Goal: Task Accomplishment & Management: Use online tool/utility

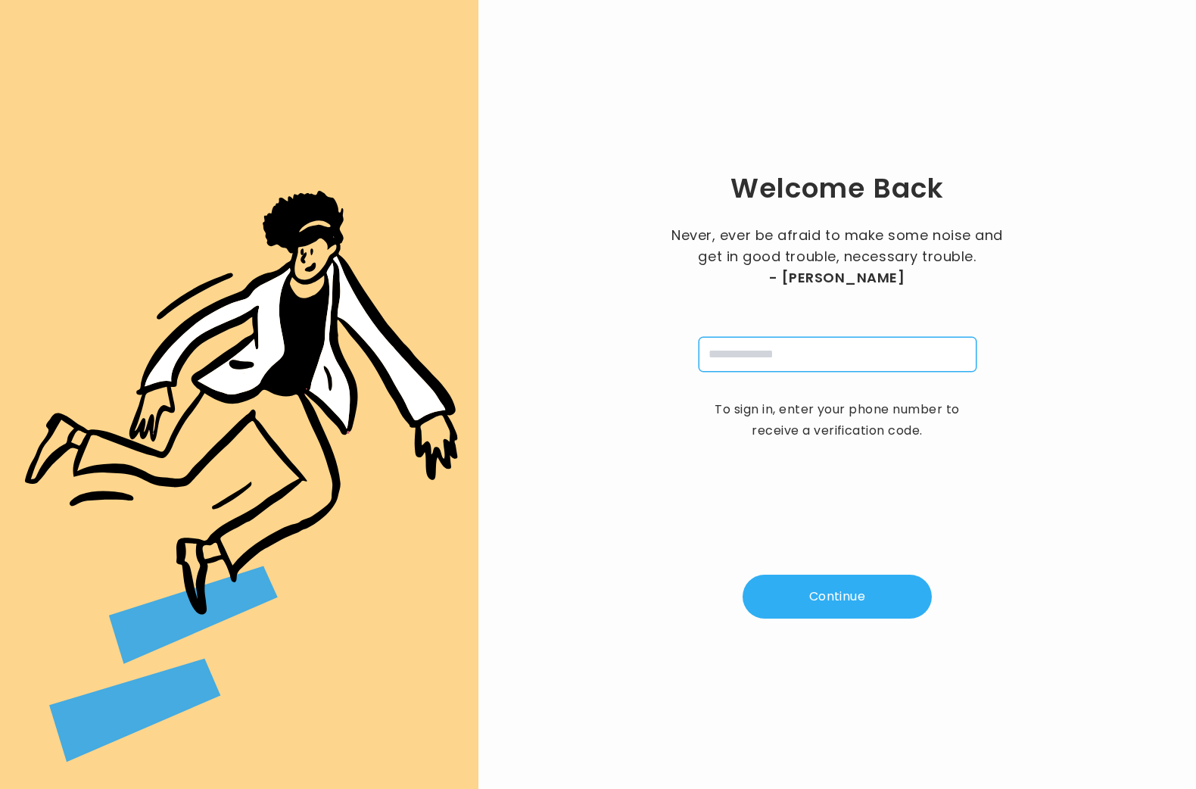
click at [814, 351] on input "tel" at bounding box center [838, 354] width 278 height 35
type input "**********"
click at [858, 600] on button "Continue" at bounding box center [837, 597] width 189 height 44
click at [764, 367] on input "pin" at bounding box center [762, 354] width 35 height 35
click at [758, 367] on input "tel" at bounding box center [838, 354] width 278 height 35
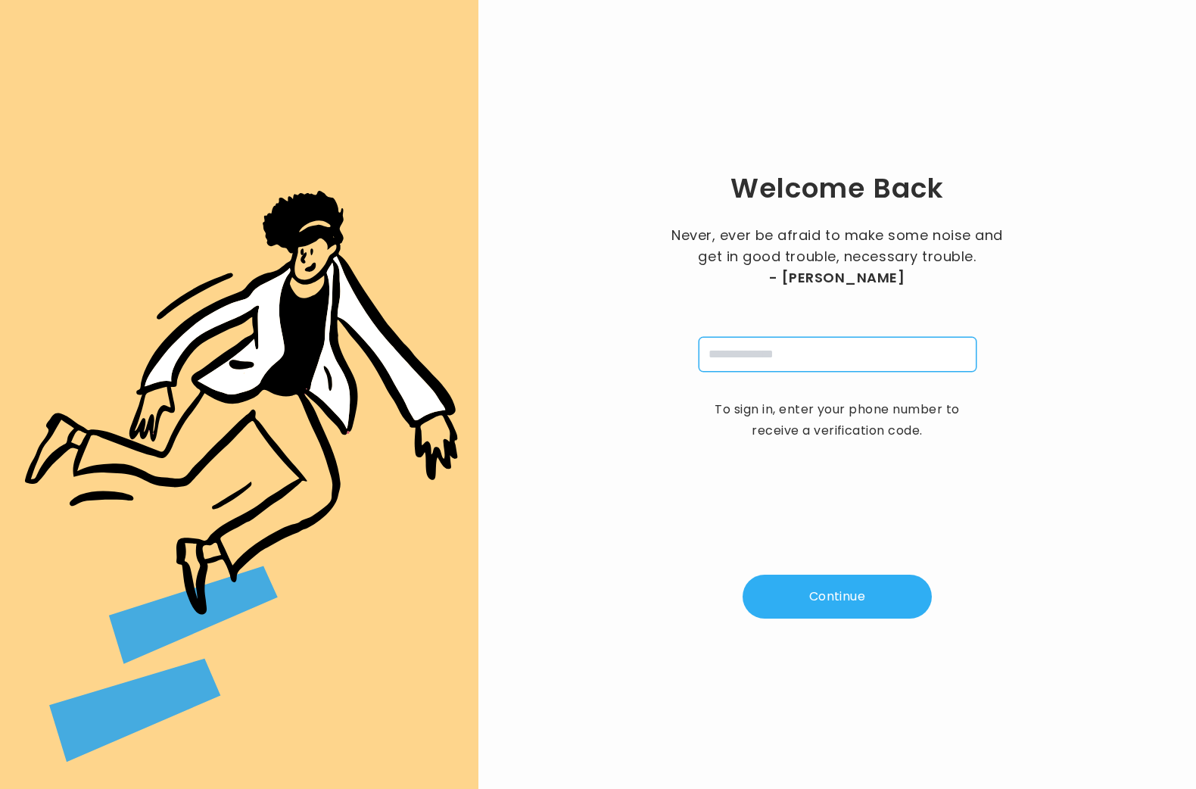
type input "**********"
click at [834, 596] on button "Continue" at bounding box center [837, 597] width 189 height 44
type input "*"
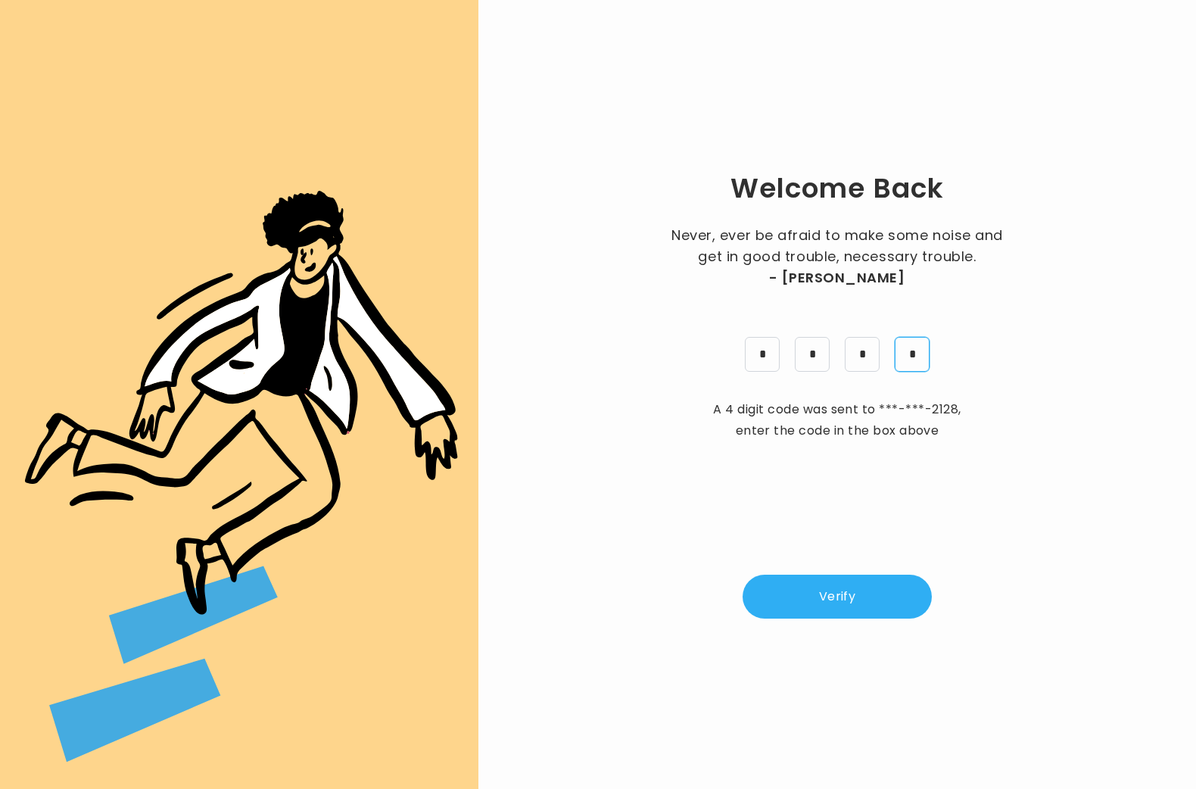
type input "*"
click at [824, 599] on button "Verify" at bounding box center [837, 597] width 189 height 44
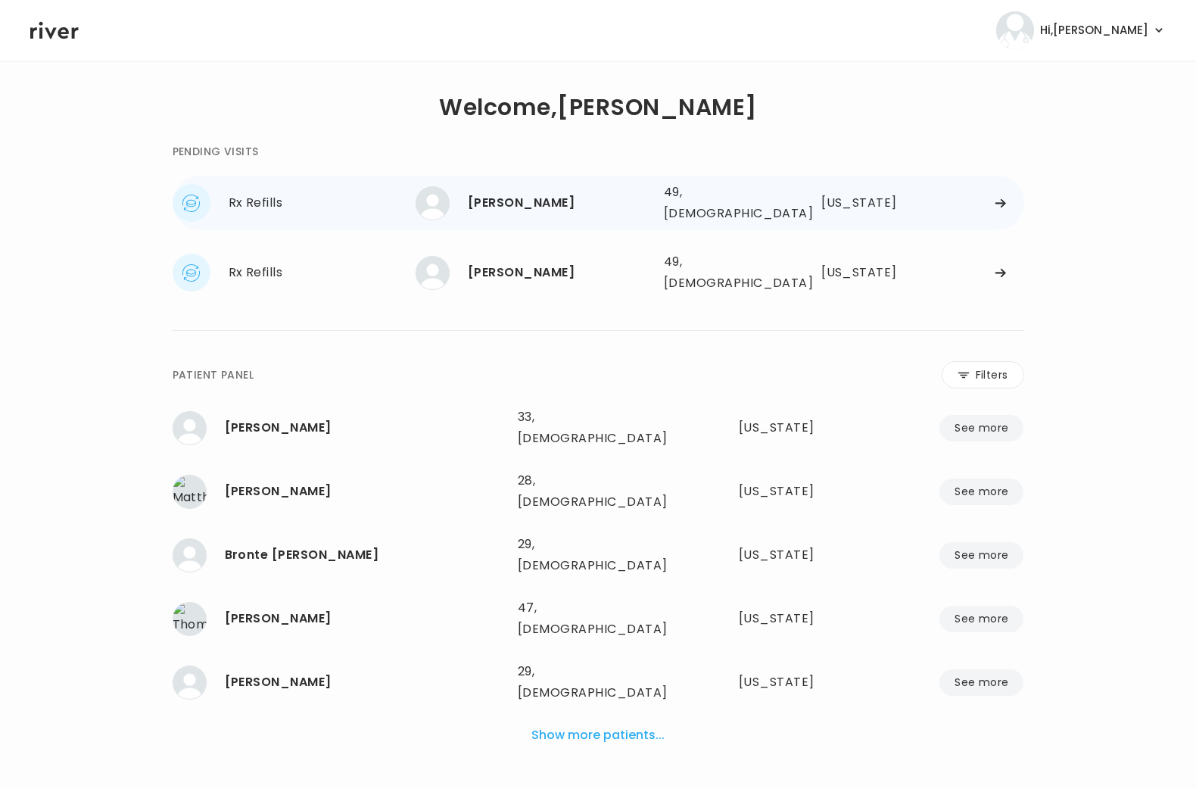
click at [523, 204] on div "[PERSON_NAME]" at bounding box center [560, 202] width 184 height 21
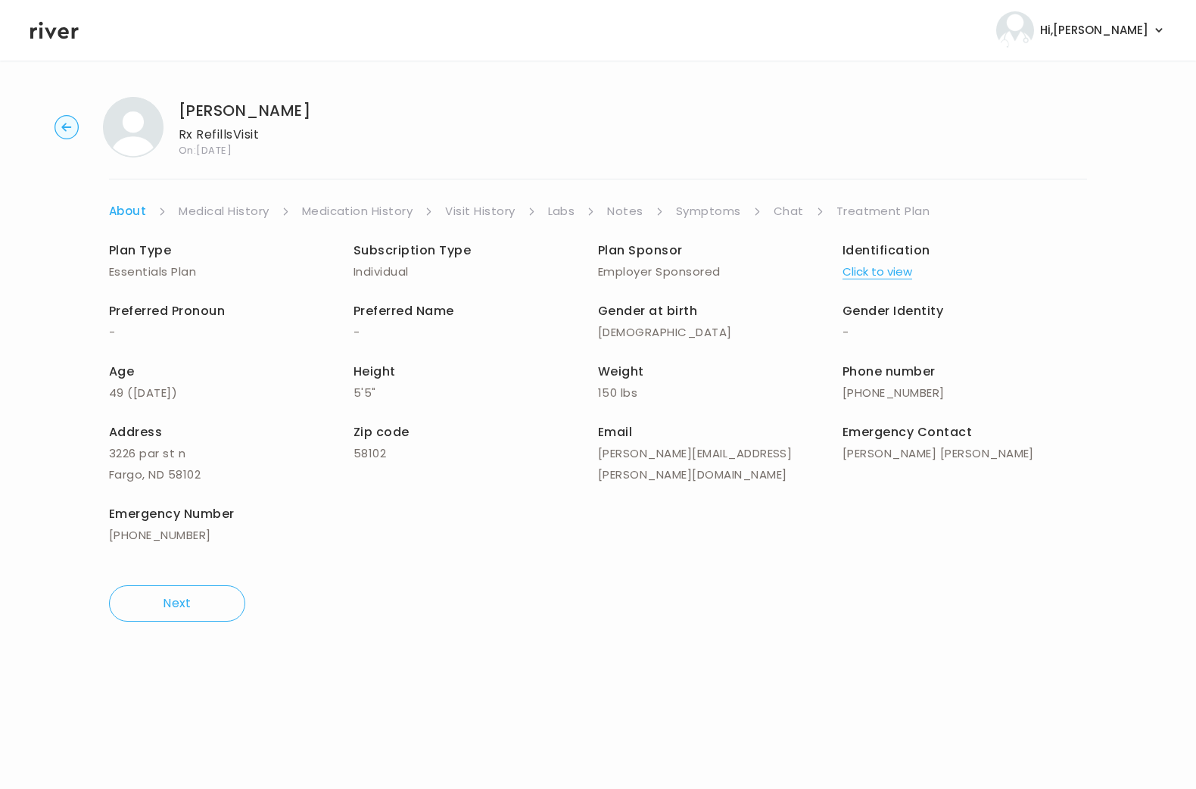
click at [716, 210] on link "Symptoms" at bounding box center [708, 211] width 65 height 21
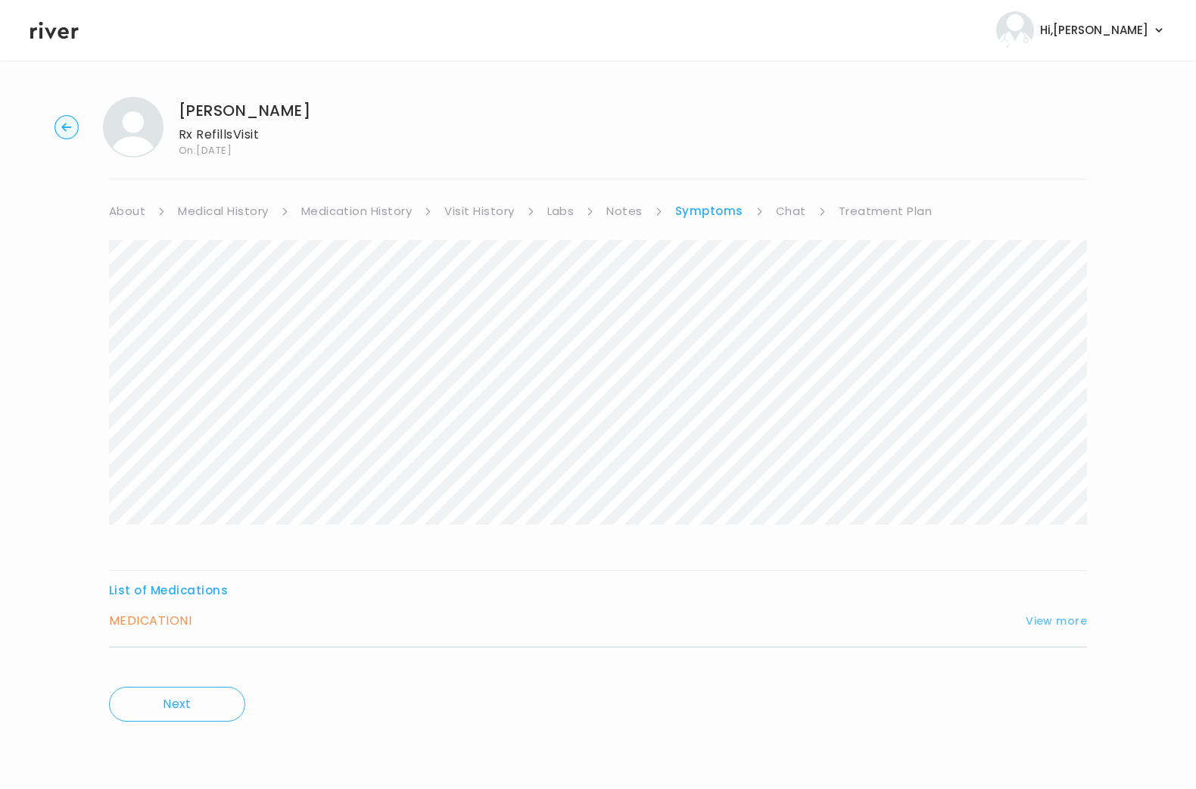
click at [1061, 622] on button "View more" at bounding box center [1056, 621] width 61 height 18
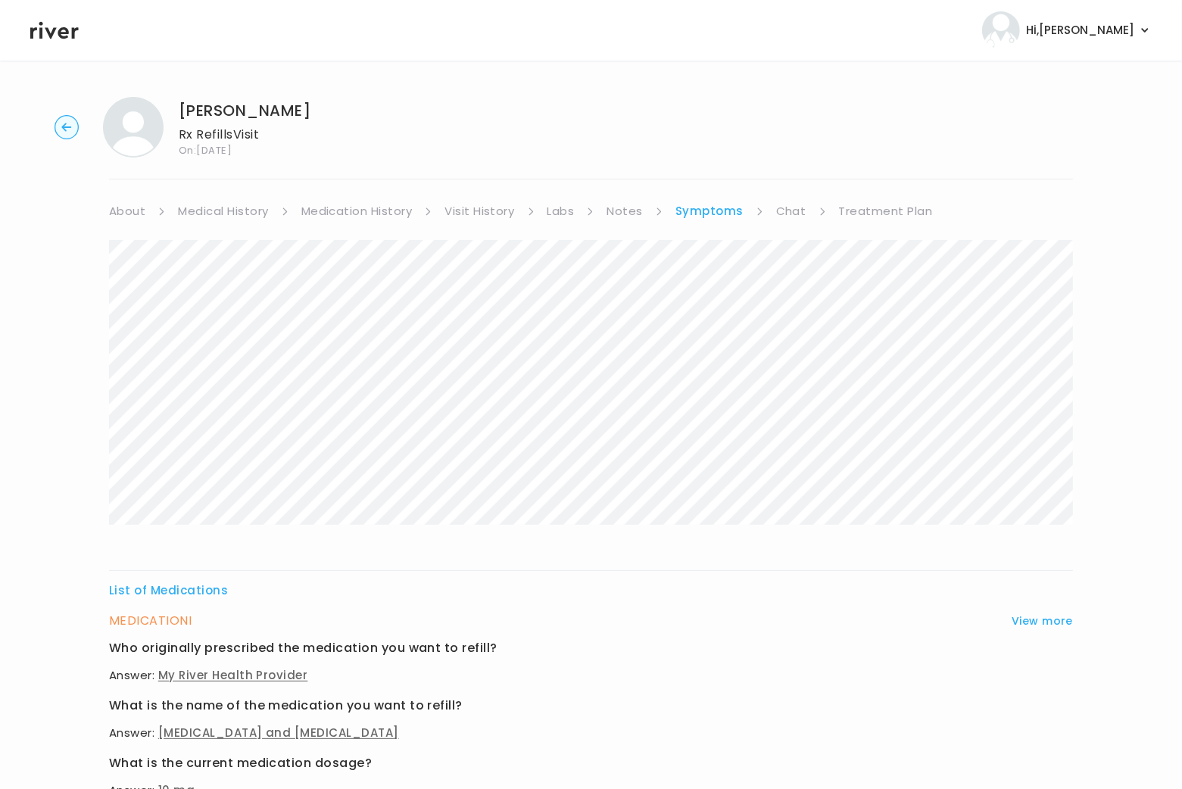
click at [878, 214] on link "Treatment Plan" at bounding box center [886, 211] width 94 height 21
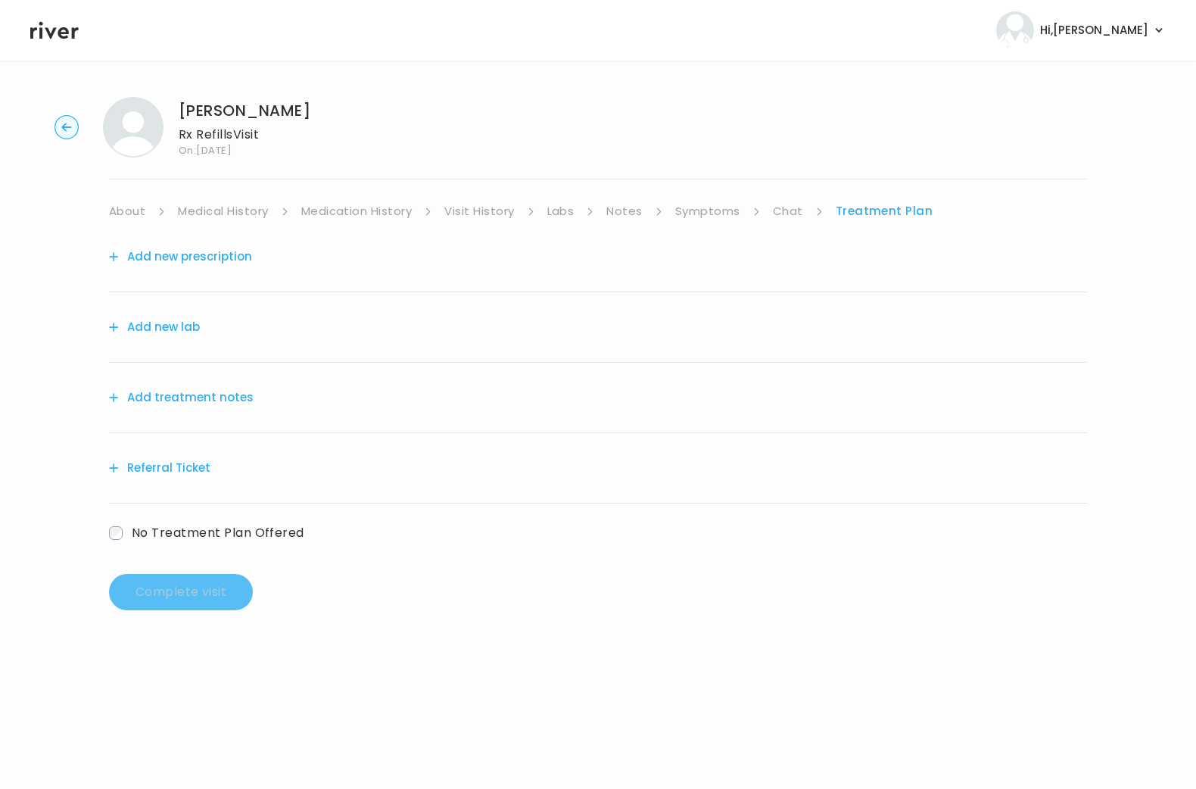
click at [788, 217] on link "Chat" at bounding box center [788, 211] width 30 height 21
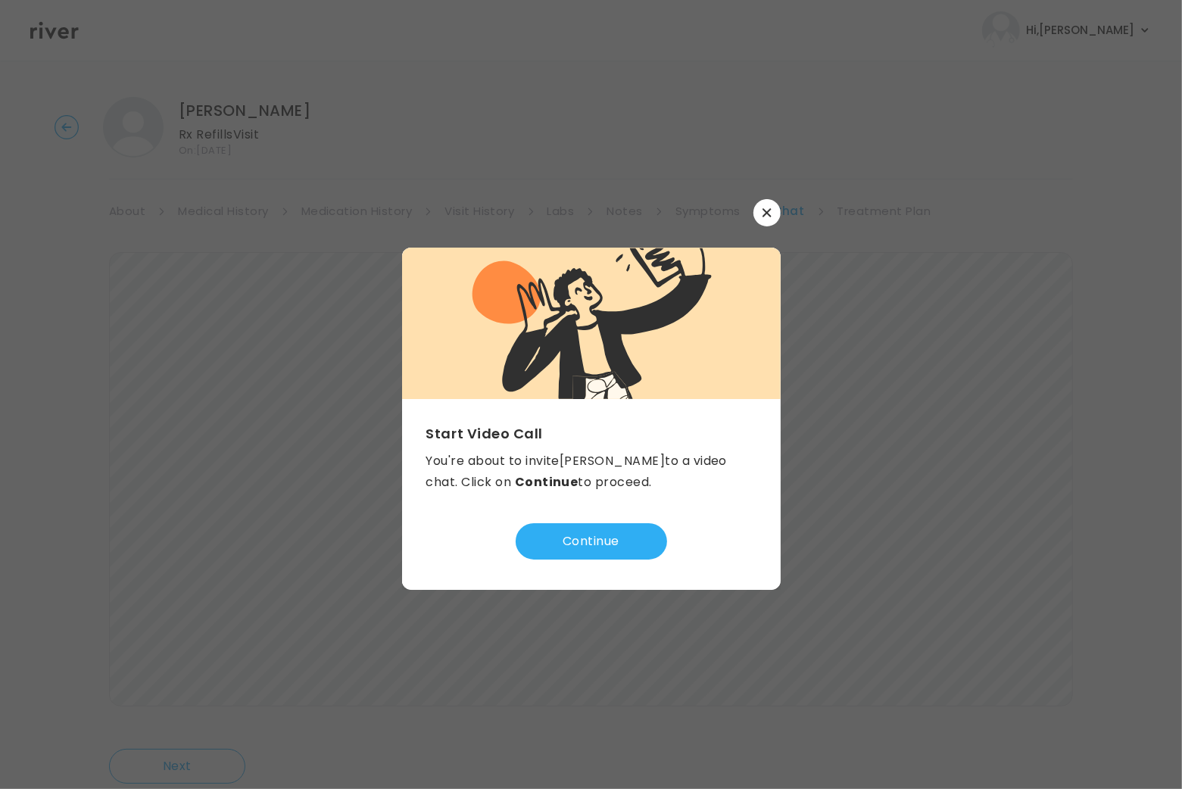
click at [762, 216] on icon "button" at bounding box center [766, 212] width 9 height 9
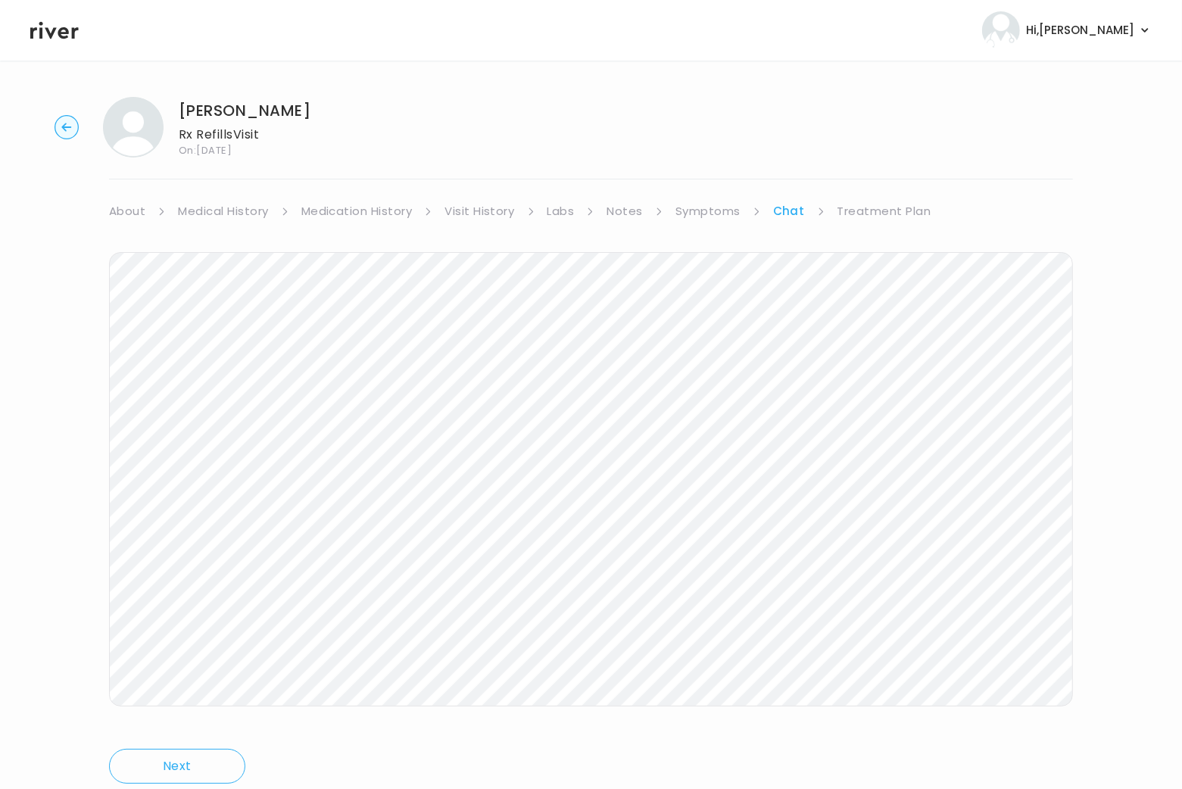
click at [58, 32] on icon at bounding box center [54, 30] width 48 height 17
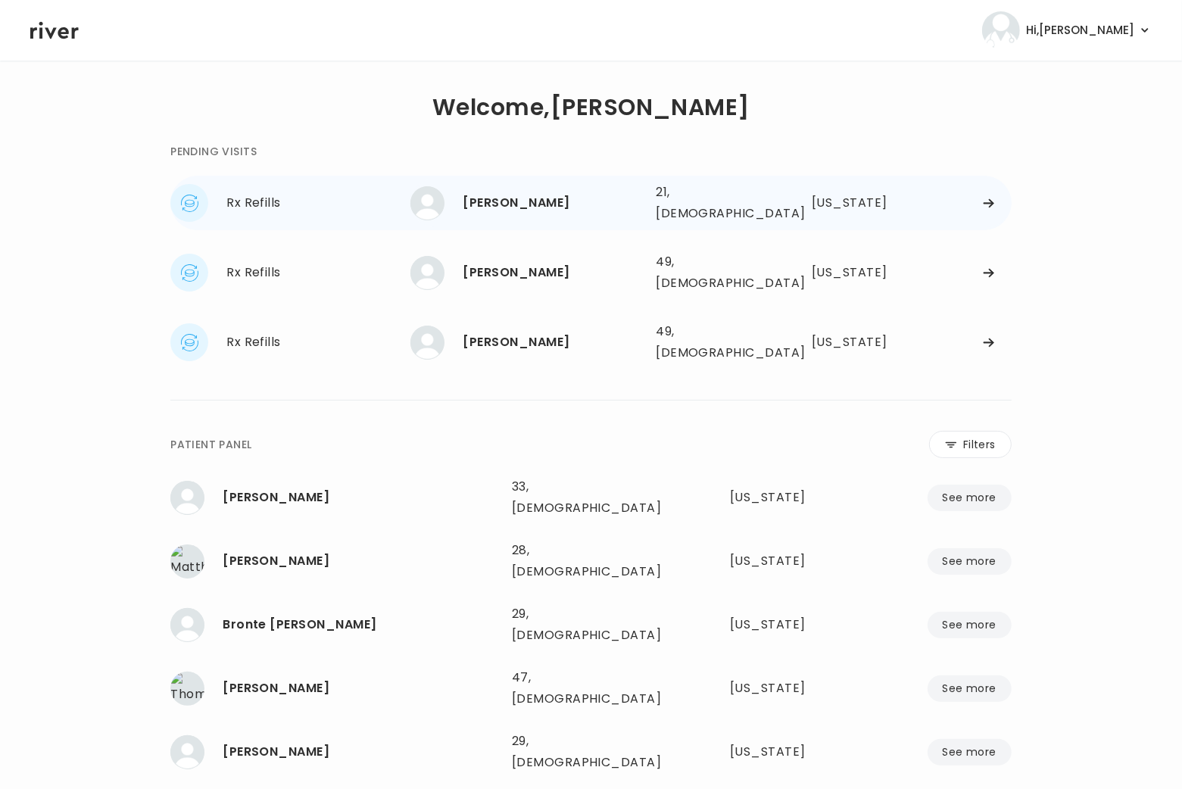
click at [506, 179] on div "MEGAN MALICK 21, Female See more 21, Female Virginia" at bounding box center [710, 203] width 600 height 48
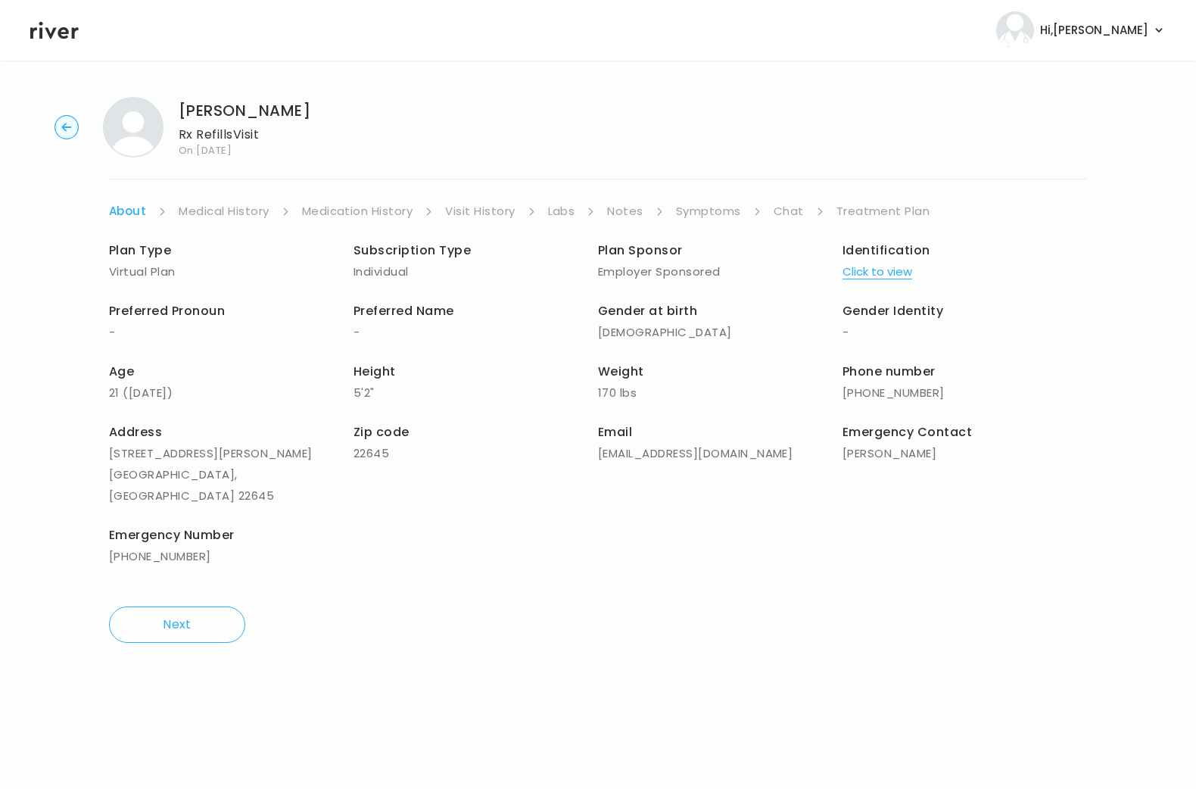
click at [718, 207] on link "Symptoms" at bounding box center [708, 211] width 65 height 21
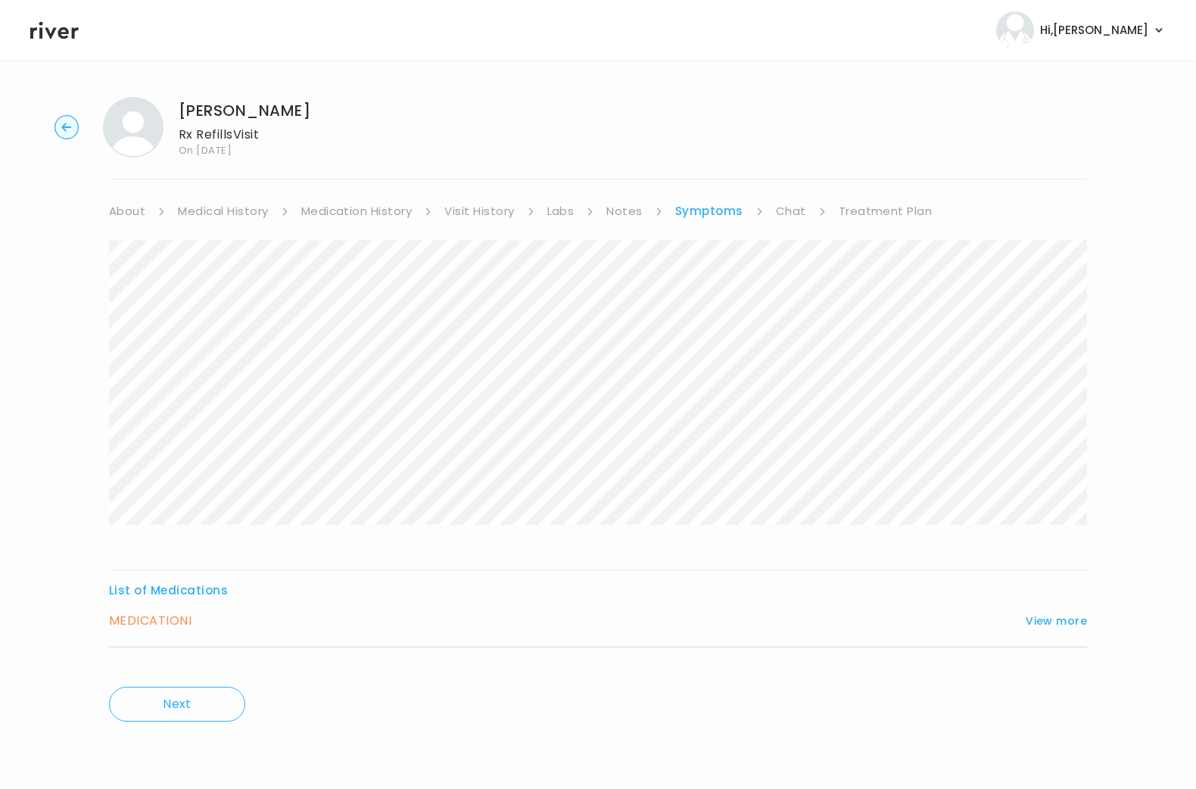
click at [183, 625] on h3 "MEDICATION I" at bounding box center [150, 620] width 83 height 21
click at [1066, 622] on button "View more" at bounding box center [1056, 621] width 61 height 18
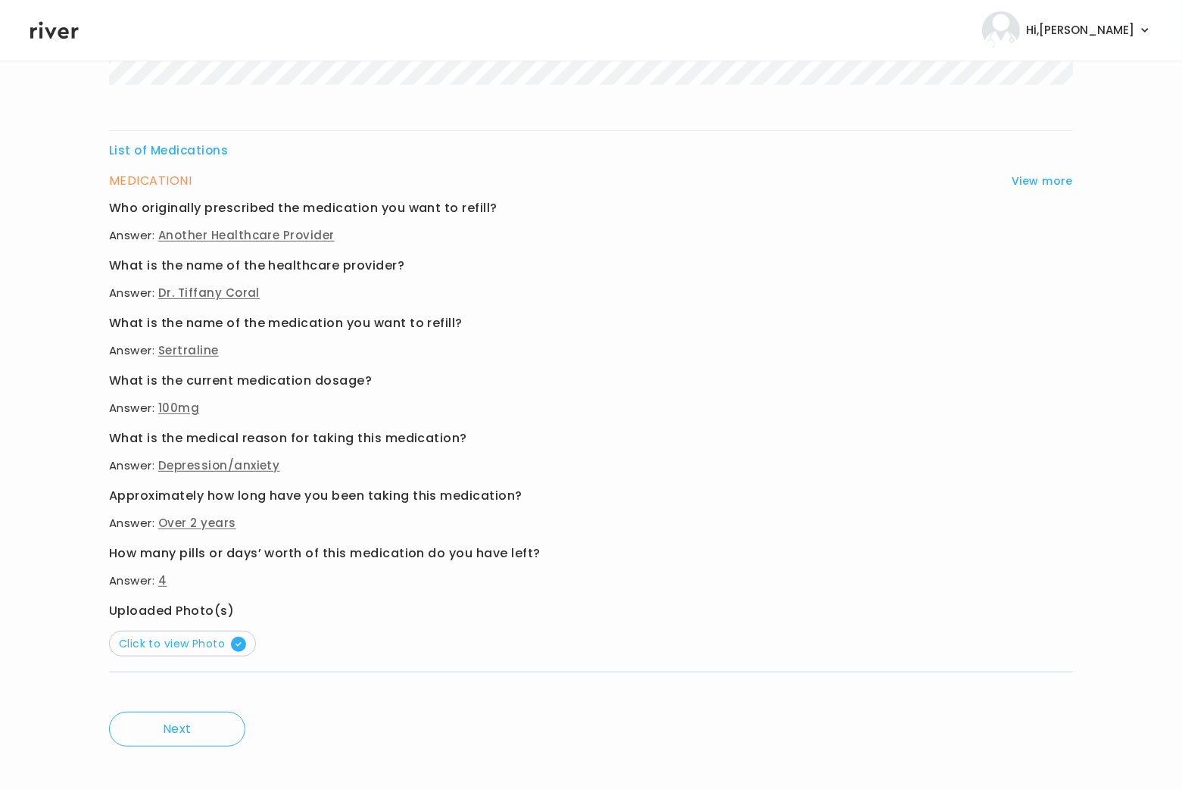
scroll to position [455, 0]
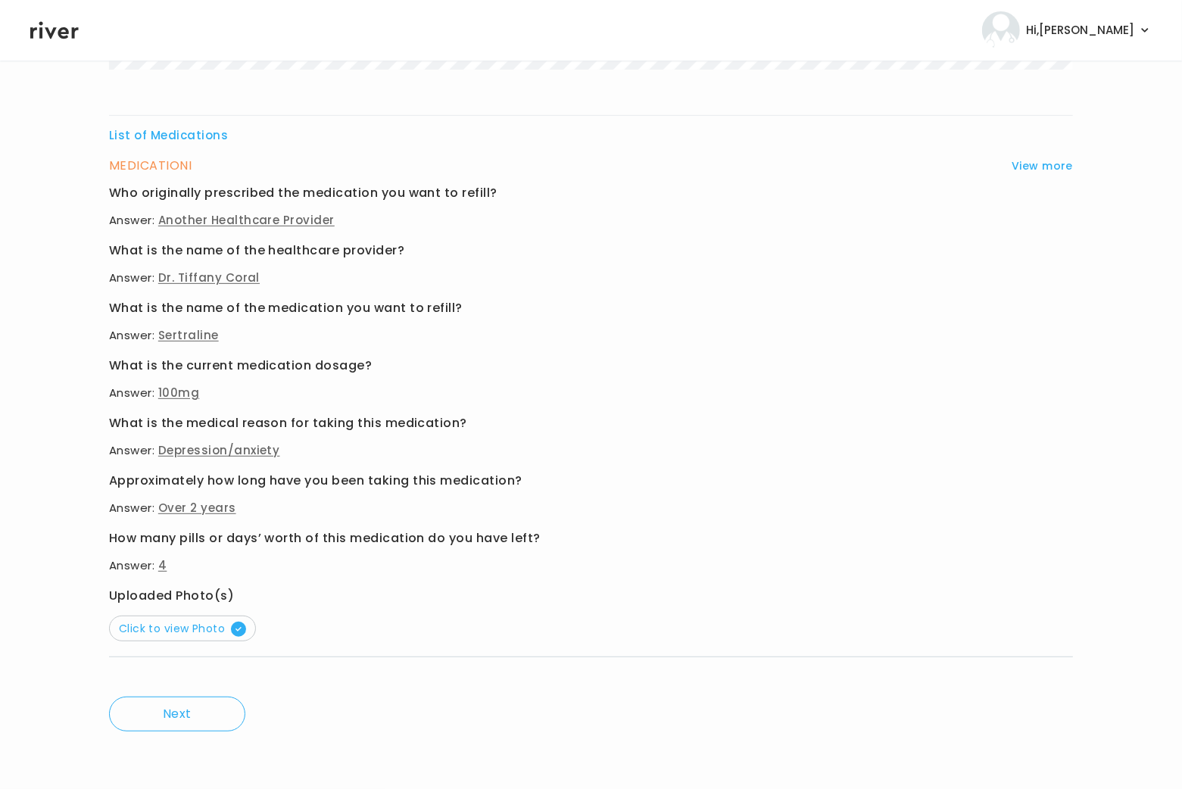
click at [169, 641] on div "MEDICATION I View more Who originally prescribed the medication you want to ref…" at bounding box center [591, 406] width 964 height 502
click at [170, 637] on button "Click to view Photo" at bounding box center [182, 628] width 147 height 26
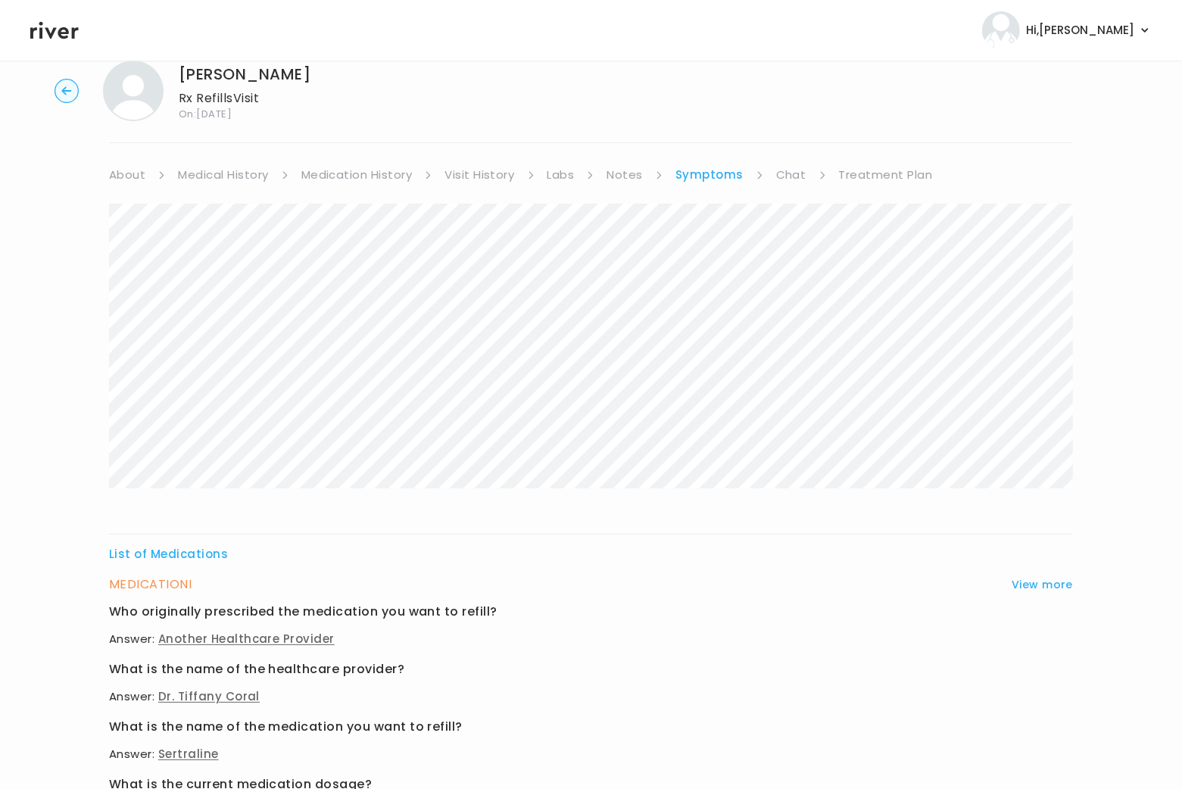
scroll to position [0, 0]
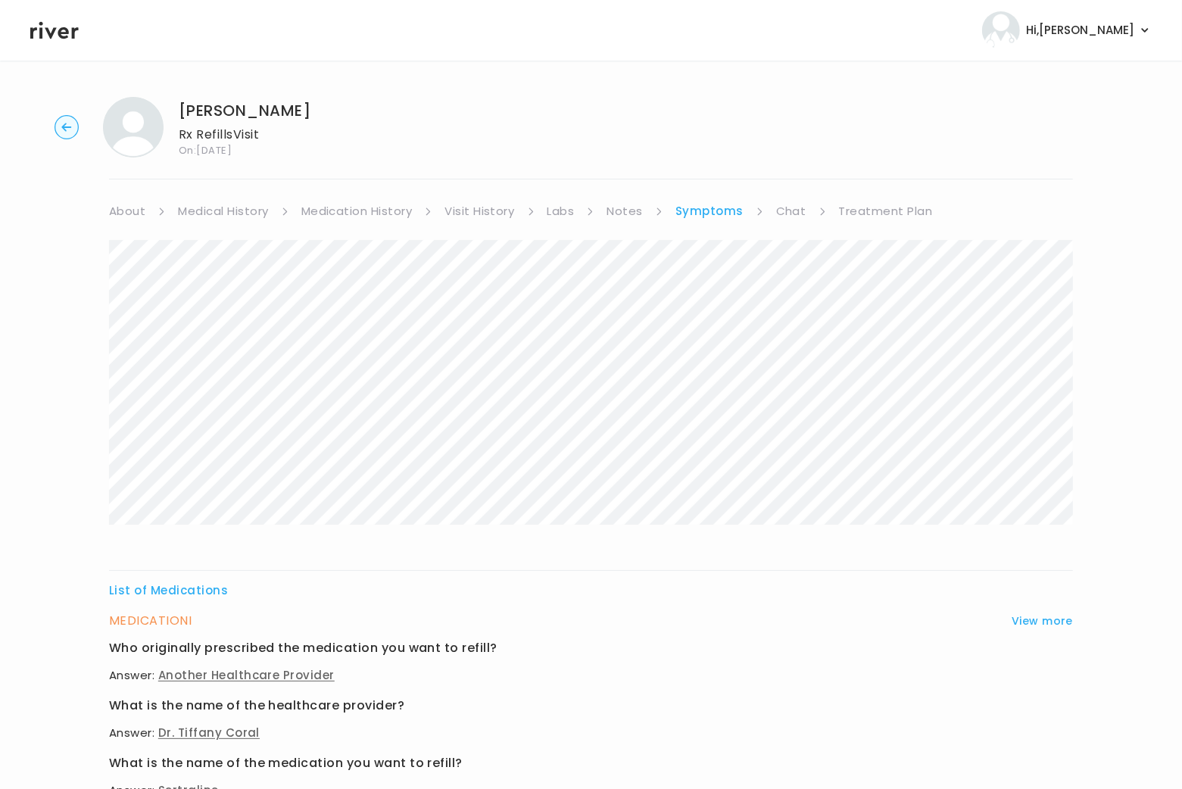
click at [487, 208] on link "Visit History" at bounding box center [479, 211] width 70 height 21
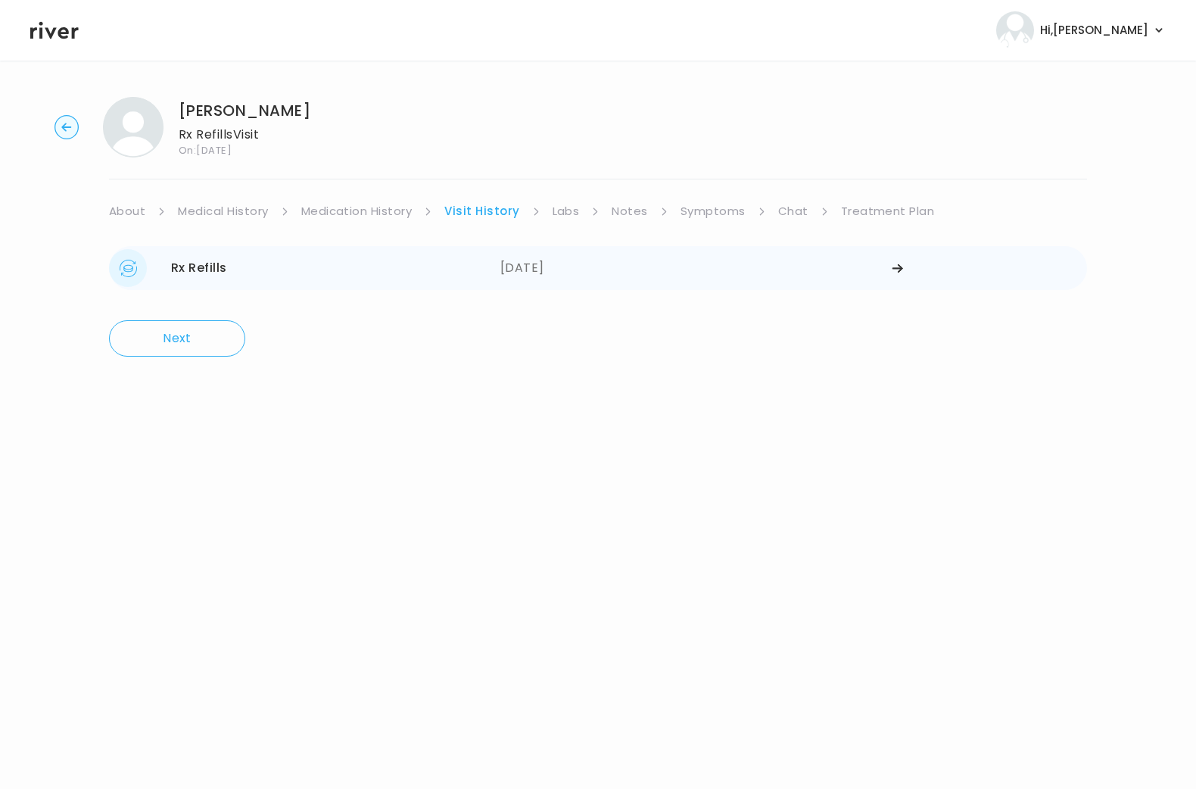
click at [207, 272] on div "Rx Refills" at bounding box center [199, 267] width 56 height 21
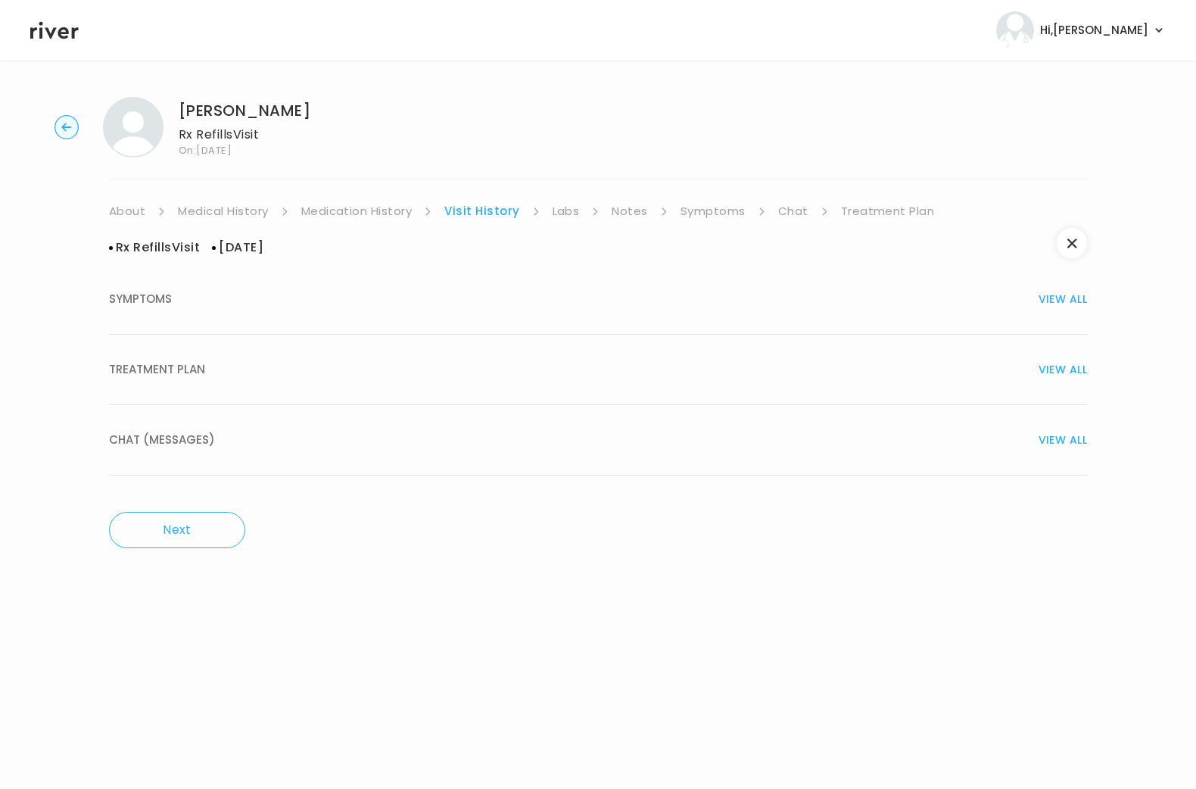
click at [182, 370] on span "TREATMENT PLAN" at bounding box center [157, 369] width 96 height 21
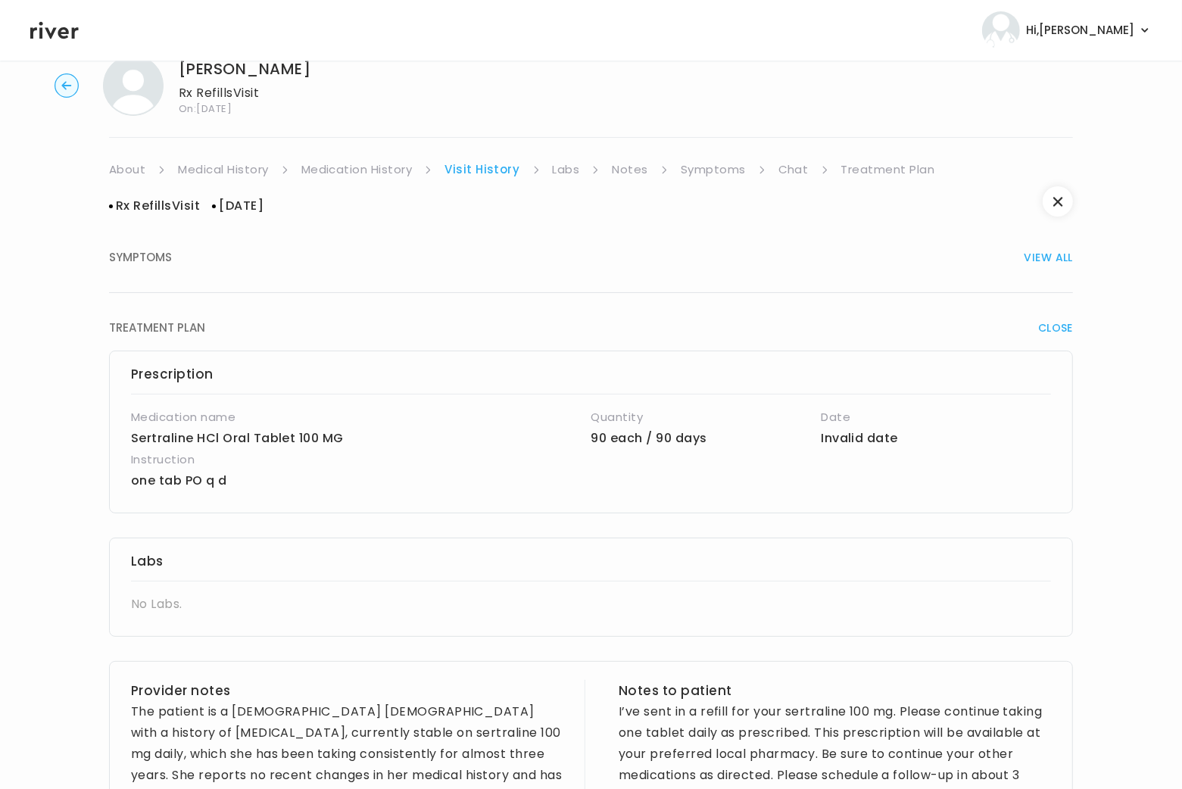
scroll to position [42, 0]
click at [670, 170] on ul "About Medical History Medication History Visit History Labs Notes Symptoms Chat…" at bounding box center [591, 168] width 964 height 21
click at [708, 170] on link "Symptoms" at bounding box center [713, 168] width 65 height 21
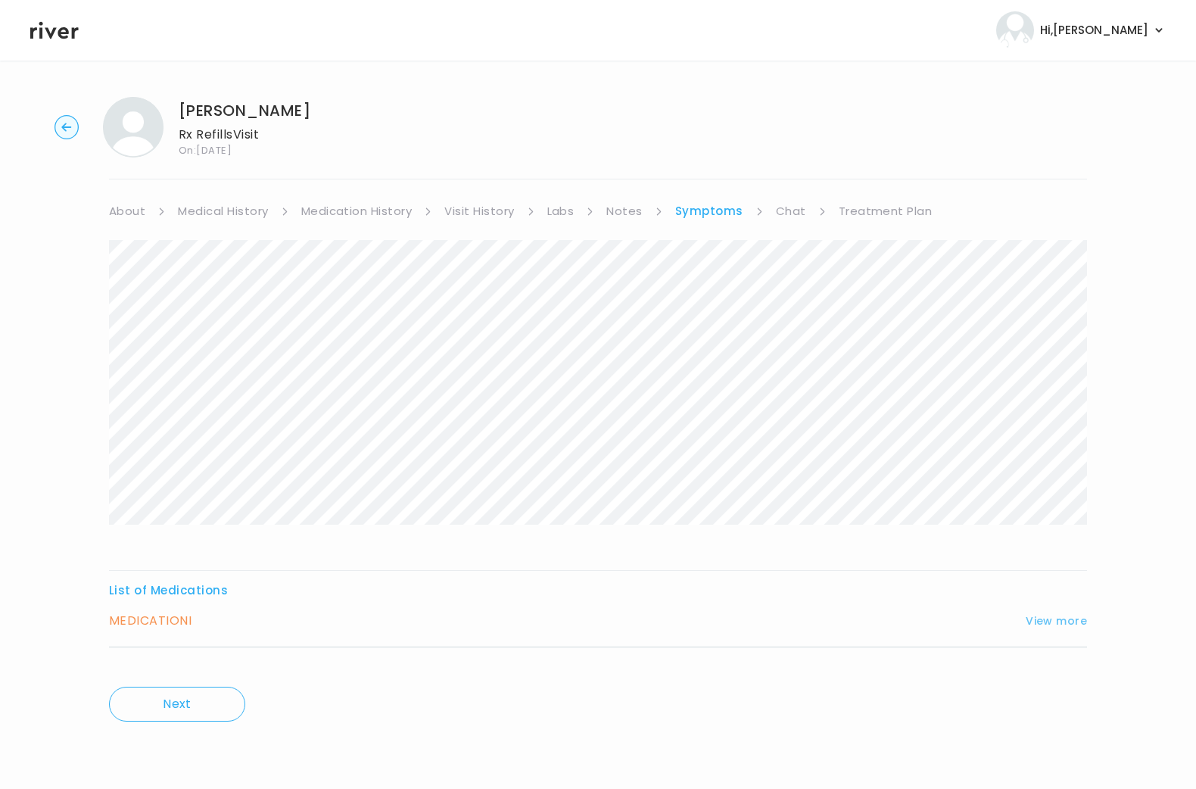
click at [1055, 617] on button "View more" at bounding box center [1056, 621] width 61 height 18
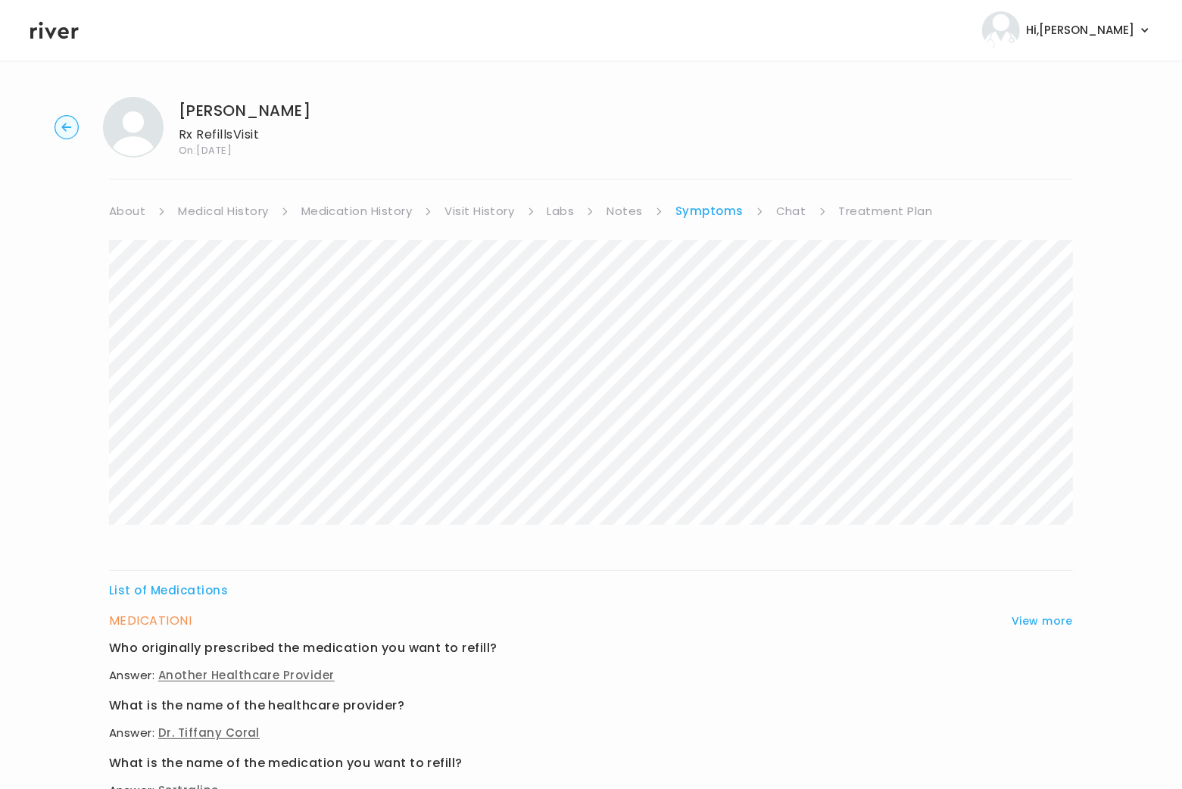
click at [468, 212] on link "Visit History" at bounding box center [479, 211] width 70 height 21
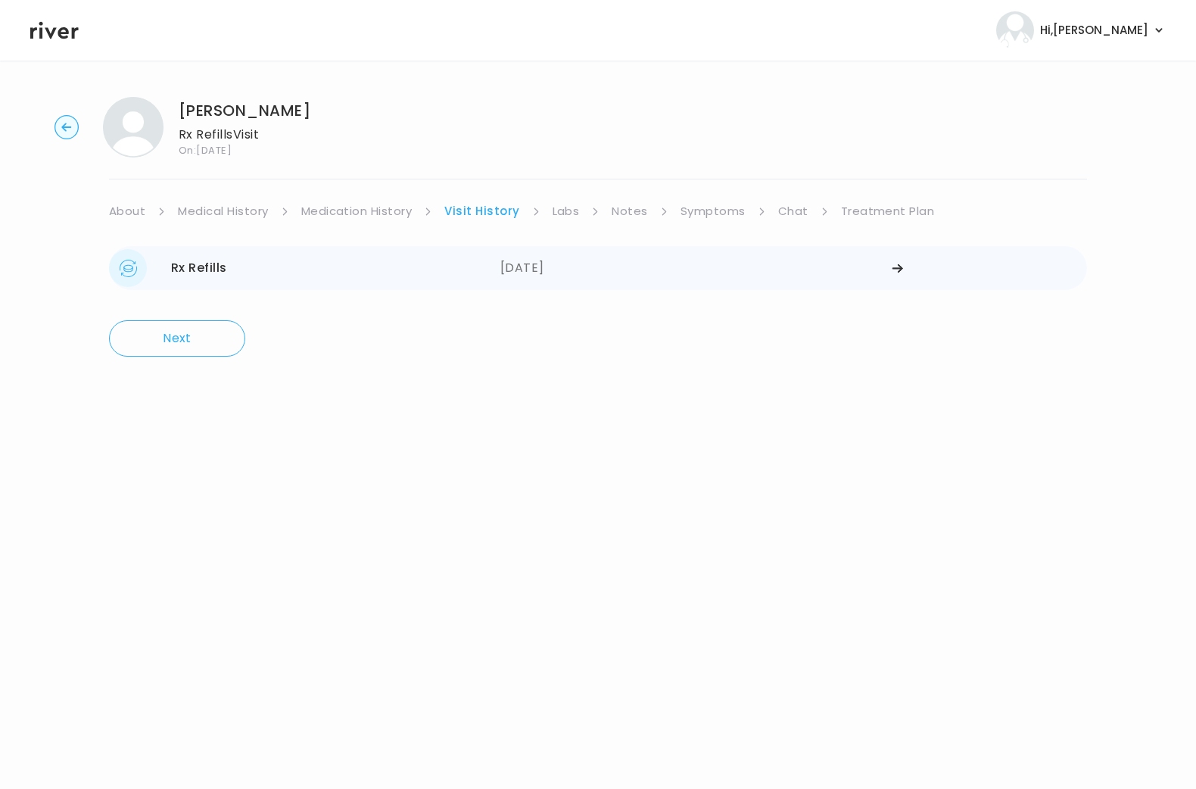
click at [533, 264] on div "09/05/2025" at bounding box center [695, 268] width 391 height 38
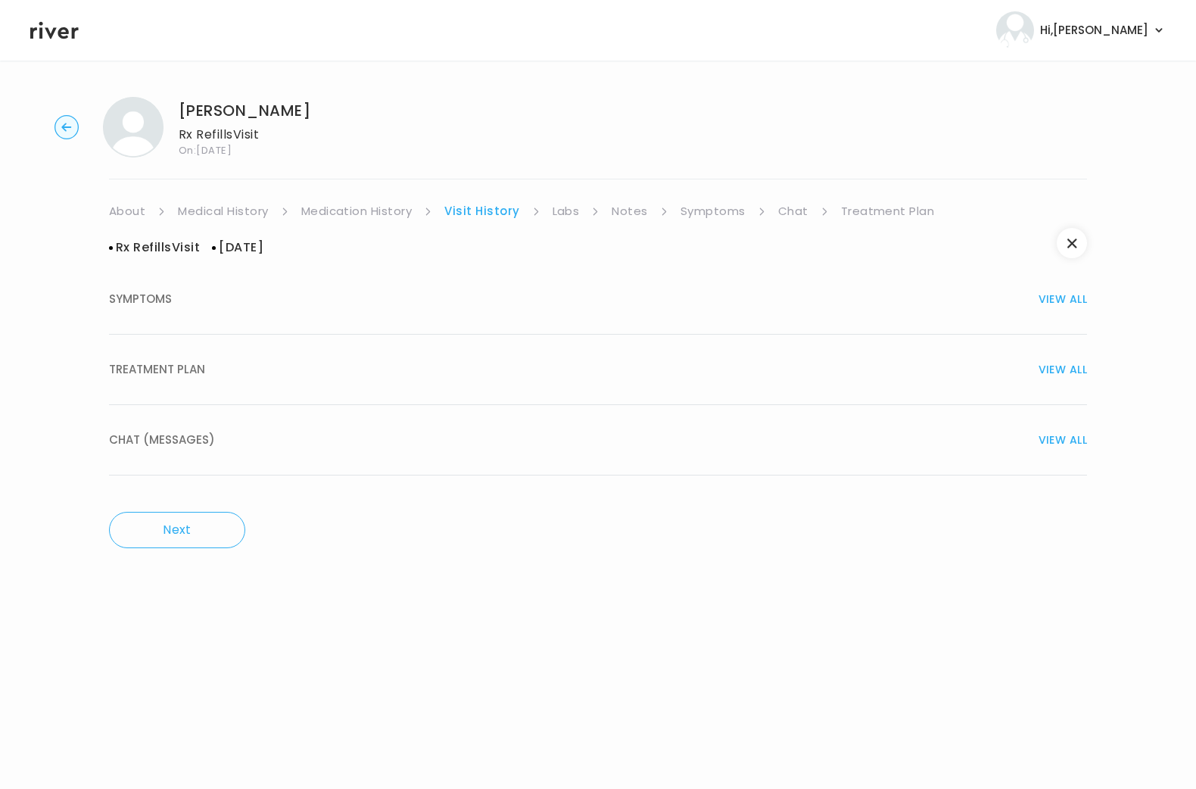
click at [170, 375] on span "TREATMENT PLAN" at bounding box center [157, 369] width 96 height 21
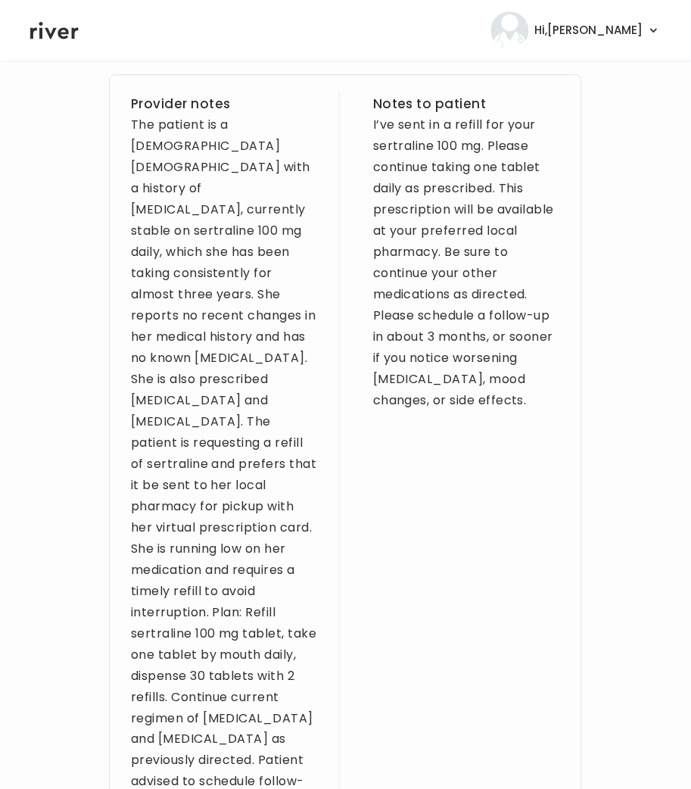
scroll to position [698, 0]
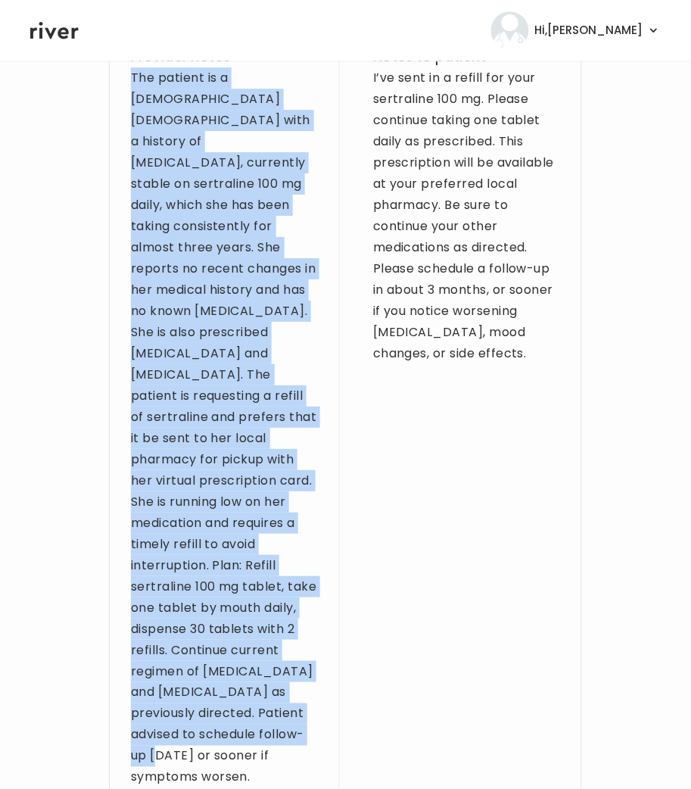
drag, startPoint x: 139, startPoint y: 83, endPoint x: 297, endPoint y: 715, distance: 652.4
click at [297, 715] on div "The patient is a 21-year-old female with a history of depression, currently sta…" at bounding box center [224, 427] width 187 height 721
copy div "The patient is a 21-year-old female with a history of depression, currently sta…"
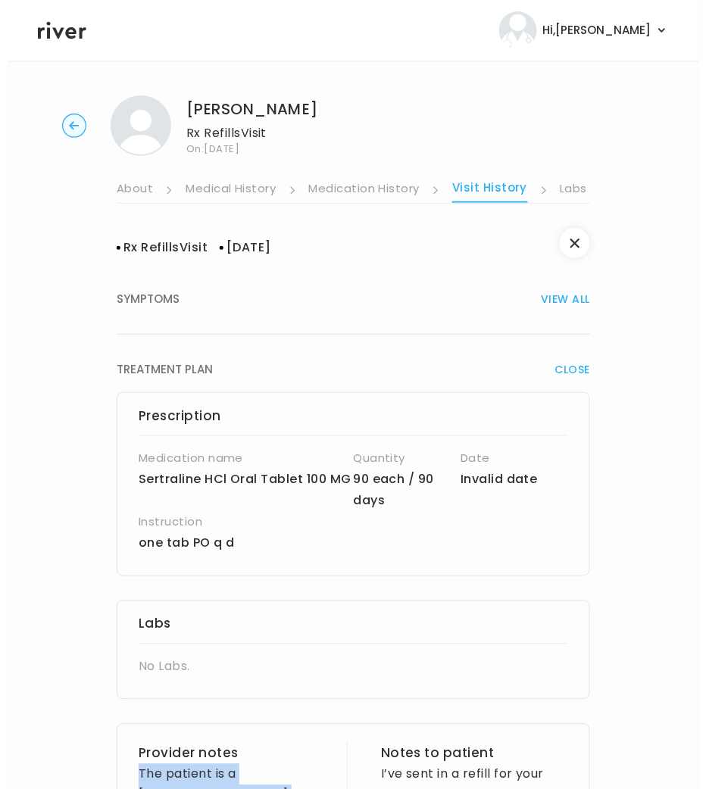
scroll to position [0, 0]
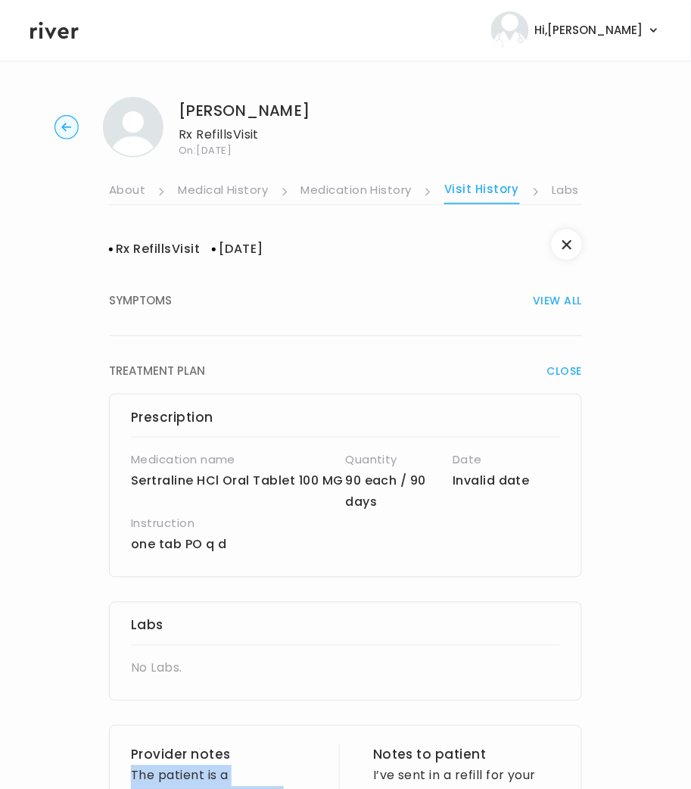
click at [63, 34] on icon at bounding box center [54, 30] width 48 height 23
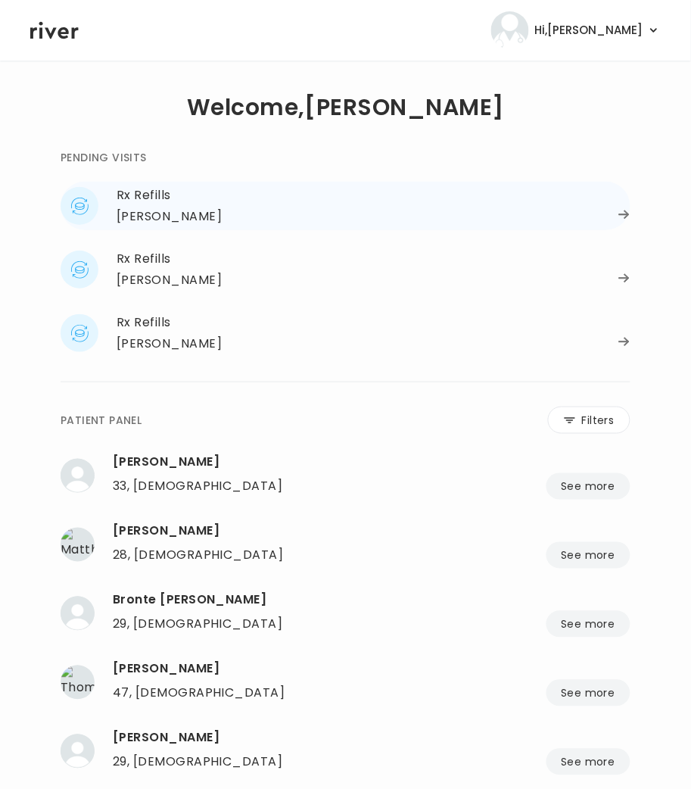
click at [170, 199] on div "Rx Refills" at bounding box center [374, 195] width 514 height 21
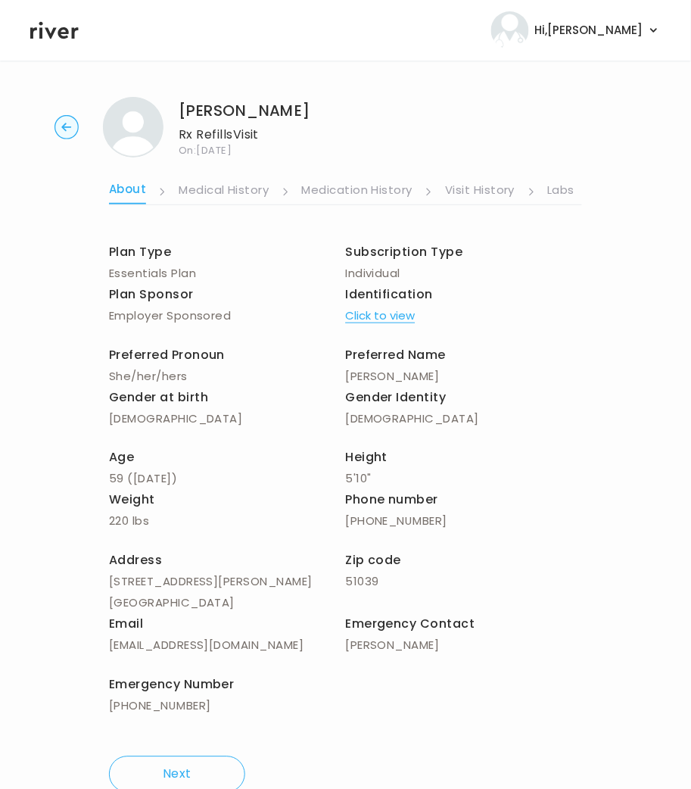
click at [494, 192] on link "Visit History" at bounding box center [480, 191] width 70 height 24
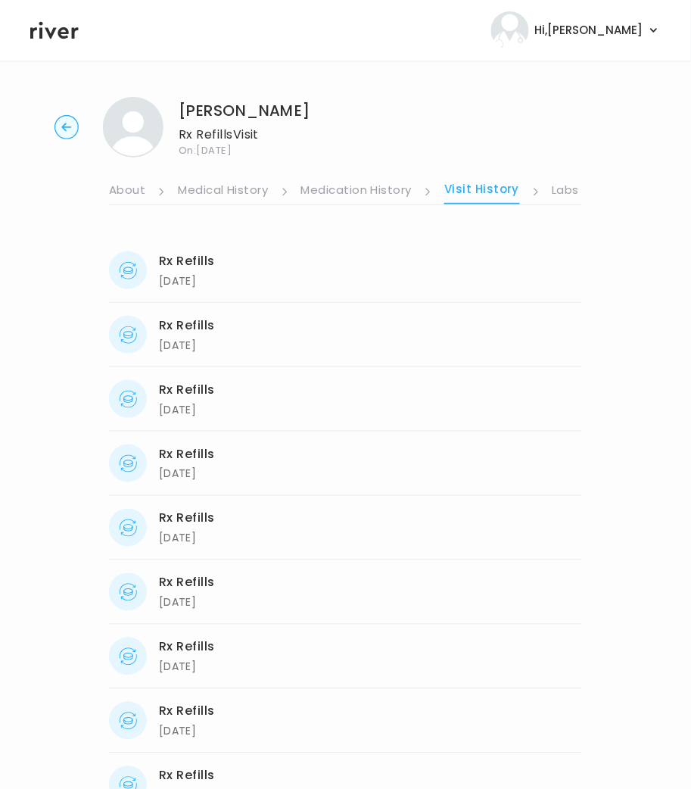
click at [378, 190] on link "Medication History" at bounding box center [356, 191] width 111 height 24
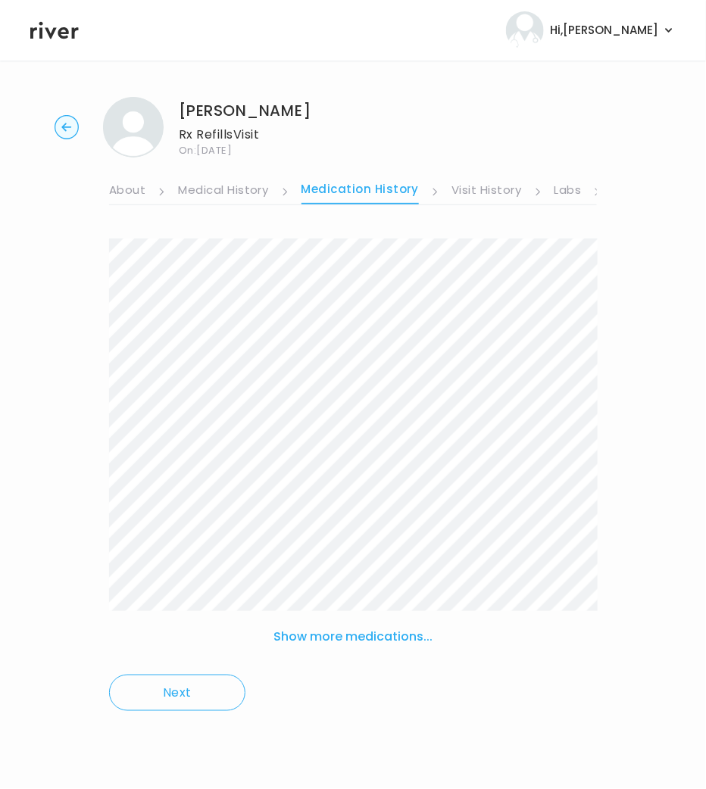
click at [554, 195] on link "Labs" at bounding box center [567, 191] width 27 height 24
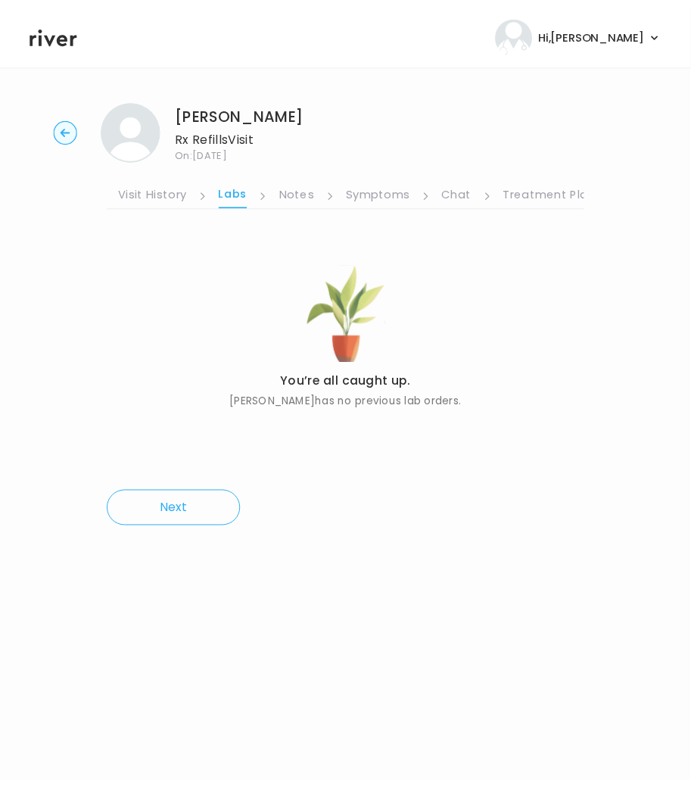
scroll to position [0, 328]
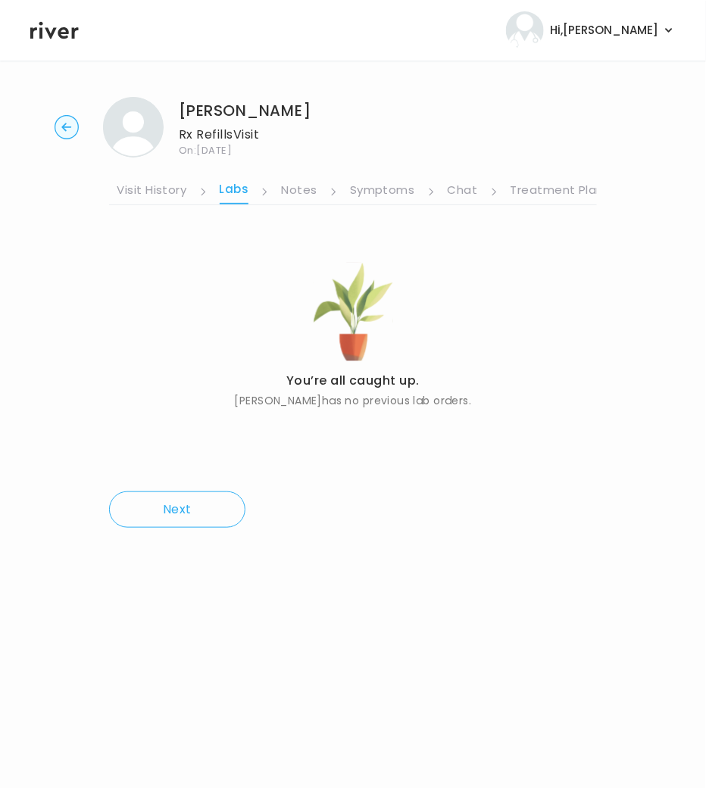
click at [583, 183] on link "Treatment Plan" at bounding box center [557, 191] width 94 height 24
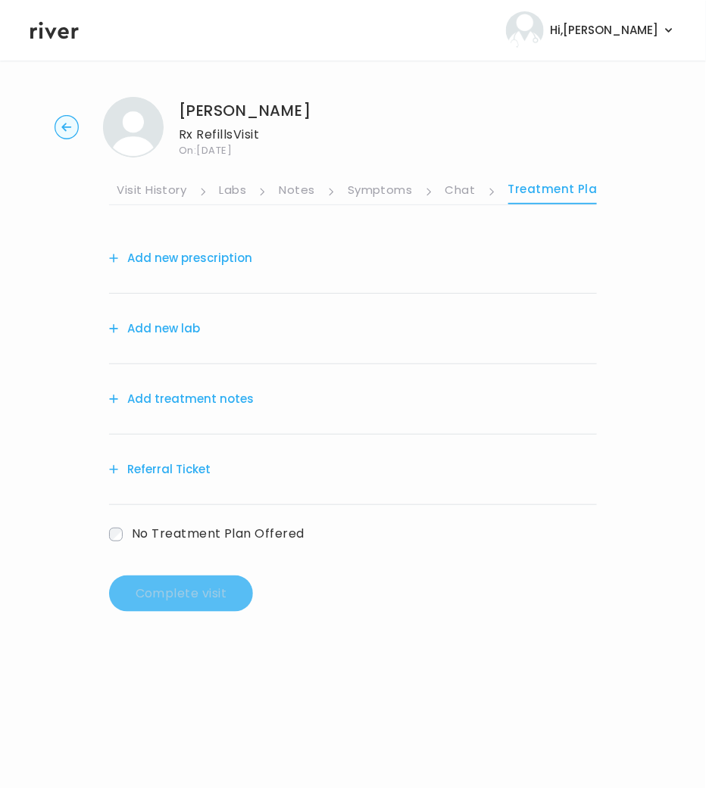
click at [177, 398] on button "Add treatment notes" at bounding box center [181, 398] width 145 height 21
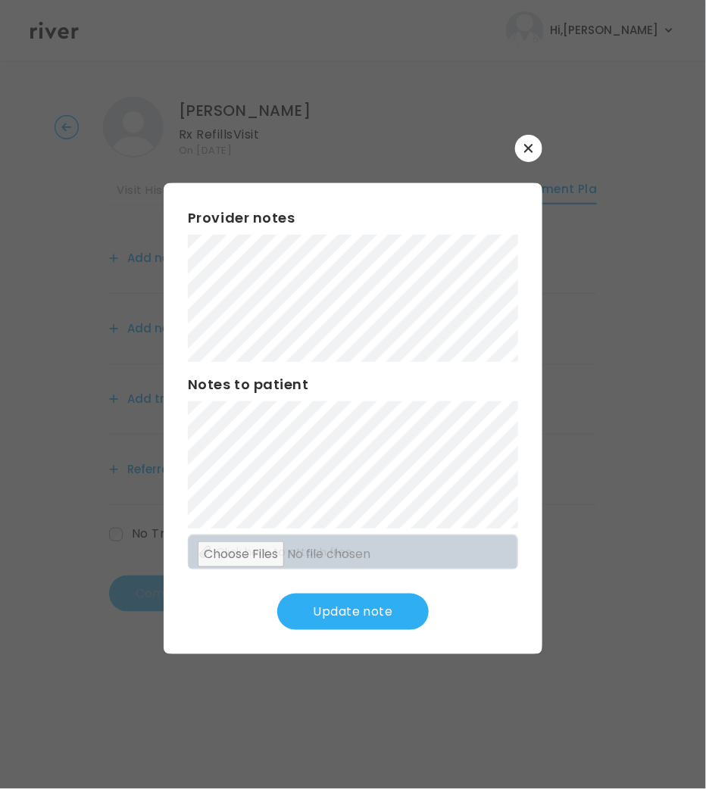
click at [360, 613] on button "Update note" at bounding box center [352, 612] width 151 height 36
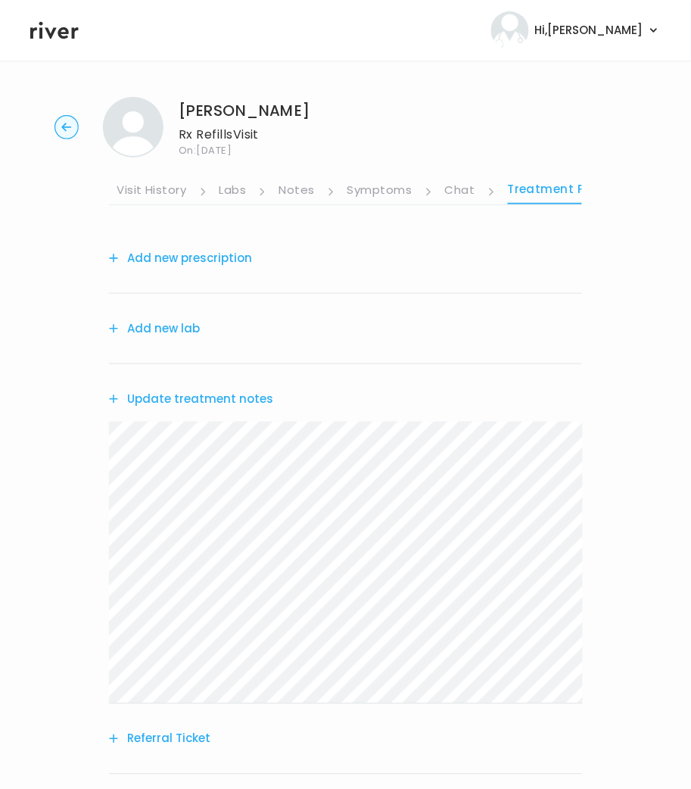
click at [161, 263] on button "Add new prescription" at bounding box center [180, 258] width 143 height 21
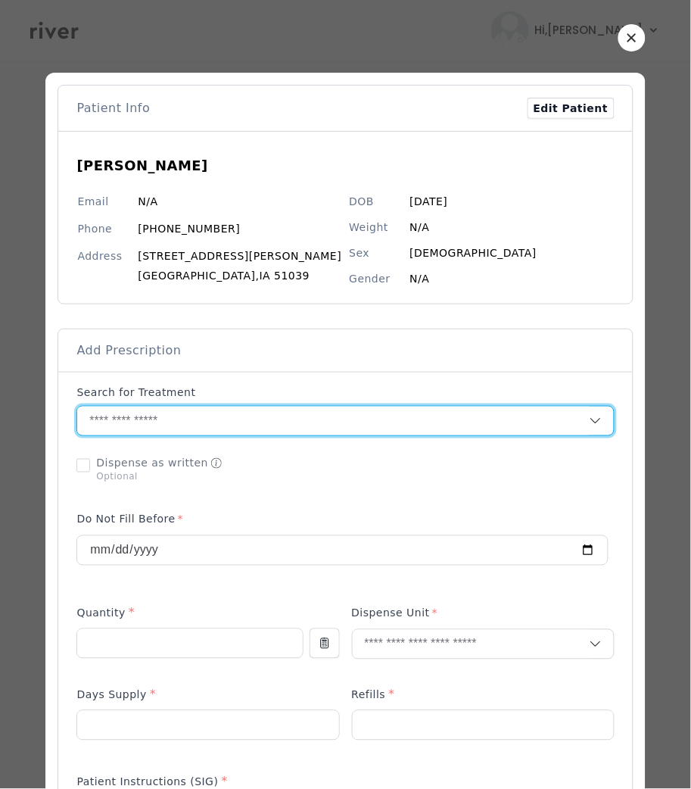
click at [143, 422] on input "text" at bounding box center [333, 421] width 512 height 29
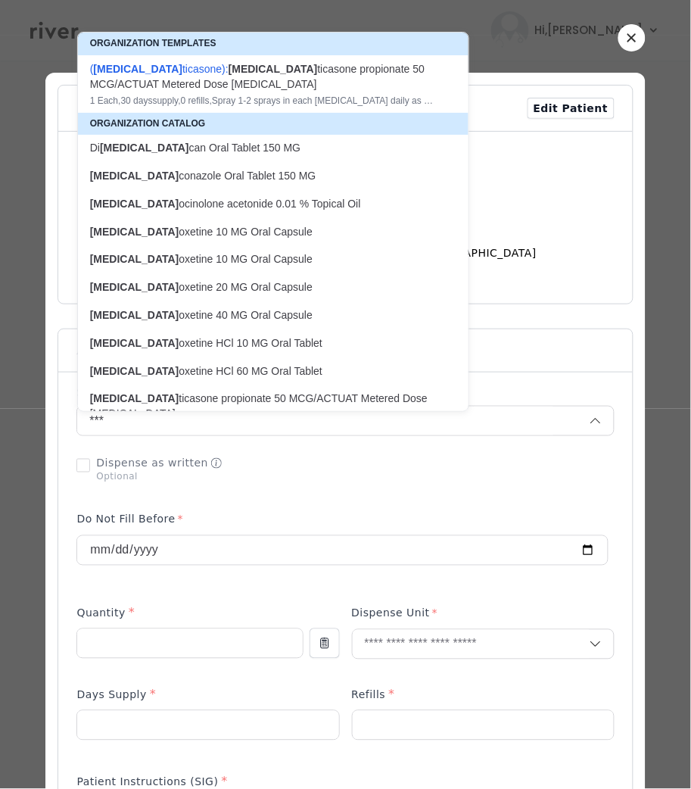
click at [202, 225] on p "FLU oxetine 10 MG Oral Capsule" at bounding box center [264, 232] width 348 height 14
type input "**********"
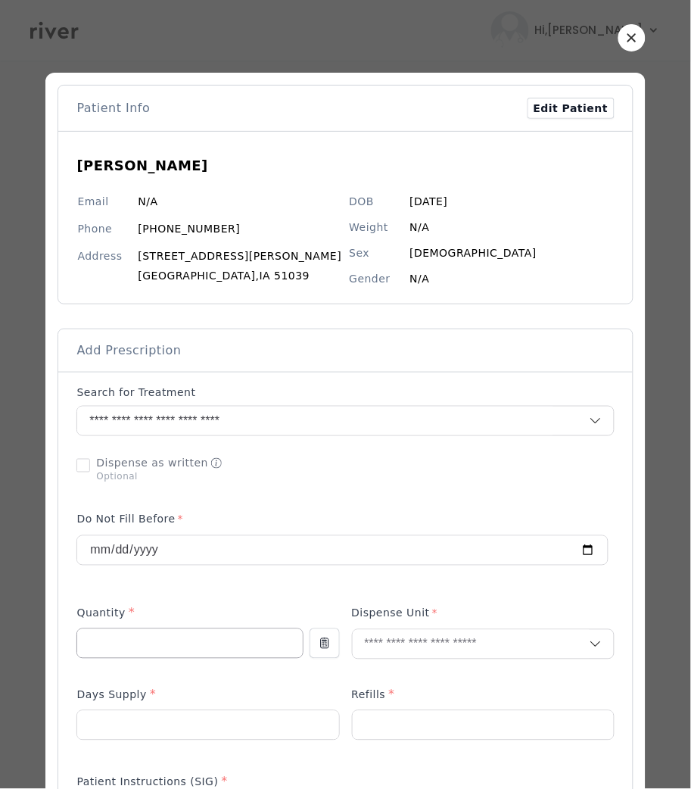
click at [170, 647] on input "number" at bounding box center [189, 643] width 225 height 29
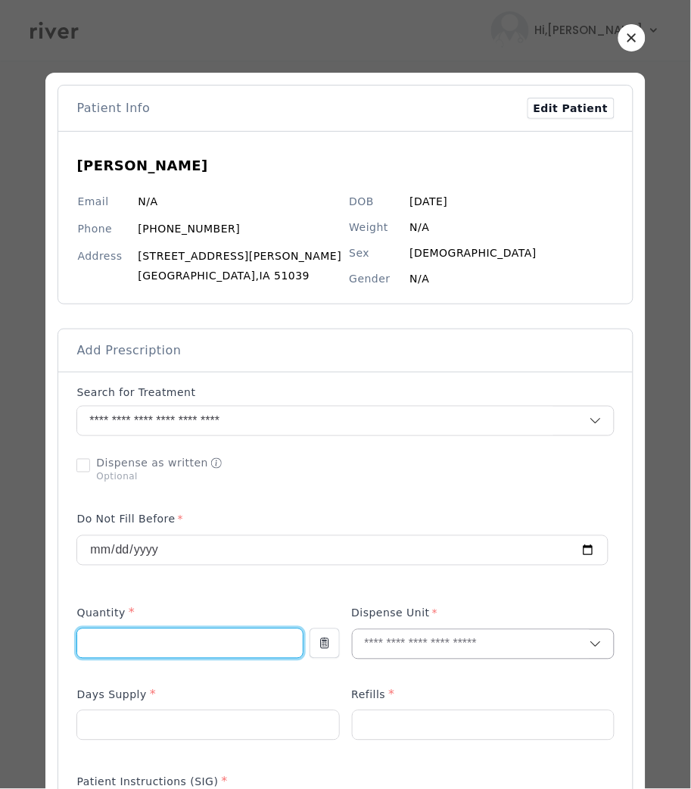
type input "**"
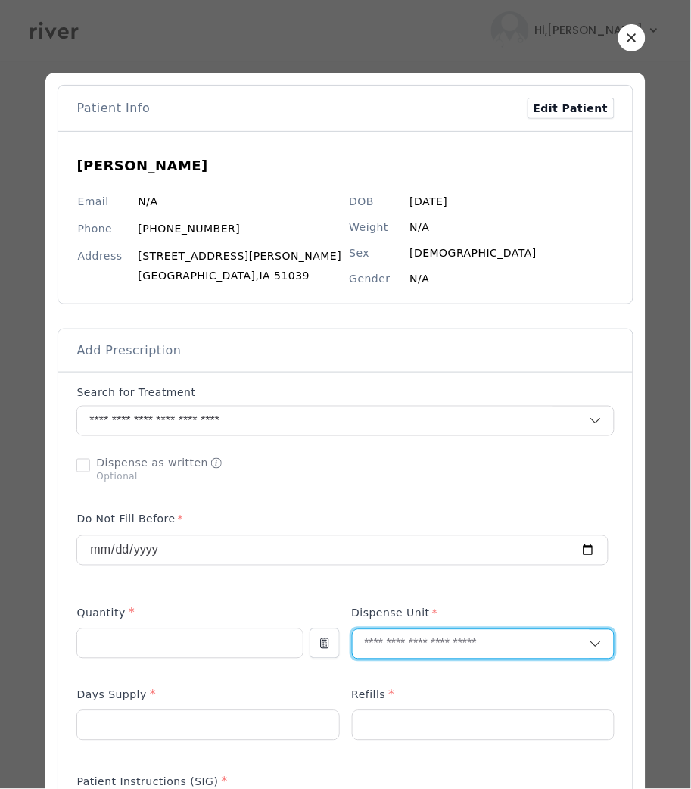
click at [438, 645] on input "text" at bounding box center [471, 644] width 237 height 29
type input "*"
type input "**"
click at [398, 682] on p "Tablet" at bounding box center [453, 679] width 199 height 22
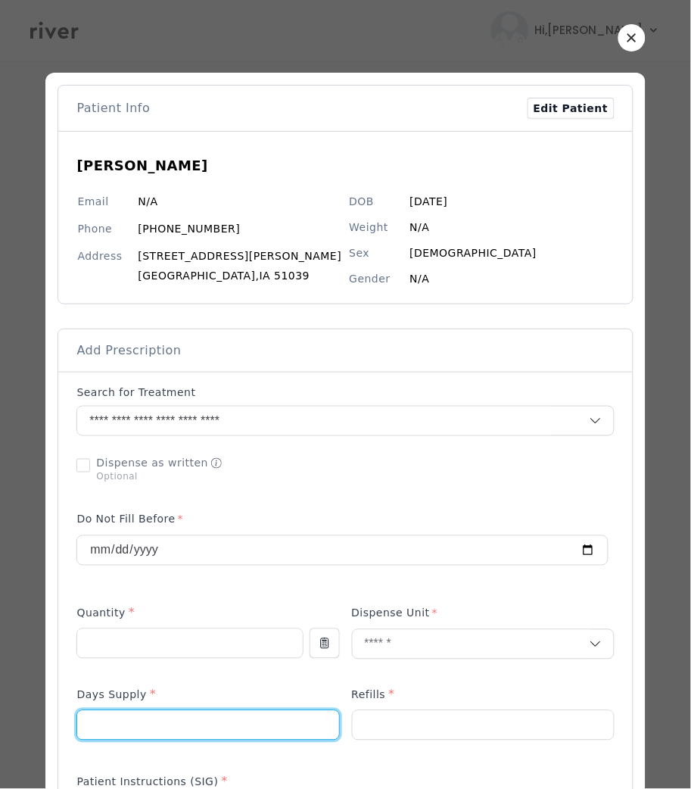
click at [211, 721] on input "number" at bounding box center [207, 725] width 261 height 29
type input "**"
click at [458, 721] on input "number" at bounding box center [483, 725] width 261 height 29
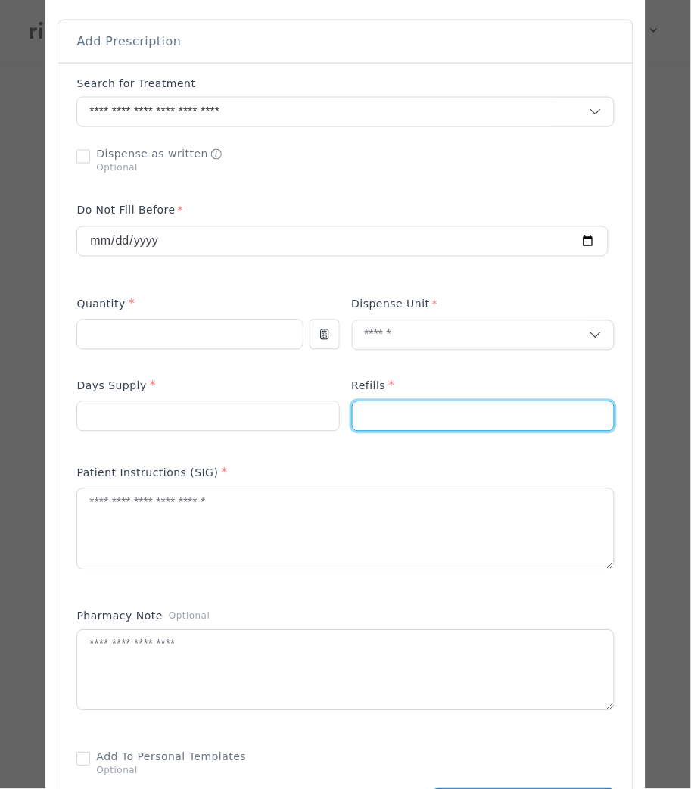
scroll to position [331, 0]
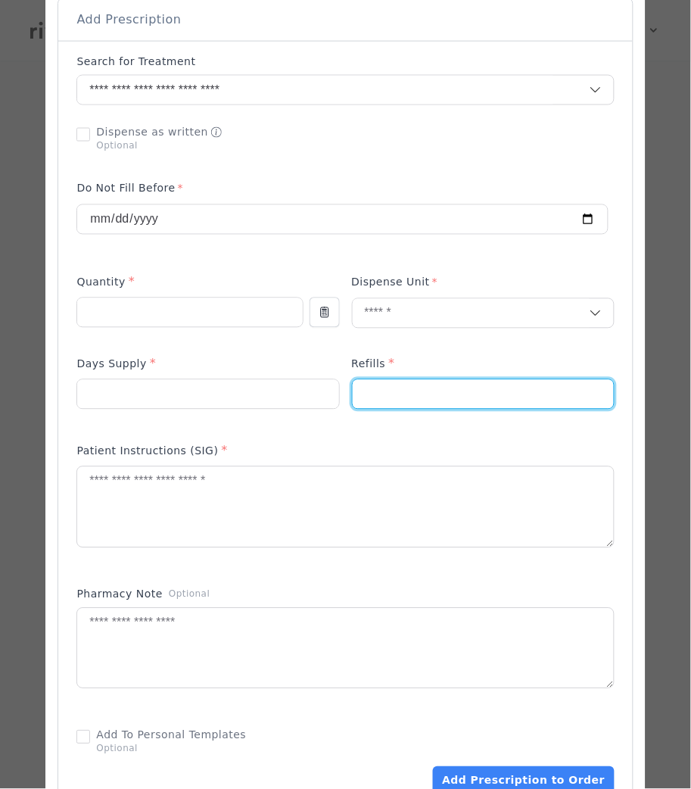
type input "*"
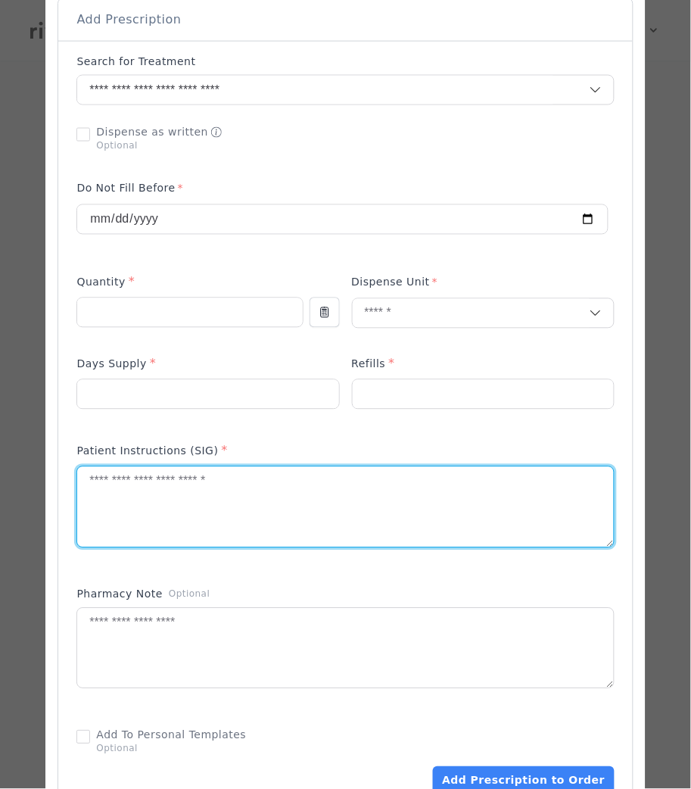
paste input "number"
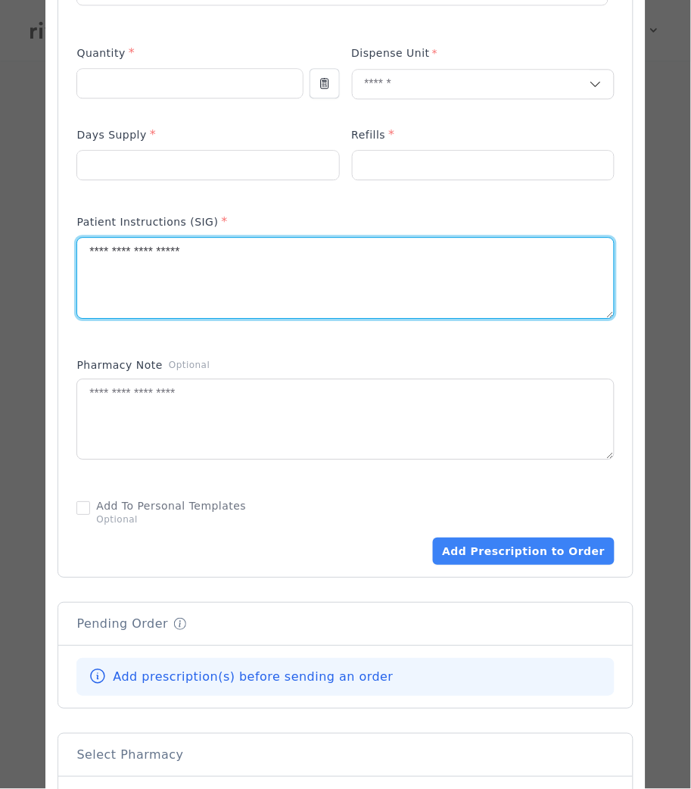
scroll to position [638, 0]
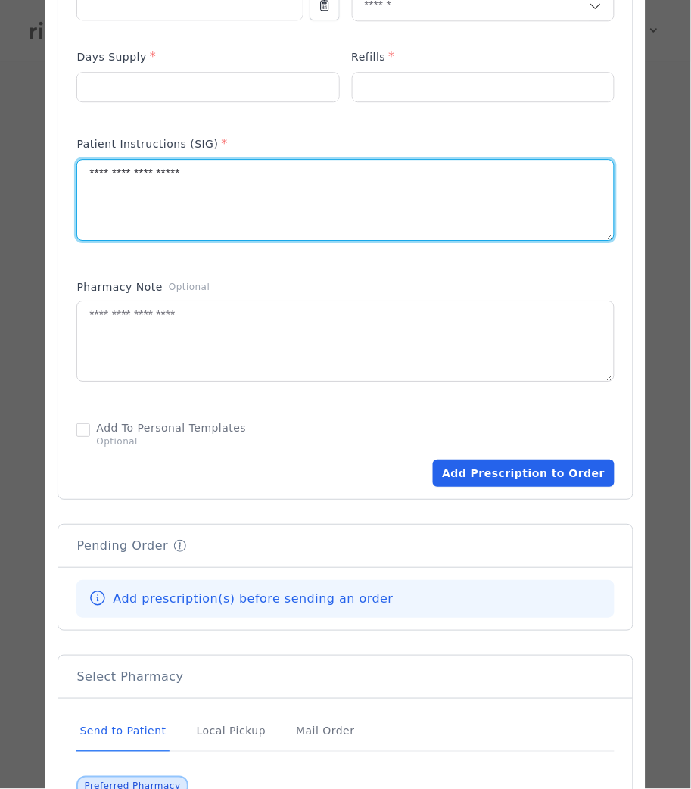
type textarea "**********"
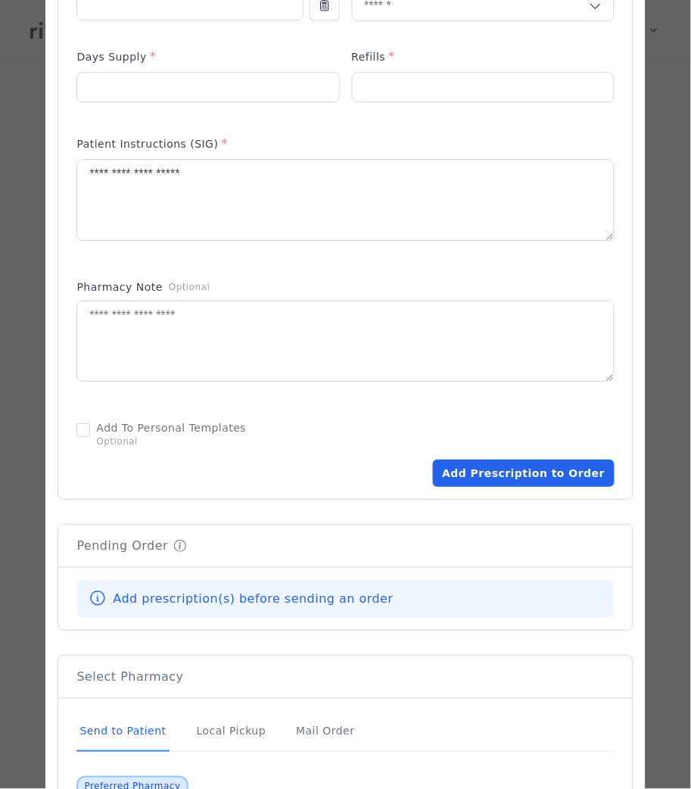
click at [512, 469] on button "Add Prescription to Order" at bounding box center [523, 473] width 181 height 27
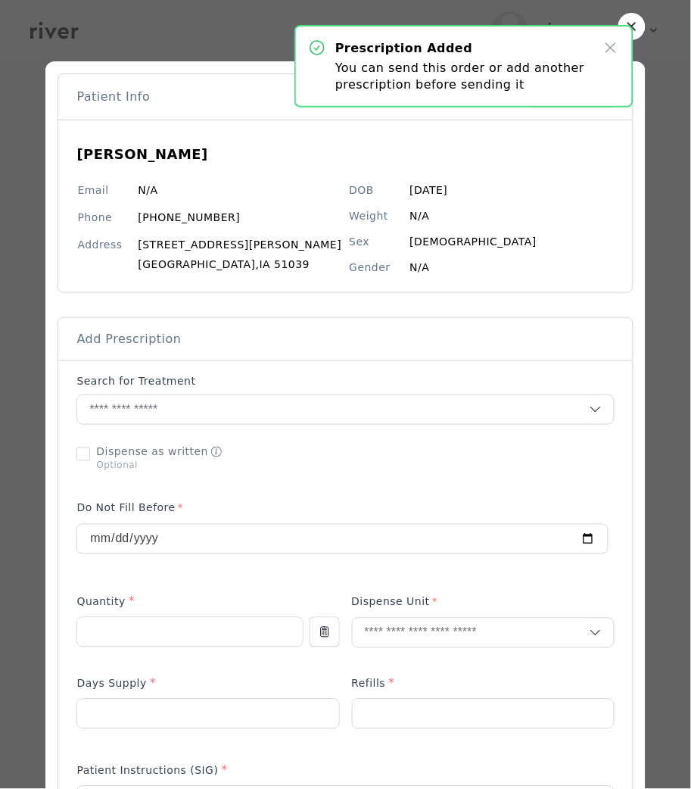
scroll to position [0, 0]
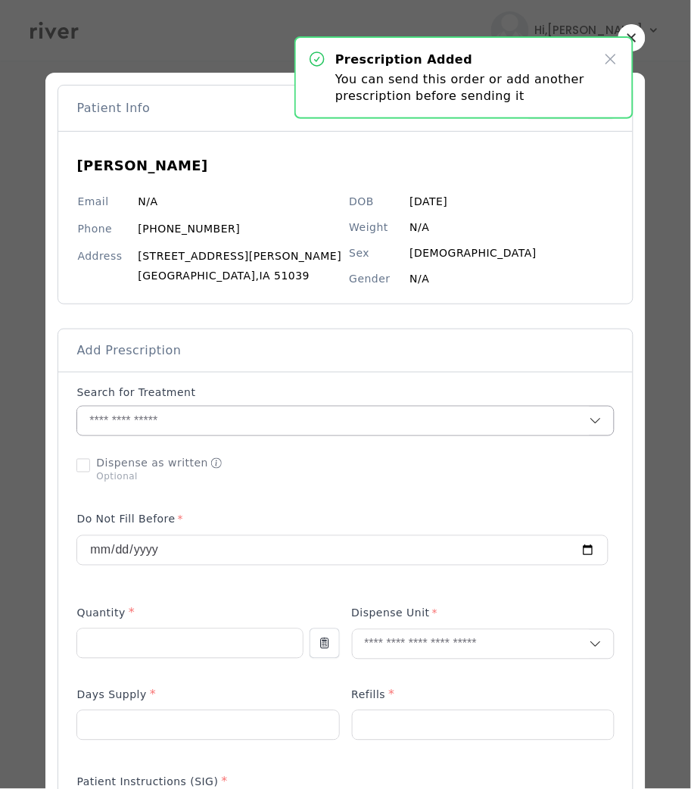
click at [172, 410] on input "text" at bounding box center [333, 421] width 512 height 29
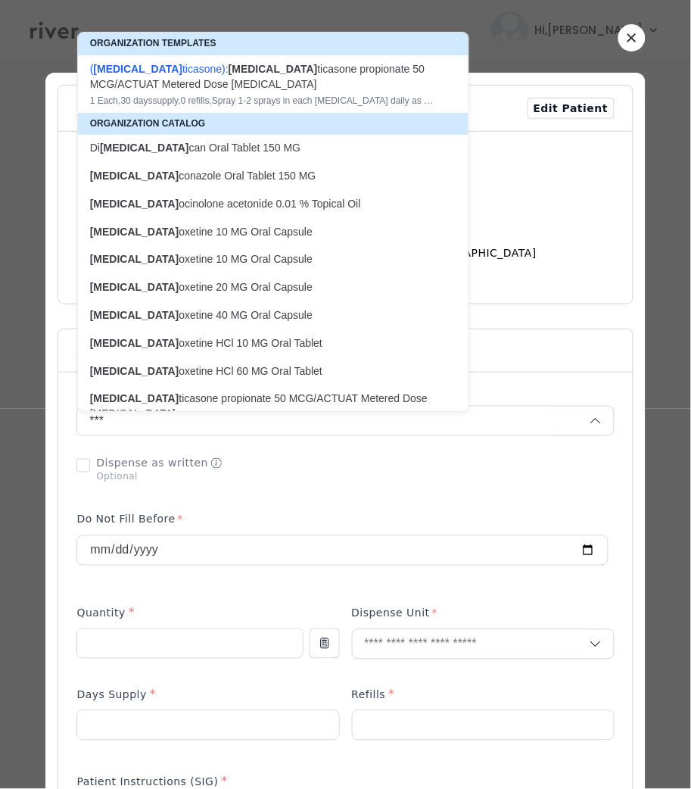
click at [210, 284] on p "FLU oxetine 20 MG Oral Capsule" at bounding box center [264, 287] width 348 height 14
type input "**********"
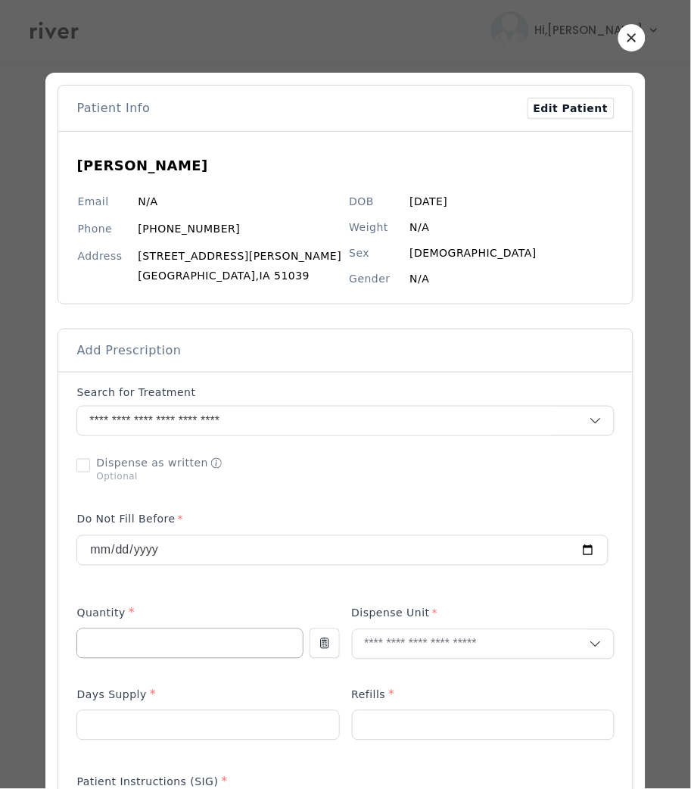
click at [146, 640] on input "number" at bounding box center [189, 643] width 225 height 29
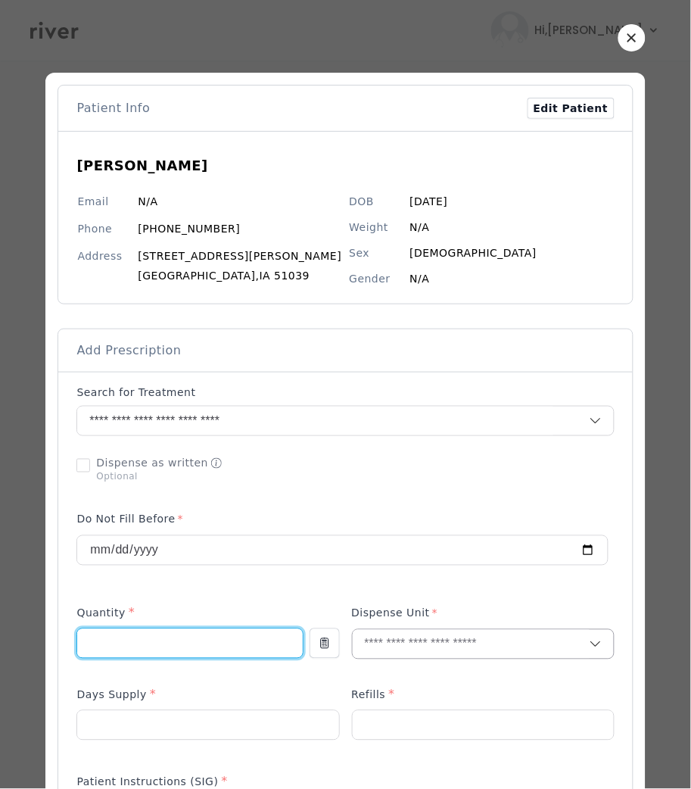
type input "**"
click at [427, 644] on input "text" at bounding box center [471, 644] width 237 height 29
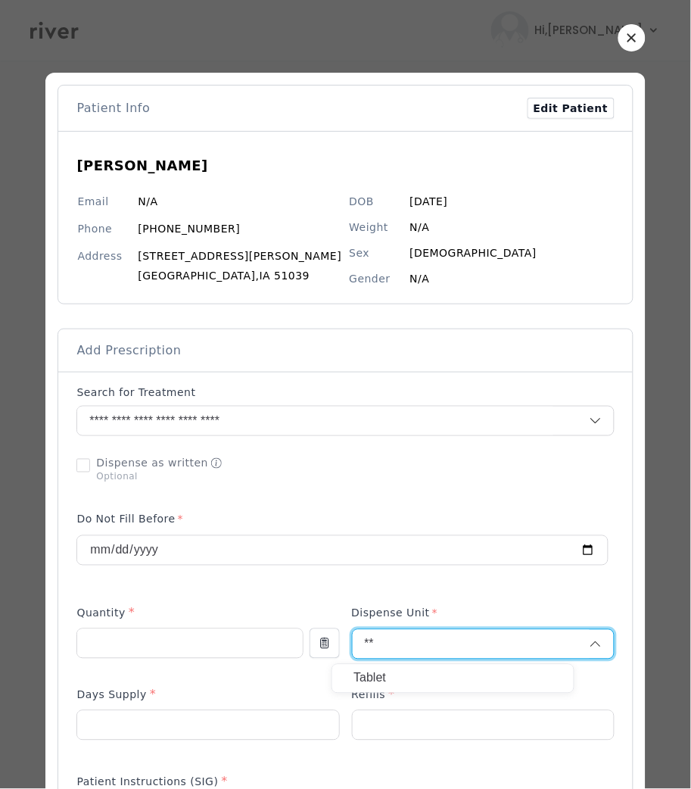
type input "*"
type input "***"
click at [395, 709] on p "Capsule" at bounding box center [453, 707] width 199 height 22
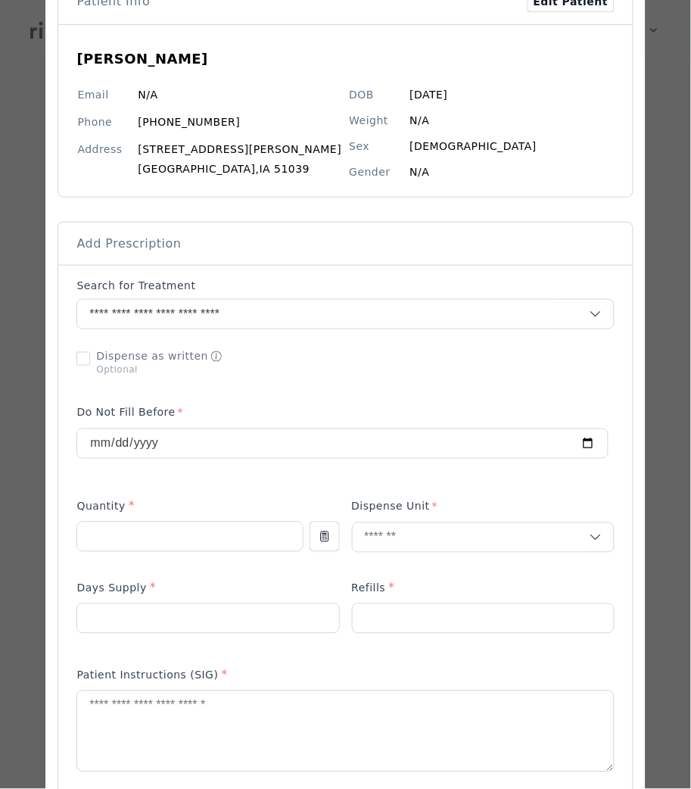
scroll to position [150, 0]
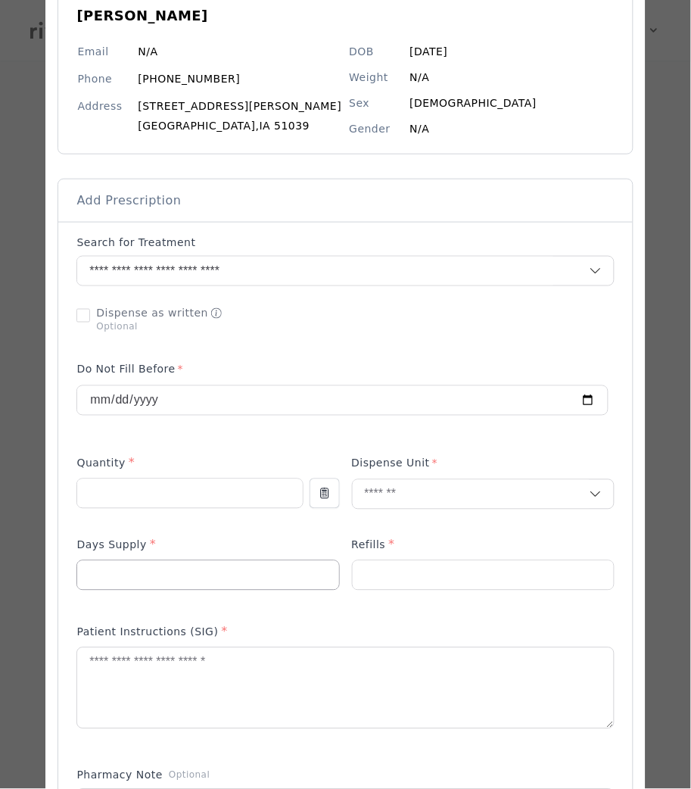
click at [171, 576] on input "number" at bounding box center [207, 575] width 261 height 29
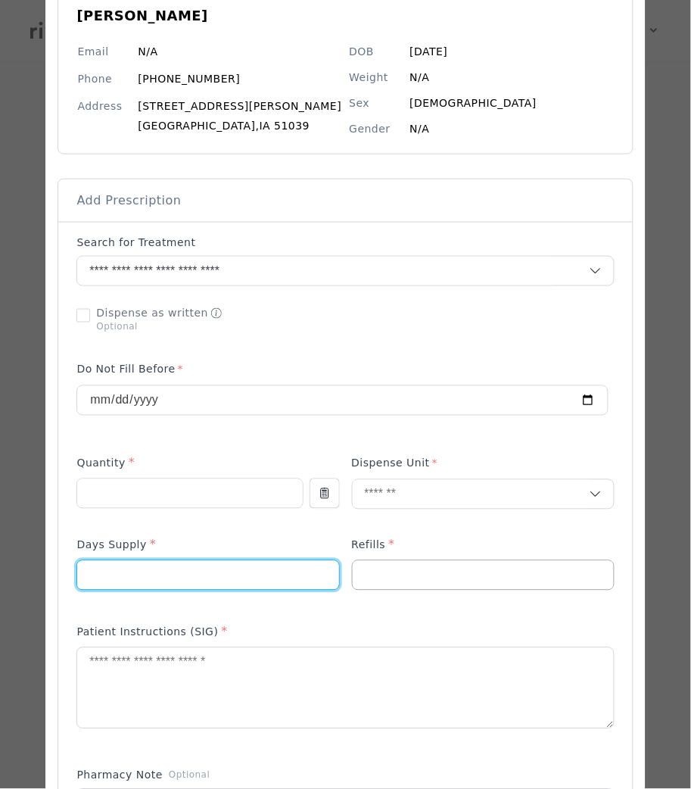
type input "**"
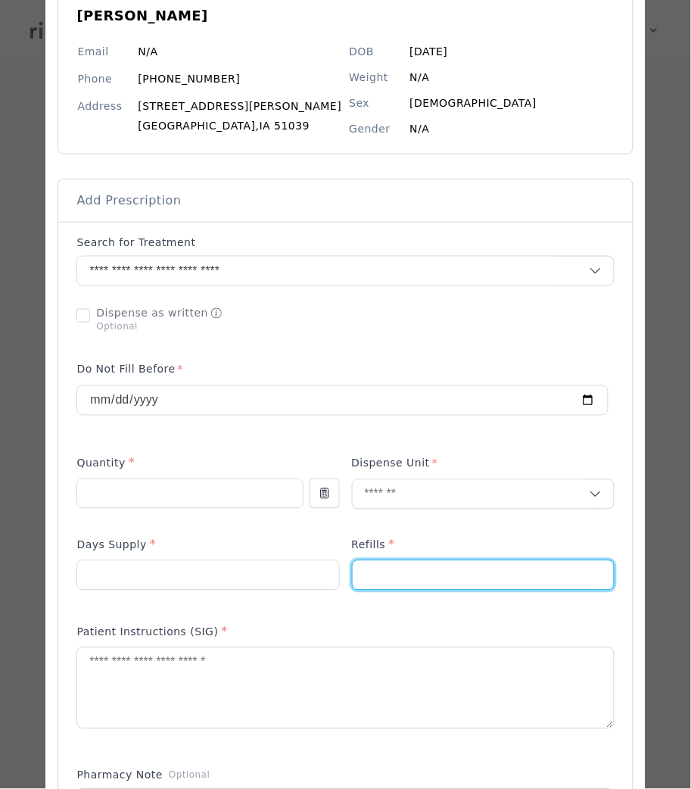
click at [399, 573] on input "number" at bounding box center [483, 575] width 261 height 29
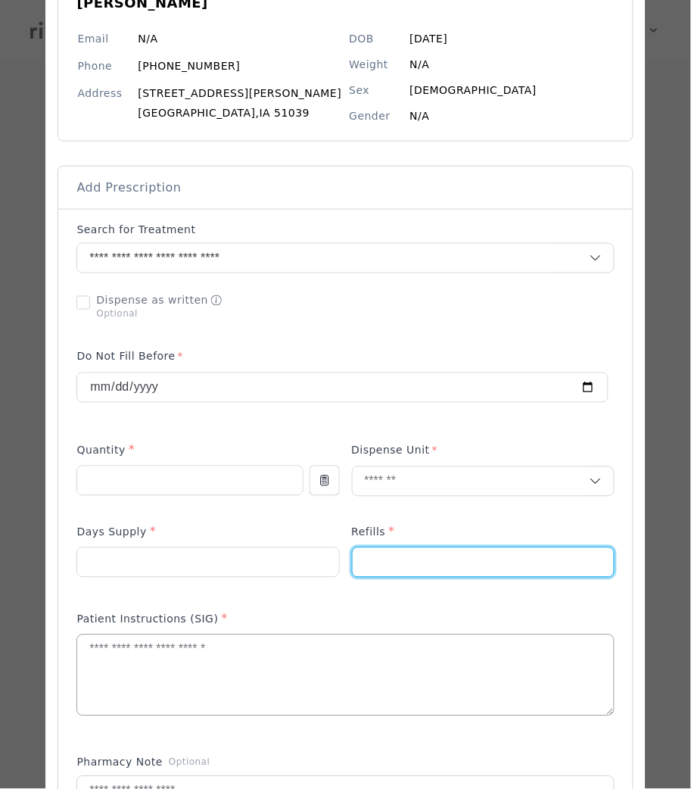
scroll to position [169, 0]
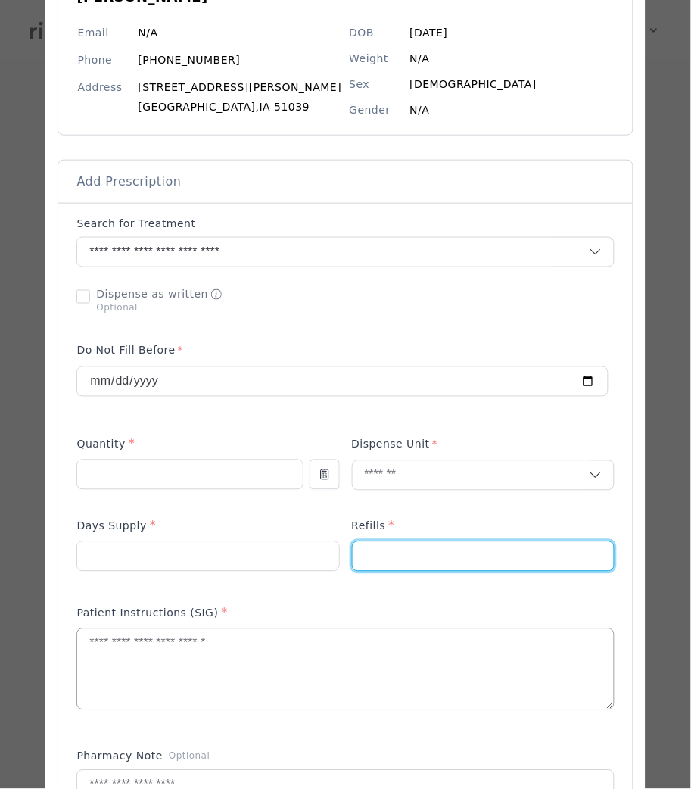
type input "*"
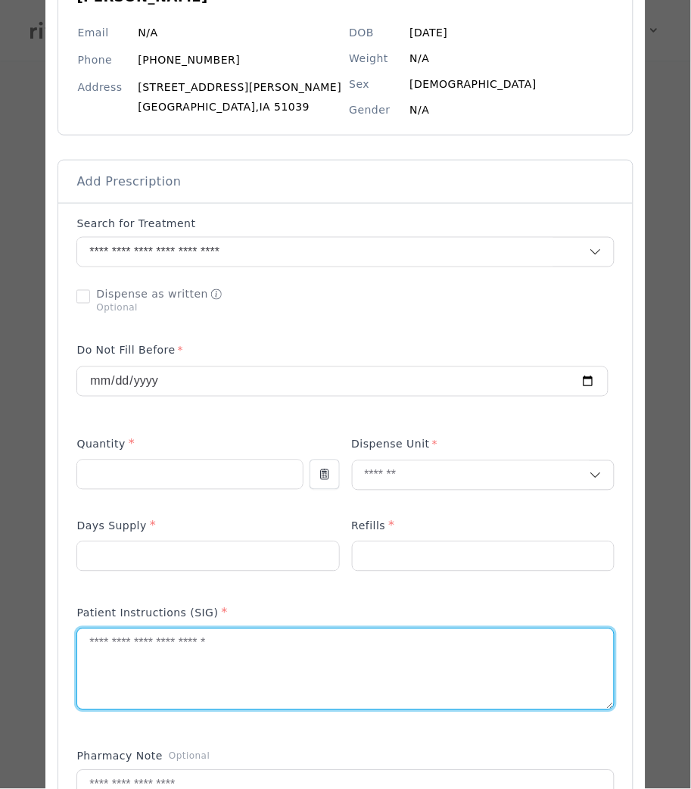
click at [164, 665] on textarea at bounding box center [345, 669] width 536 height 80
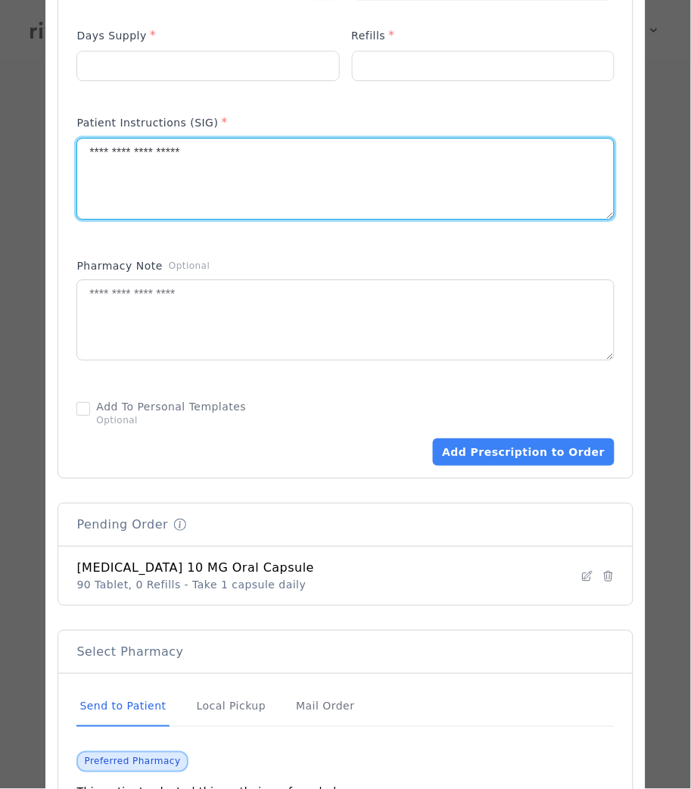
scroll to position [852, 0]
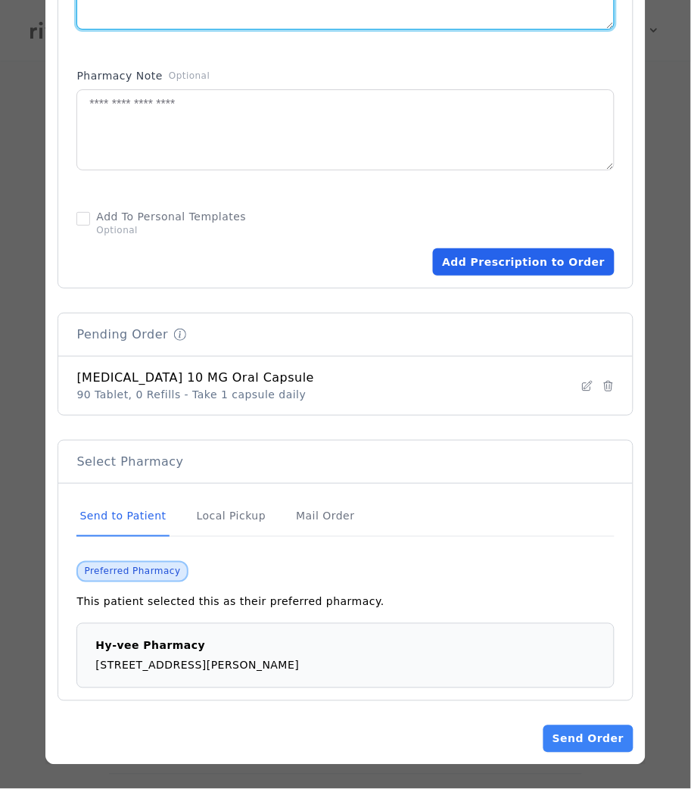
type textarea "**********"
click at [475, 273] on button "Add Prescription to Order" at bounding box center [523, 261] width 181 height 27
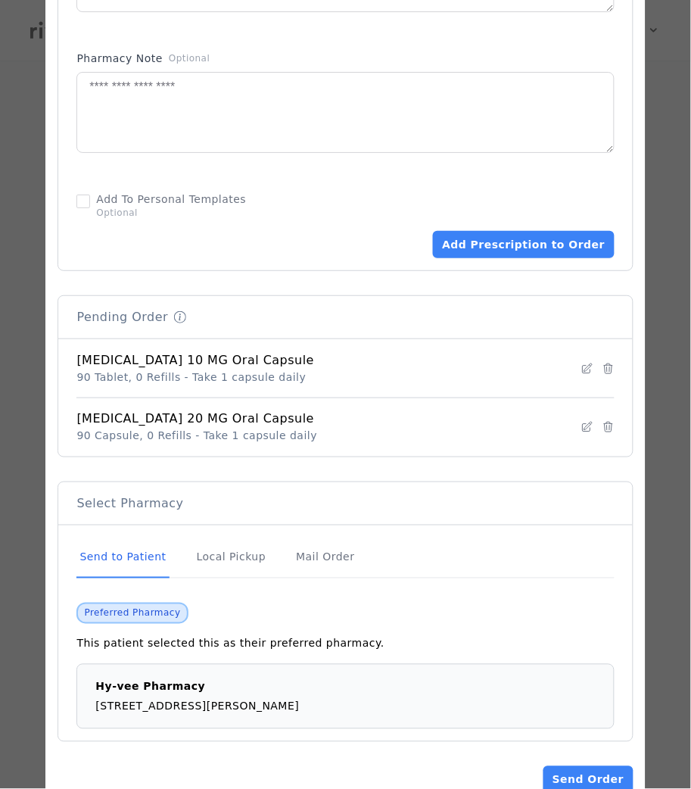
scroll to position [910, 0]
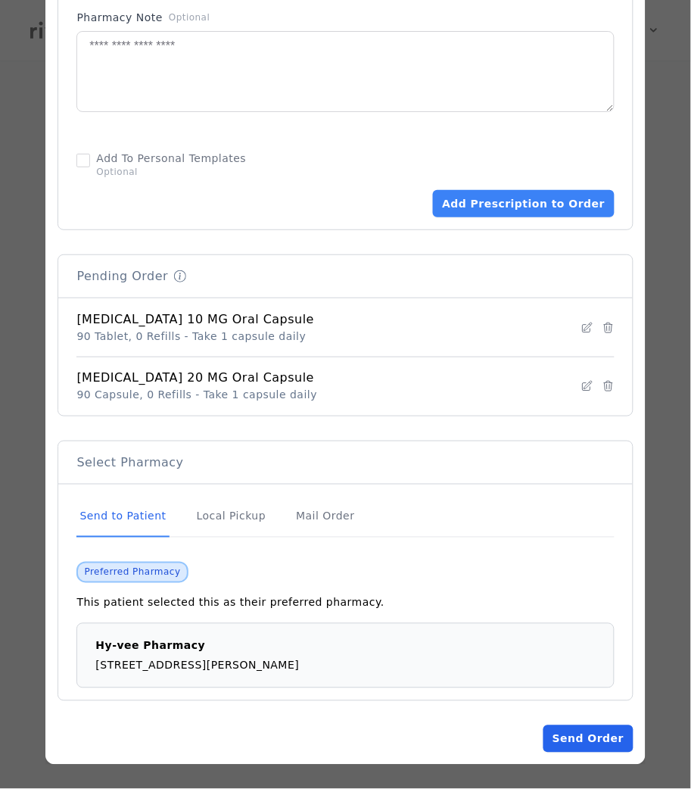
click at [546, 742] on button "Send Order" at bounding box center [588, 738] width 89 height 27
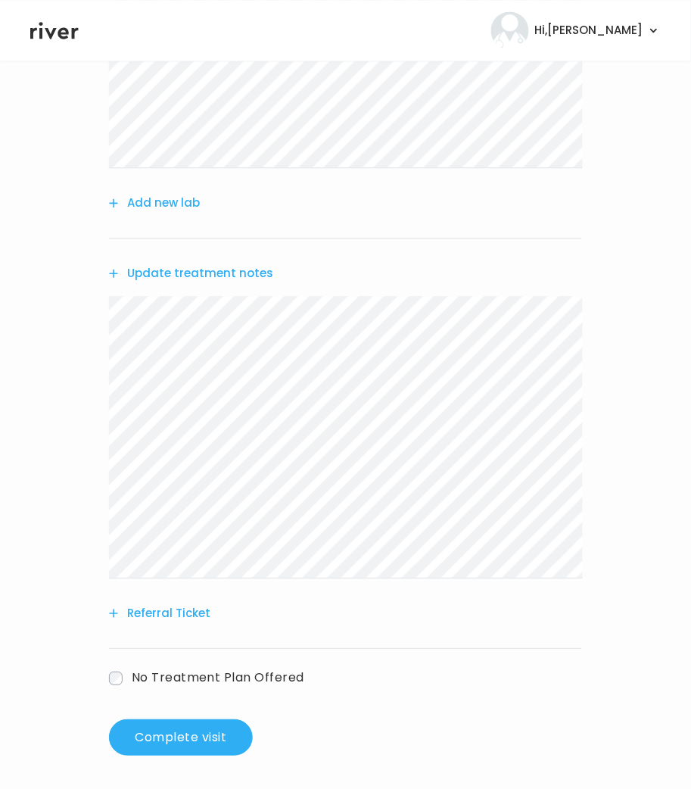
scroll to position [477, 0]
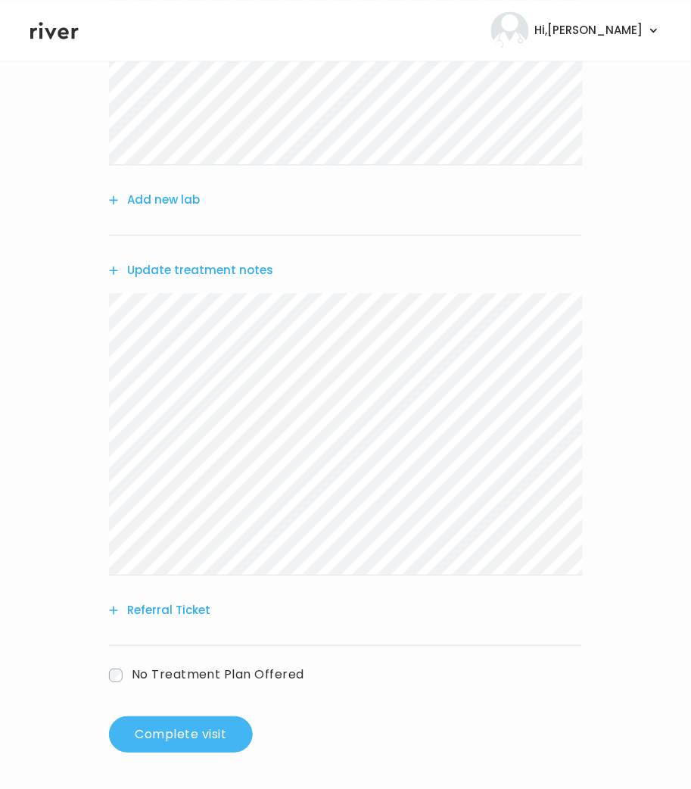
click at [219, 731] on button "Complete visit" at bounding box center [181, 734] width 144 height 36
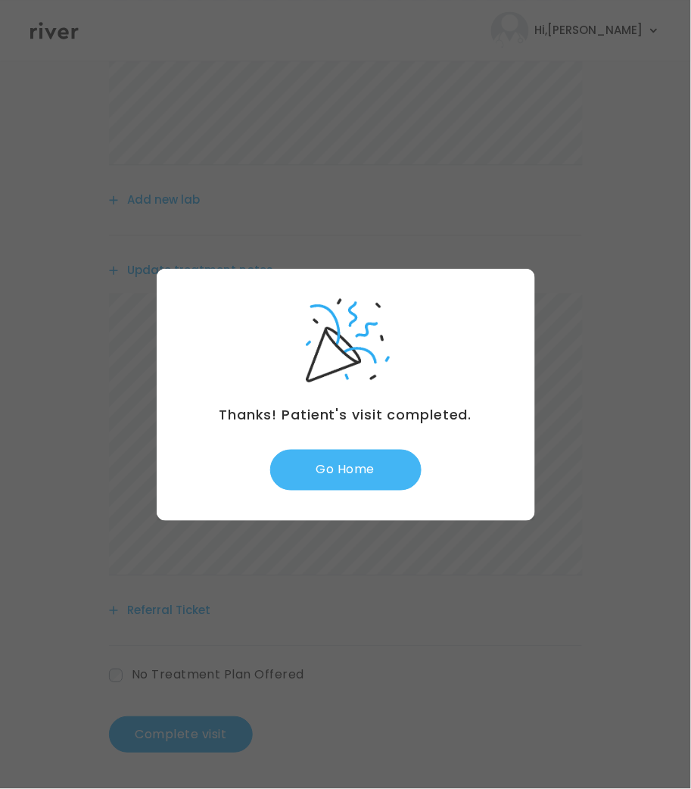
click at [339, 475] on button "Go Home" at bounding box center [345, 470] width 151 height 41
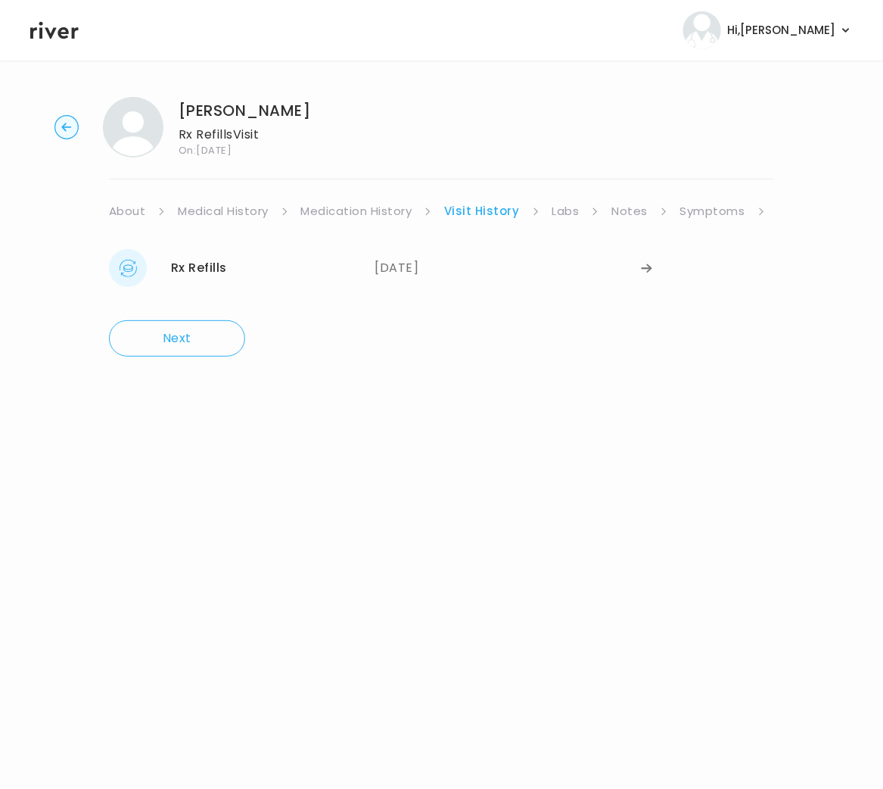
click at [707, 212] on link "Symptoms" at bounding box center [713, 211] width 65 height 21
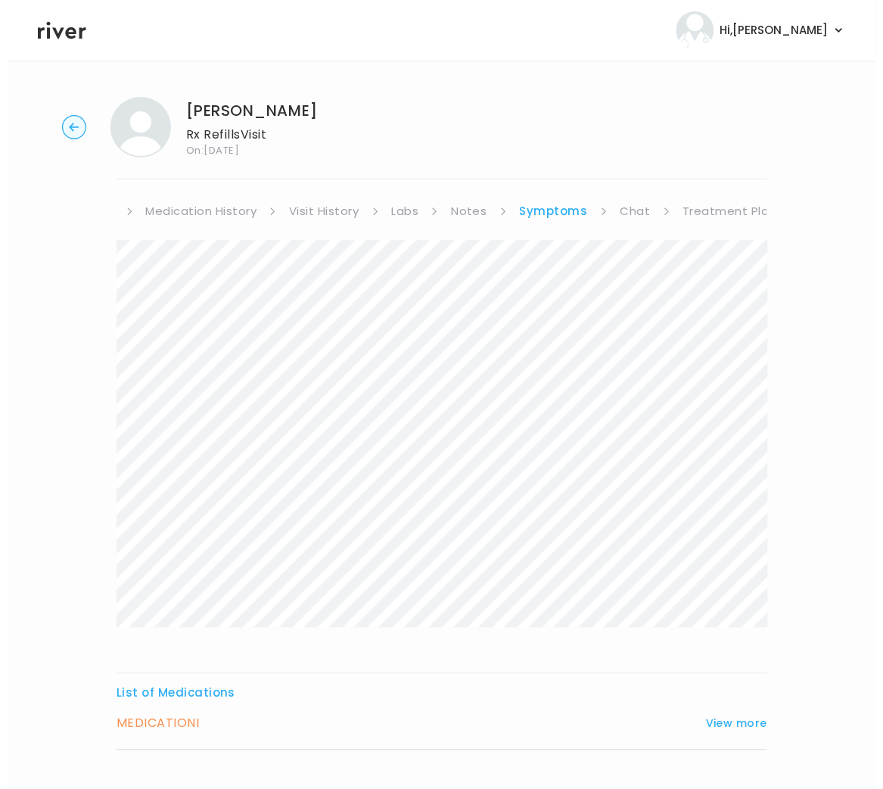
scroll to position [0, 165]
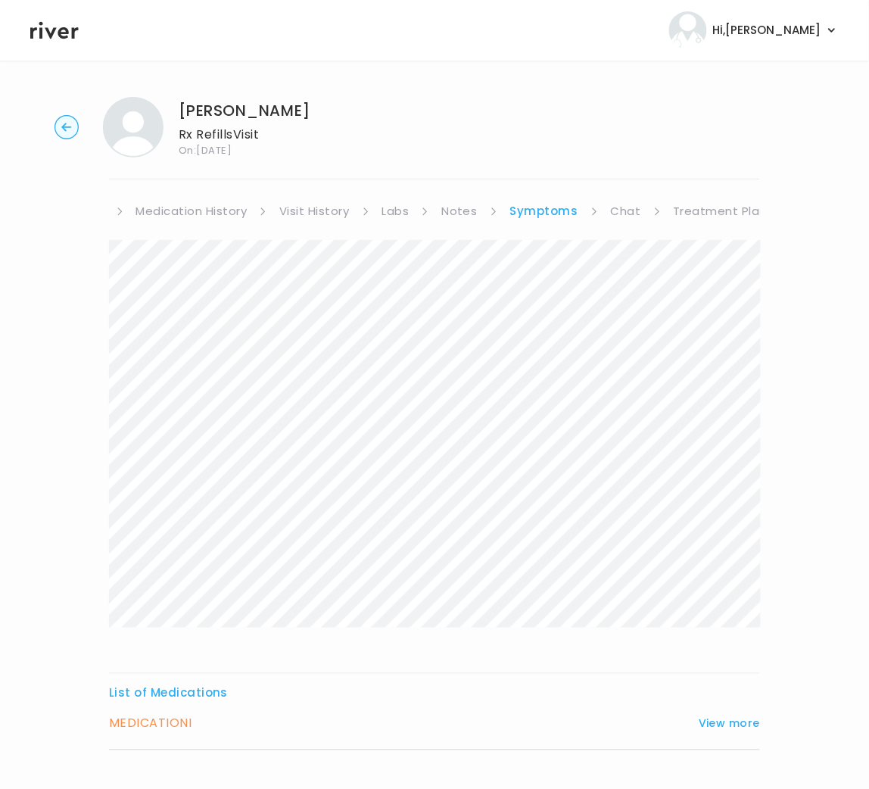
click at [749, 219] on link "Treatment Plan" at bounding box center [721, 211] width 94 height 21
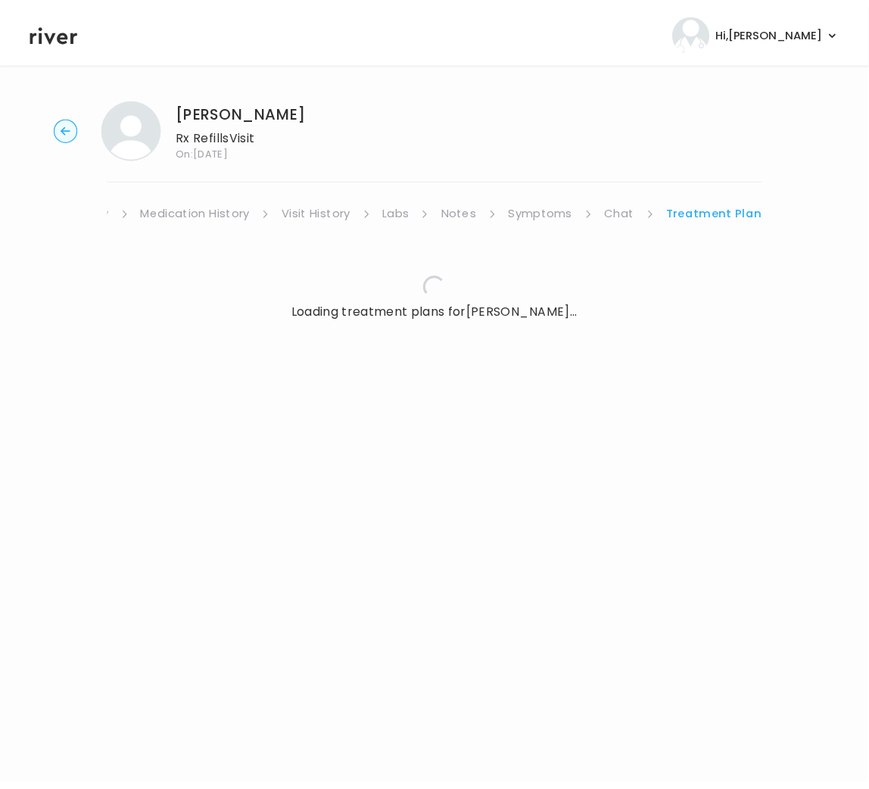
scroll to position [0, 151]
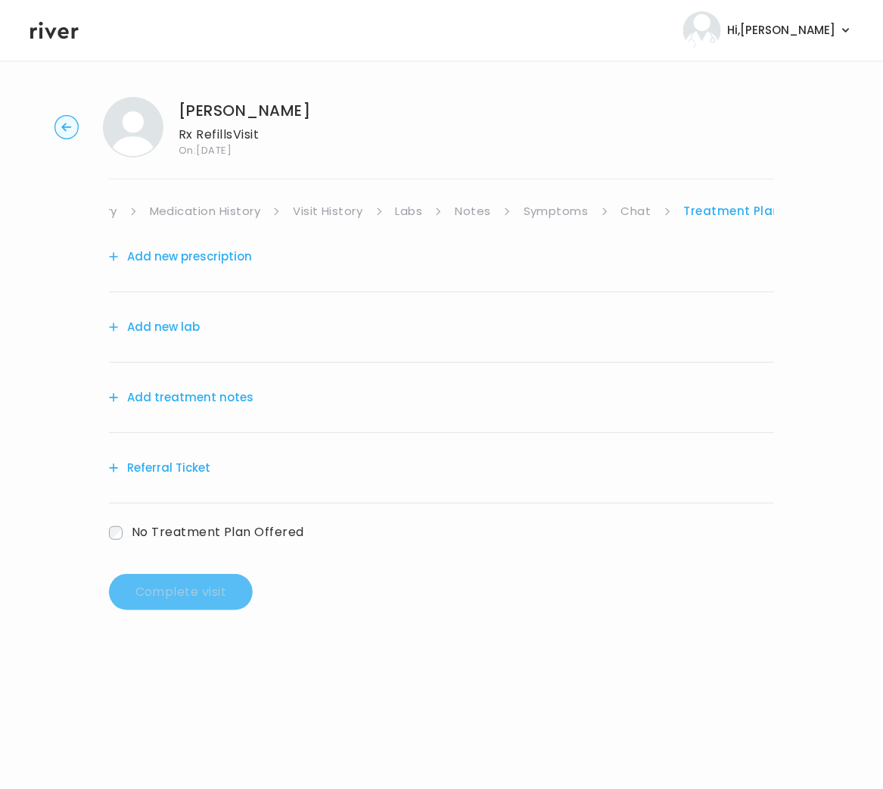
click at [199, 398] on button "Add treatment notes" at bounding box center [181, 397] width 145 height 21
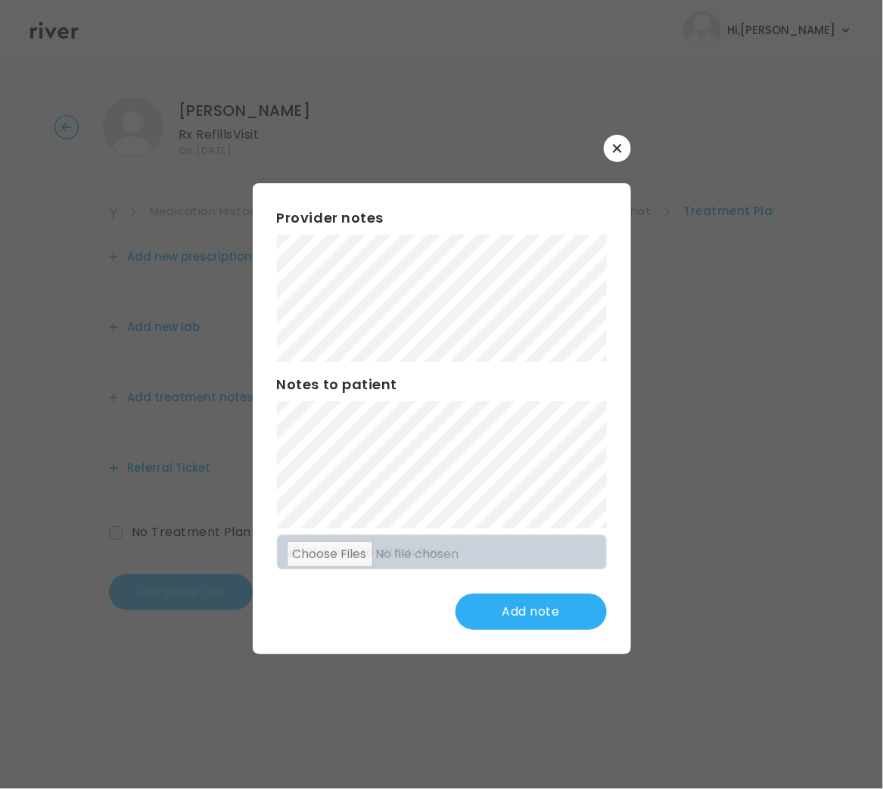
click at [604, 138] on div at bounding box center [442, 148] width 379 height 27
click at [610, 143] on button "button" at bounding box center [617, 148] width 27 height 27
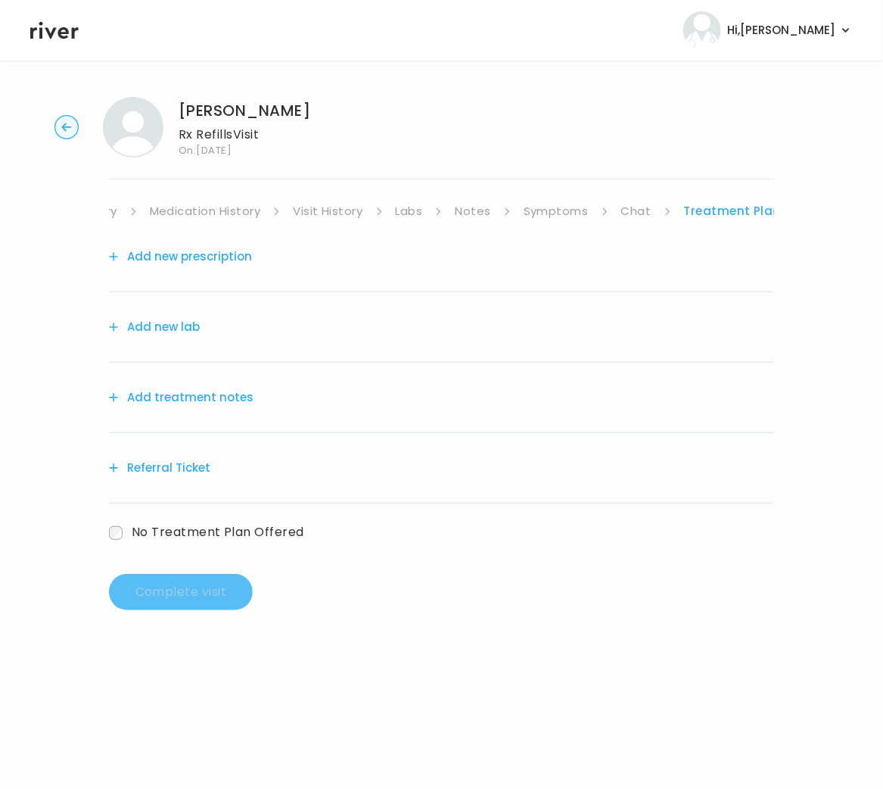
click at [524, 209] on link "Symptoms" at bounding box center [556, 211] width 65 height 21
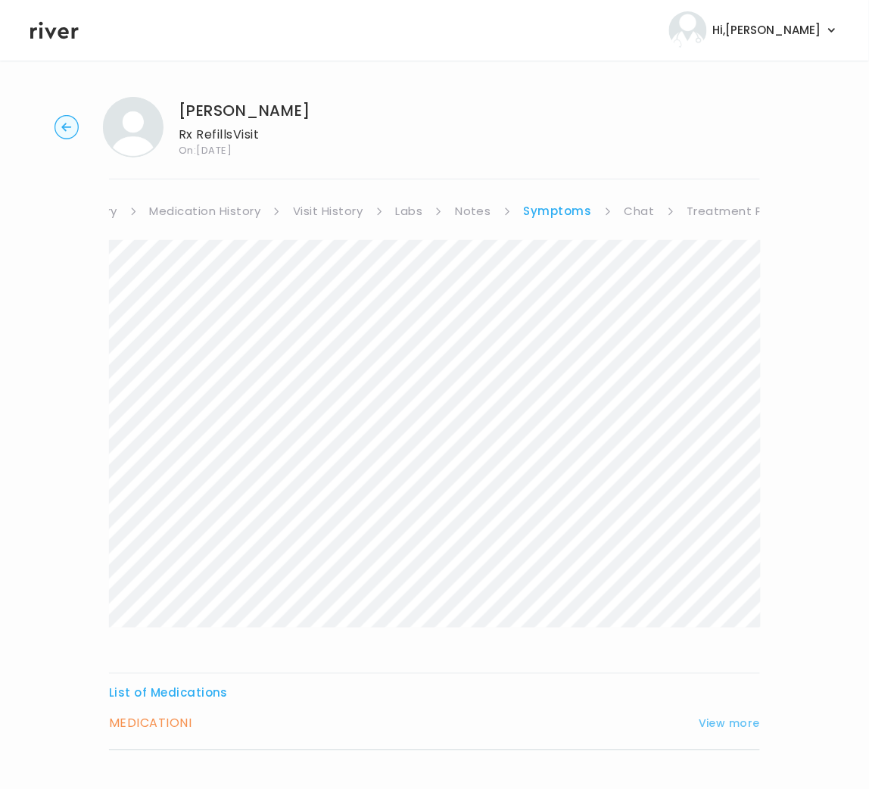
click at [728, 724] on button "View more" at bounding box center [729, 724] width 61 height 18
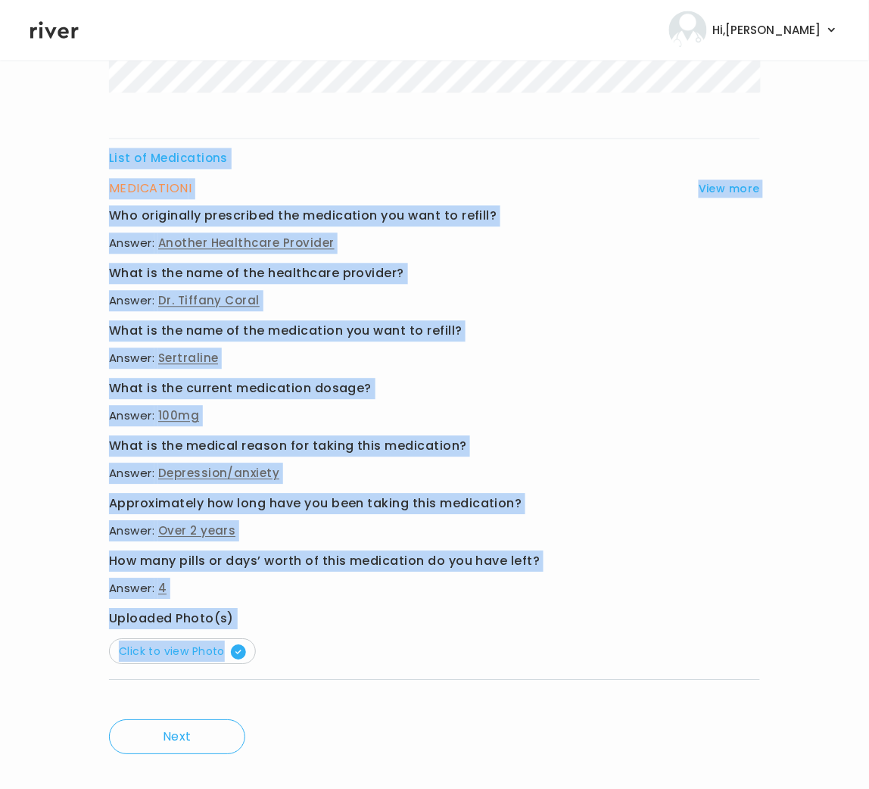
scroll to position [558, 0]
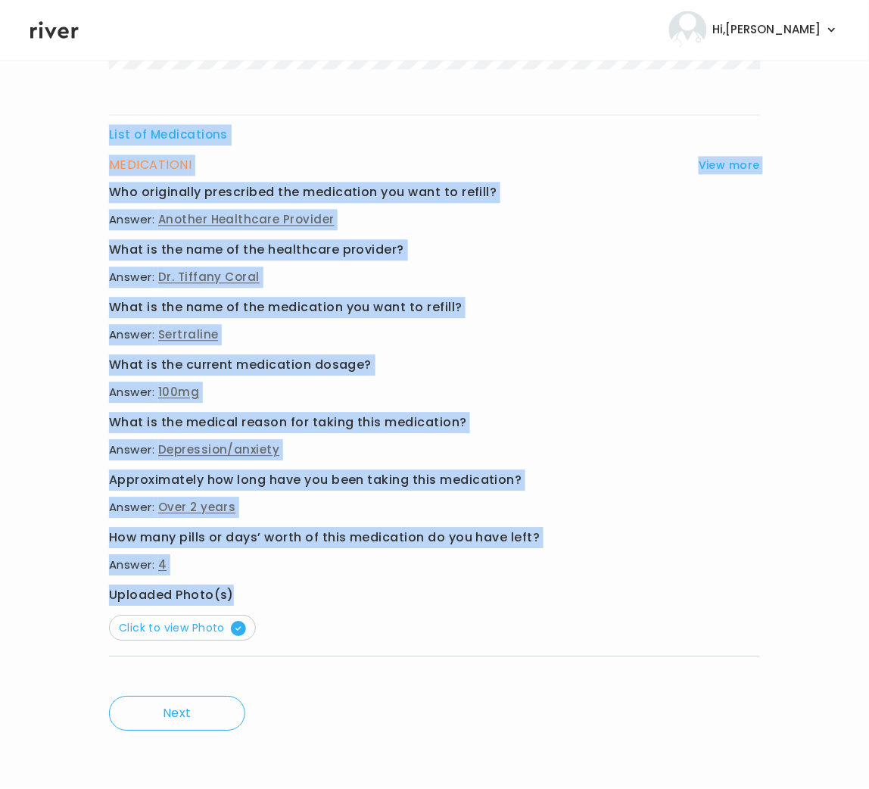
click at [388, 595] on div "List of Medications MEDICATION I View more Who originally prescribed the medica…" at bounding box center [434, 180] width 651 height 996
drag, startPoint x: 388, startPoint y: 594, endPoint x: 364, endPoint y: 498, distance: 99.0
click at [364, 498] on div "Who originally prescribed the medication you want to refill? Answer: Another He…" at bounding box center [434, 411] width 651 height 459
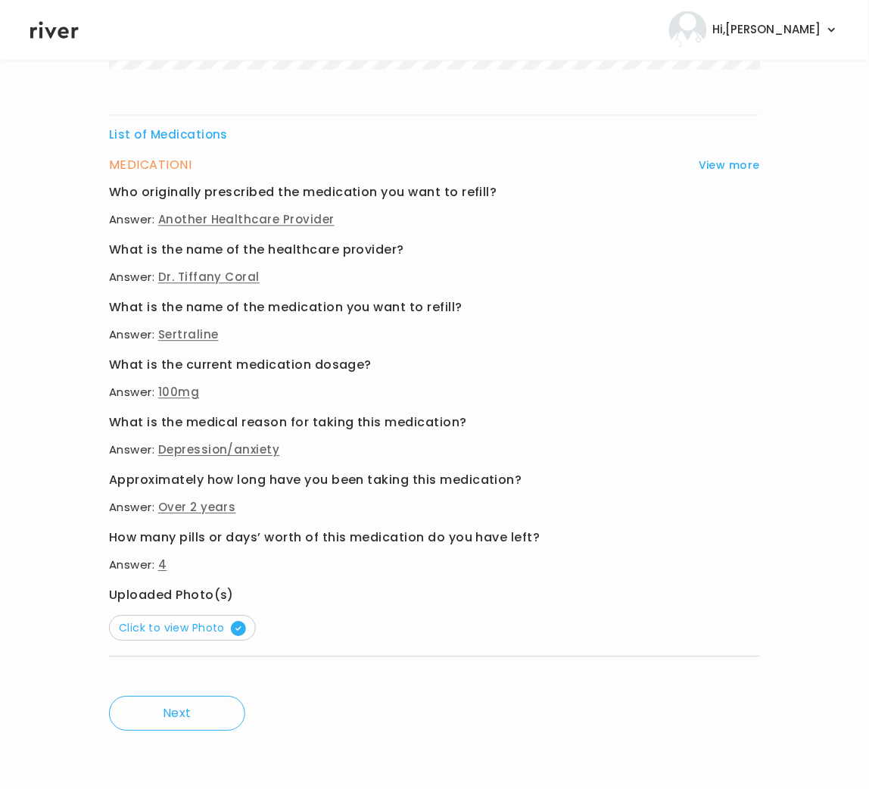
drag, startPoint x: 416, startPoint y: 587, endPoint x: 375, endPoint y: 572, distance: 43.3
click at [411, 582] on div "Who originally prescribed the medication you want to refill? Answer: Another He…" at bounding box center [434, 411] width 651 height 459
click at [162, 555] on p "Answer: 4" at bounding box center [434, 565] width 651 height 21
click at [177, 569] on p "Answer: 4" at bounding box center [434, 565] width 651 height 21
click at [176, 568] on p "Answer: 4" at bounding box center [434, 565] width 651 height 21
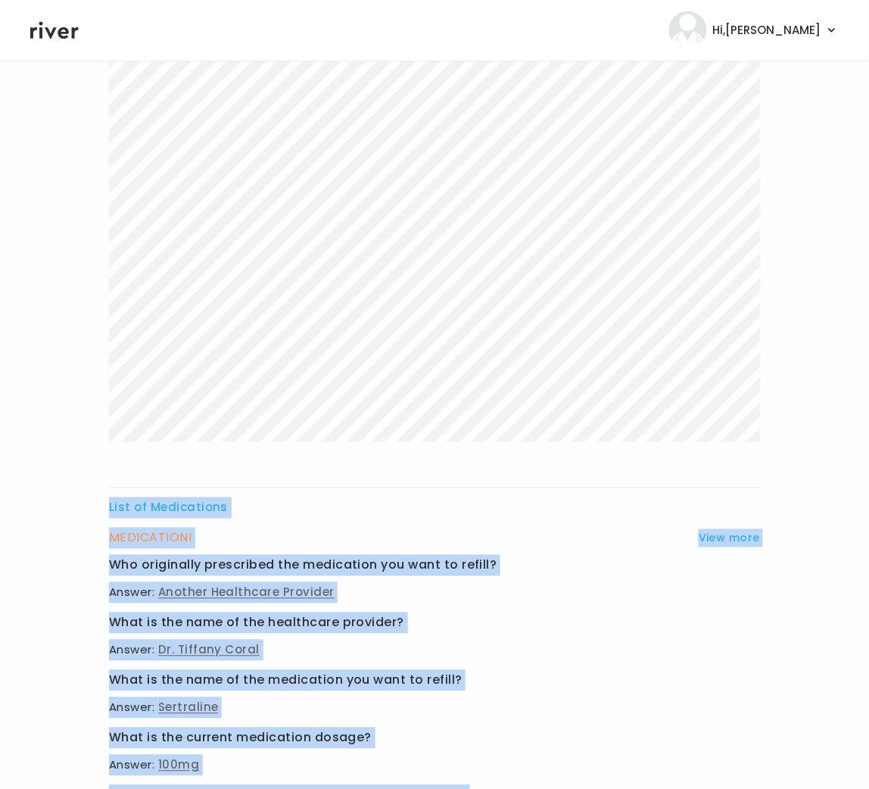
scroll to position [24, 0]
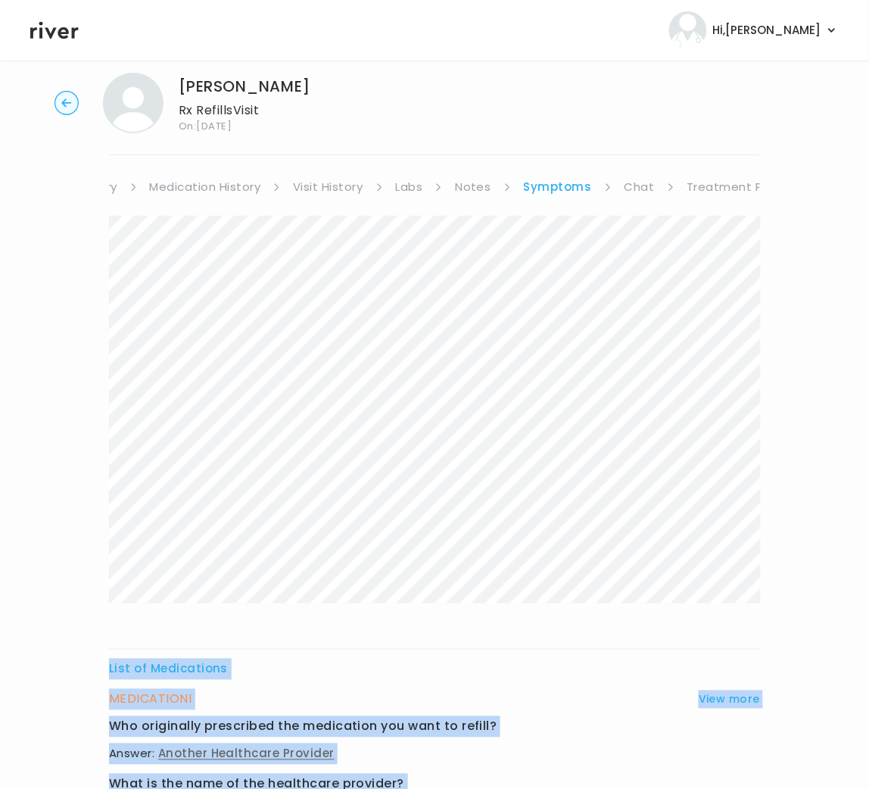
drag, startPoint x: 177, startPoint y: 569, endPoint x: 106, endPoint y: 220, distance: 356.2
click at [82, 215] on div "MEGAN MALICK Rx Refills Visit On: 03 Oct 2025 About Medical History Medication …" at bounding box center [434, 680] width 869 height 1238
copy div "List of Medications MEDICATION I View more Who originally prescribed the medica…"
click at [724, 188] on link "Treatment Plan" at bounding box center [734, 186] width 94 height 21
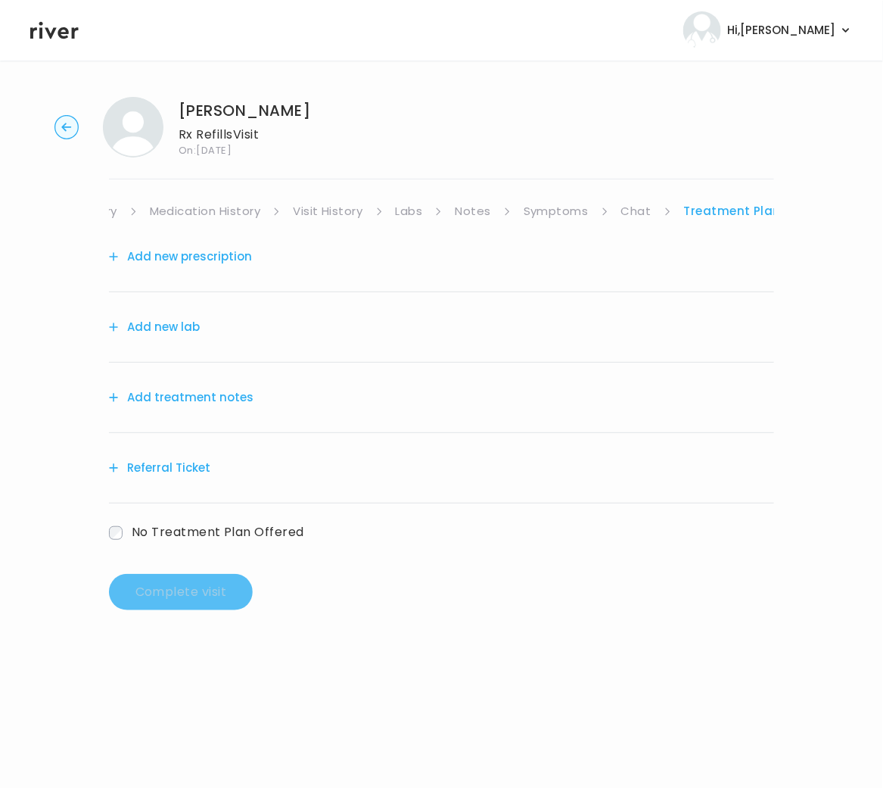
click at [164, 407] on button "Add treatment notes" at bounding box center [181, 397] width 145 height 21
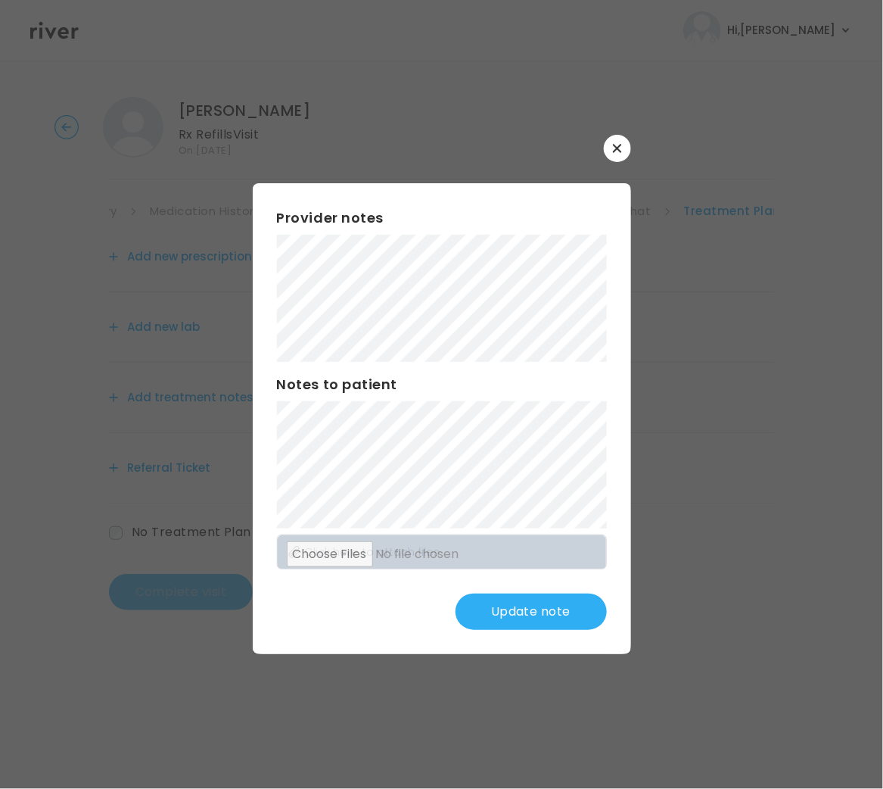
click at [500, 606] on button "Update note" at bounding box center [531, 612] width 151 height 36
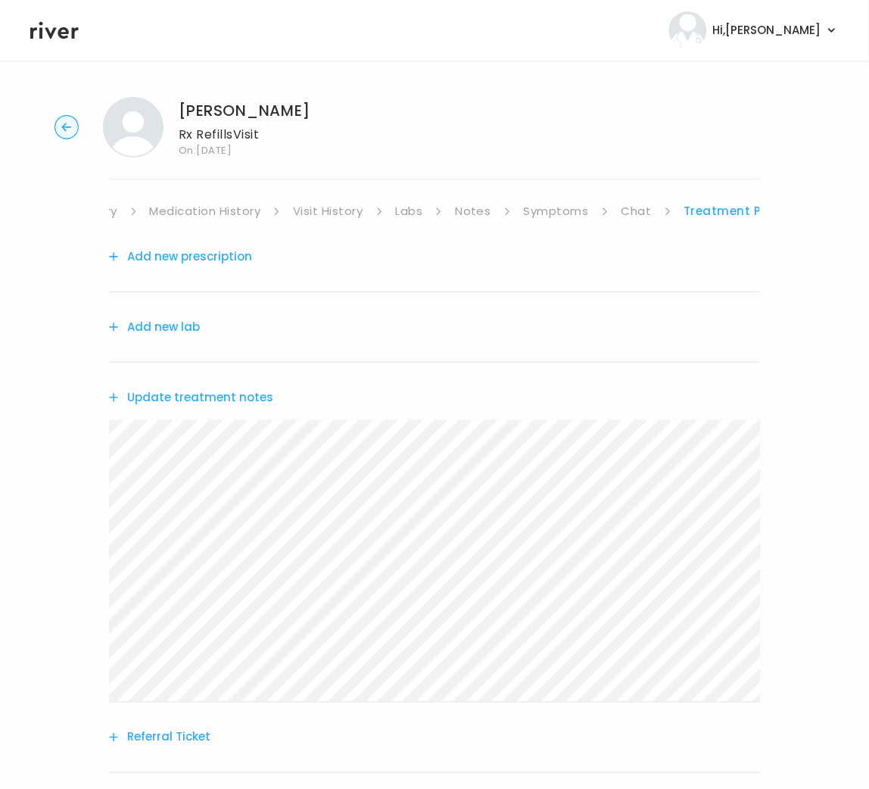
click at [257, 205] on link "Medication History" at bounding box center [205, 211] width 111 height 21
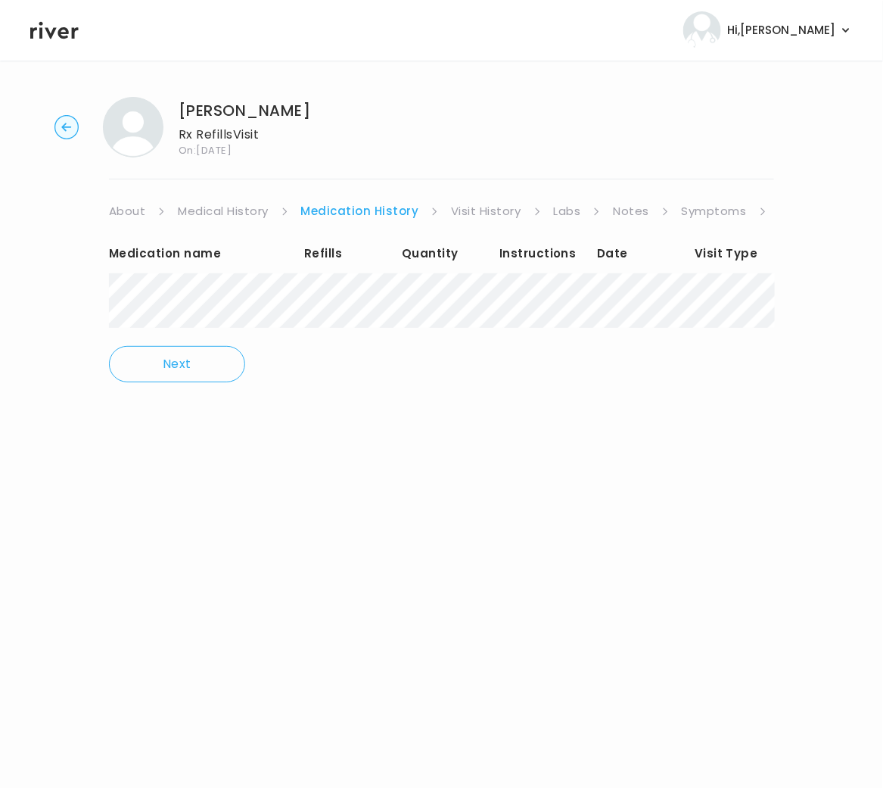
click at [143, 206] on link "About" at bounding box center [127, 211] width 36 height 21
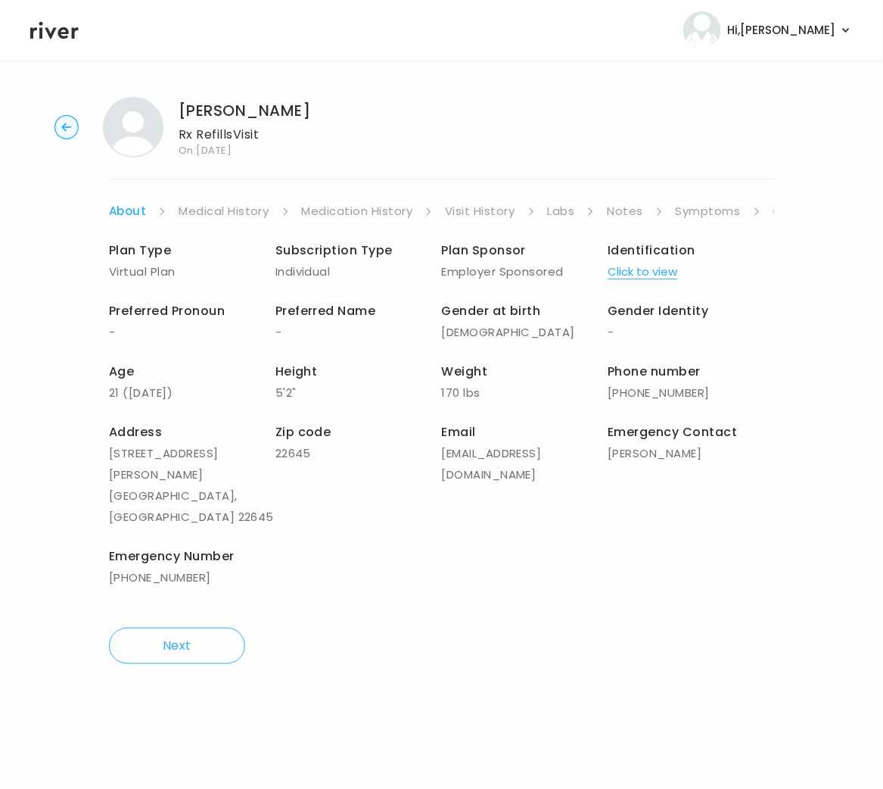
click at [708, 202] on link "Symptoms" at bounding box center [708, 211] width 65 height 21
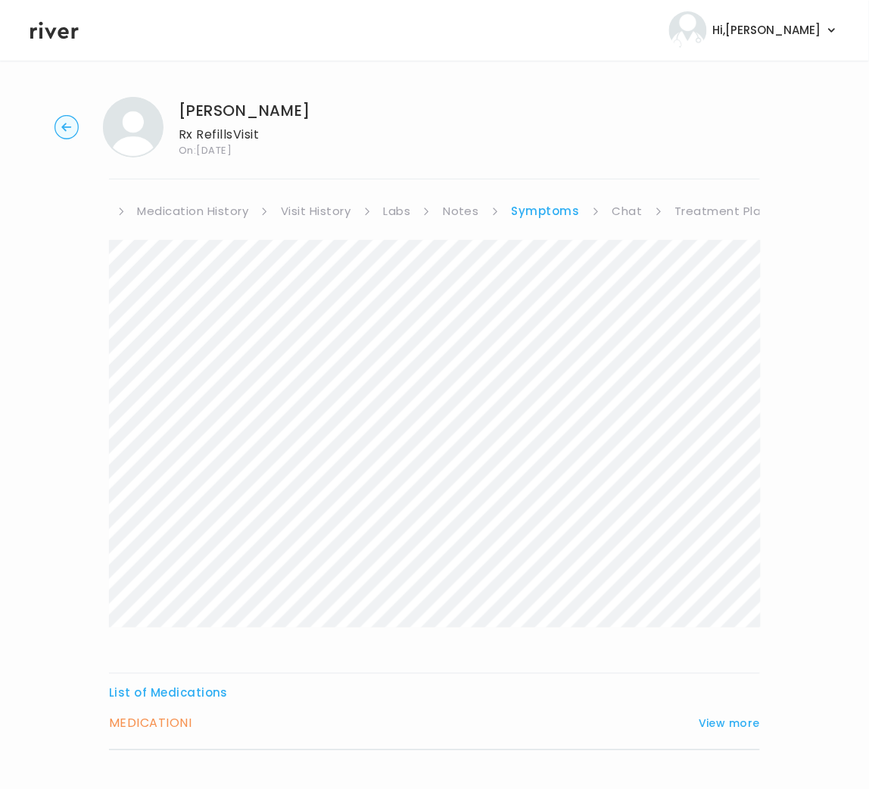
scroll to position [0, 165]
click at [741, 210] on link "Treatment Plan" at bounding box center [721, 211] width 94 height 21
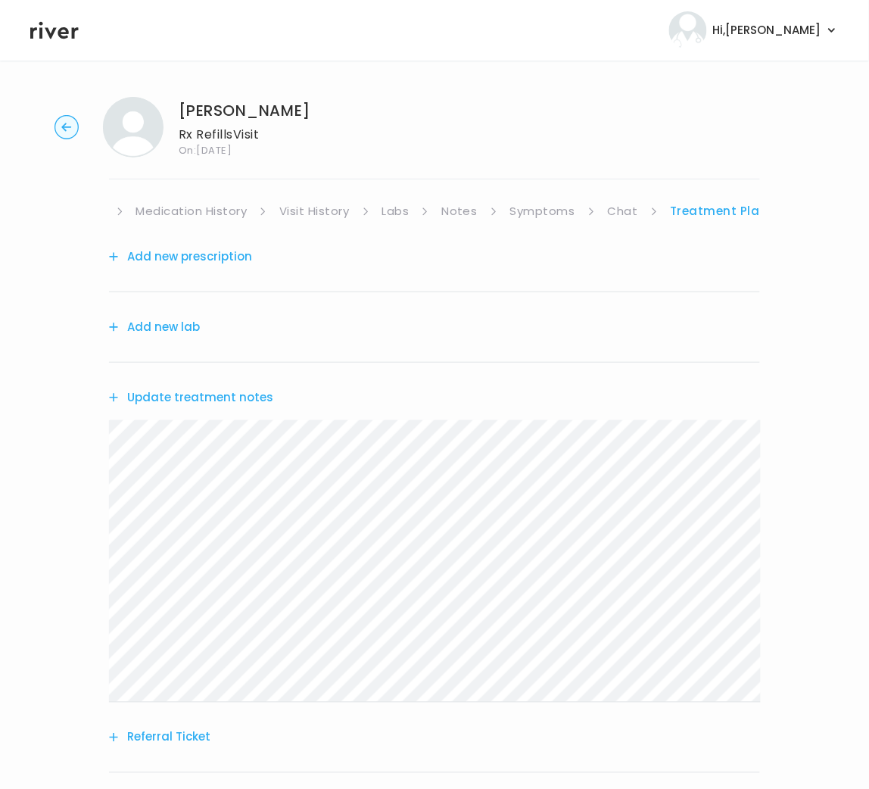
click at [193, 248] on button "Add new prescription" at bounding box center [180, 256] width 143 height 21
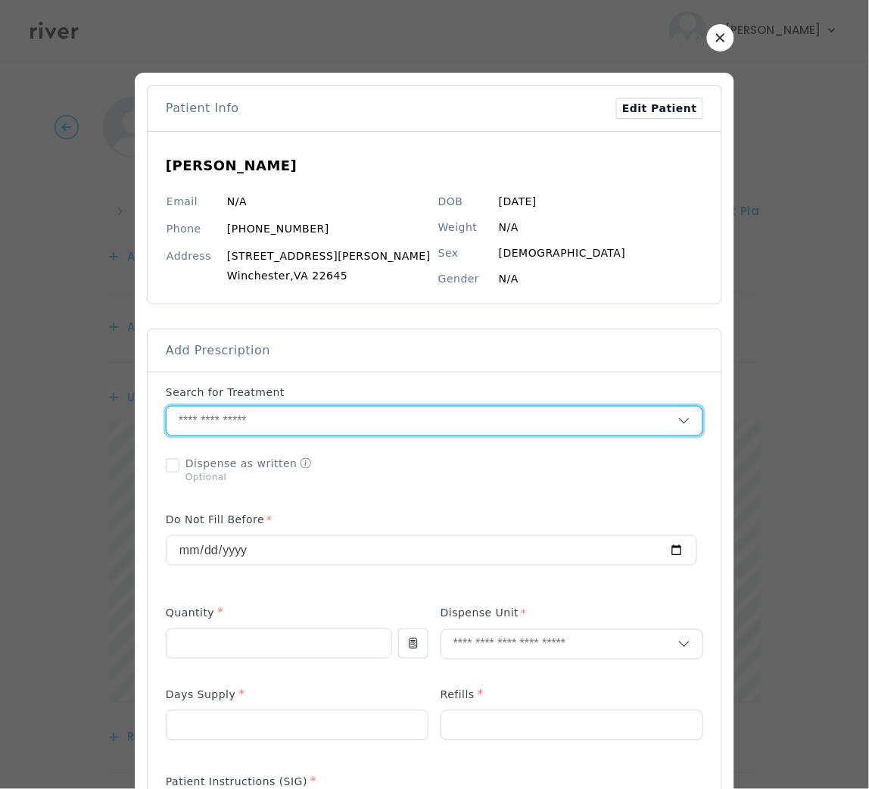
click at [256, 426] on input "text" at bounding box center [423, 421] width 512 height 29
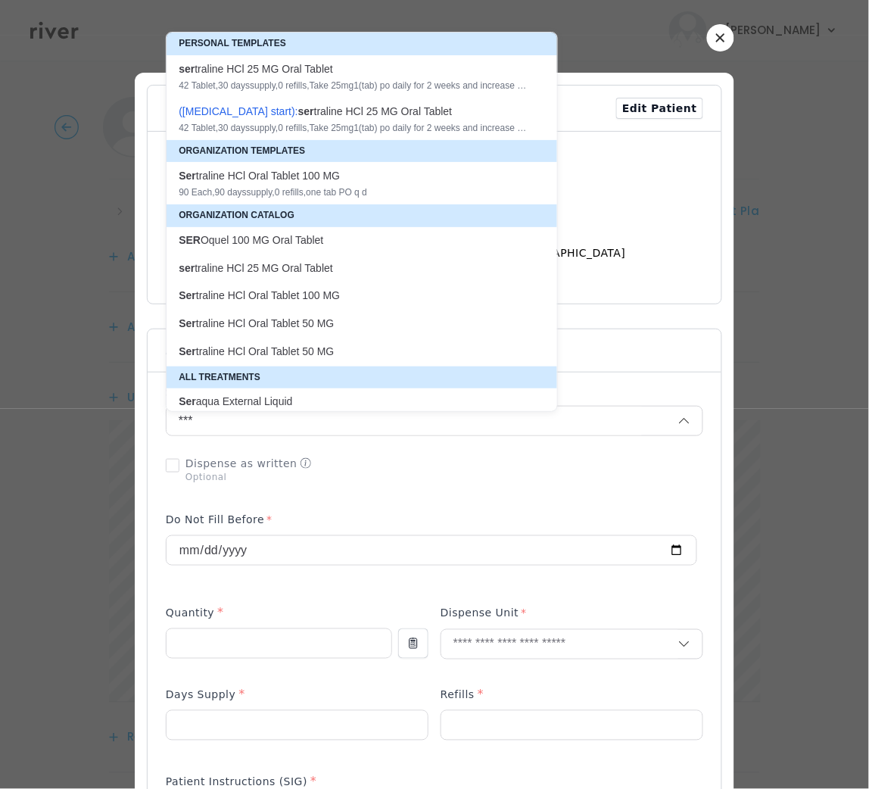
click at [344, 183] on div "Ser traline HCl Oral Tablet 100 MG 90 Each , 90 days supply, 0 refills , one ta…" at bounding box center [353, 183] width 348 height 30
type input "**********"
type input "**"
type input "*"
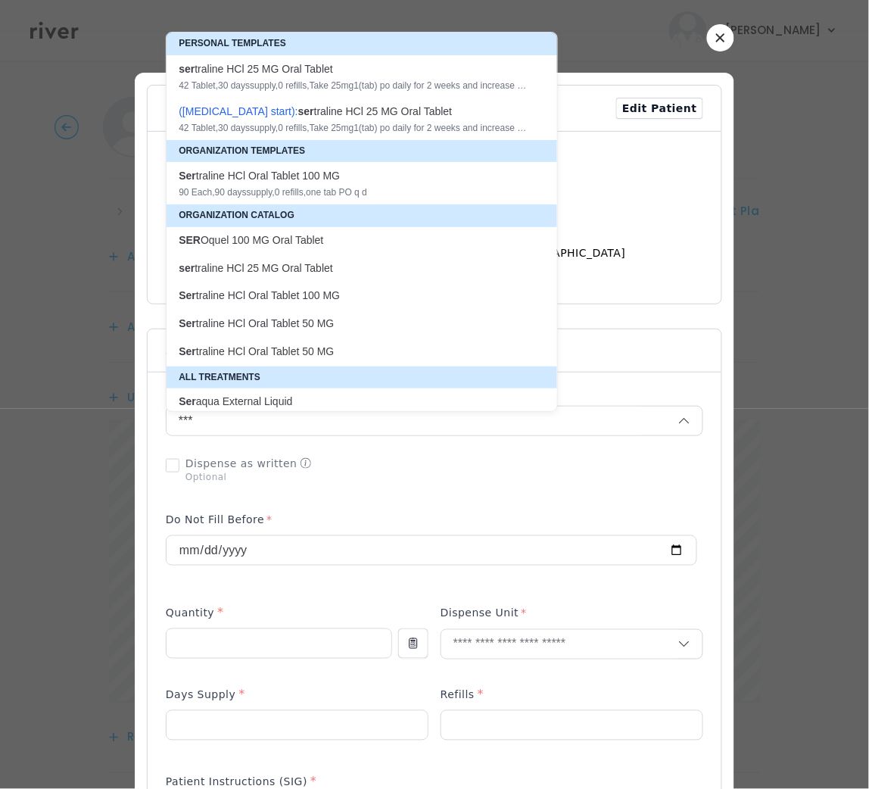
type textarea "**********"
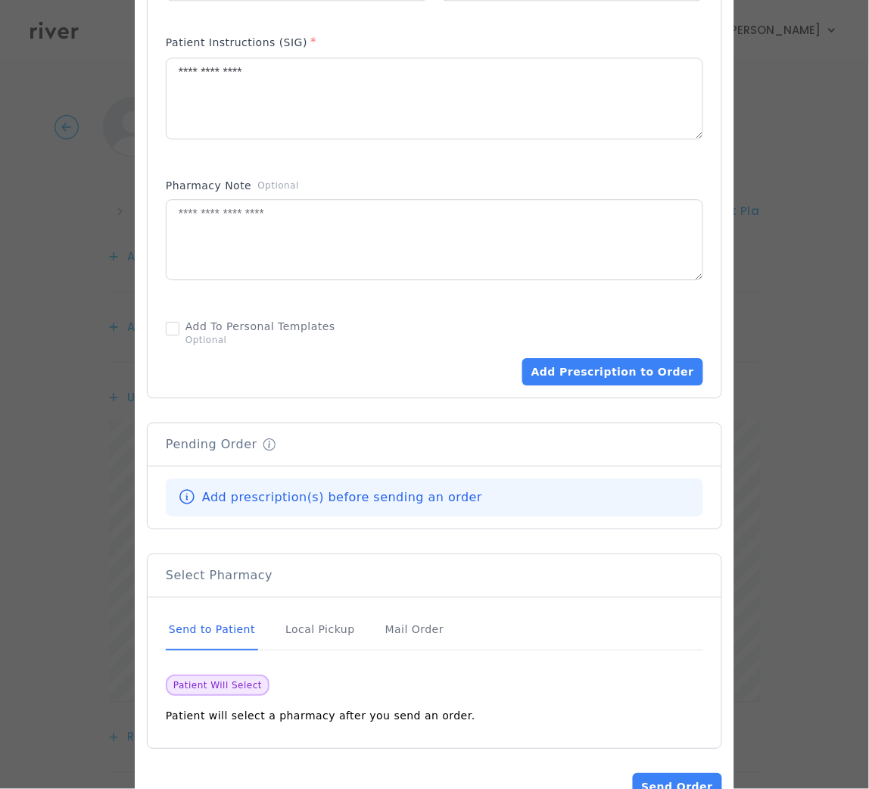
scroll to position [790, 0]
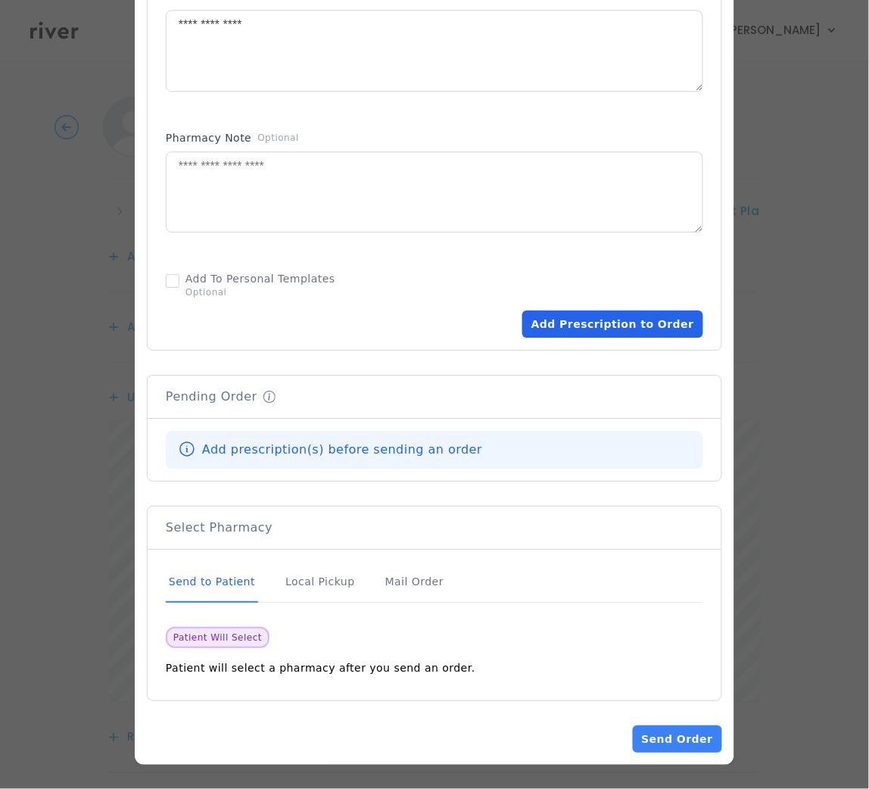
click at [606, 332] on button "Add Prescription to Order" at bounding box center [612, 323] width 181 height 27
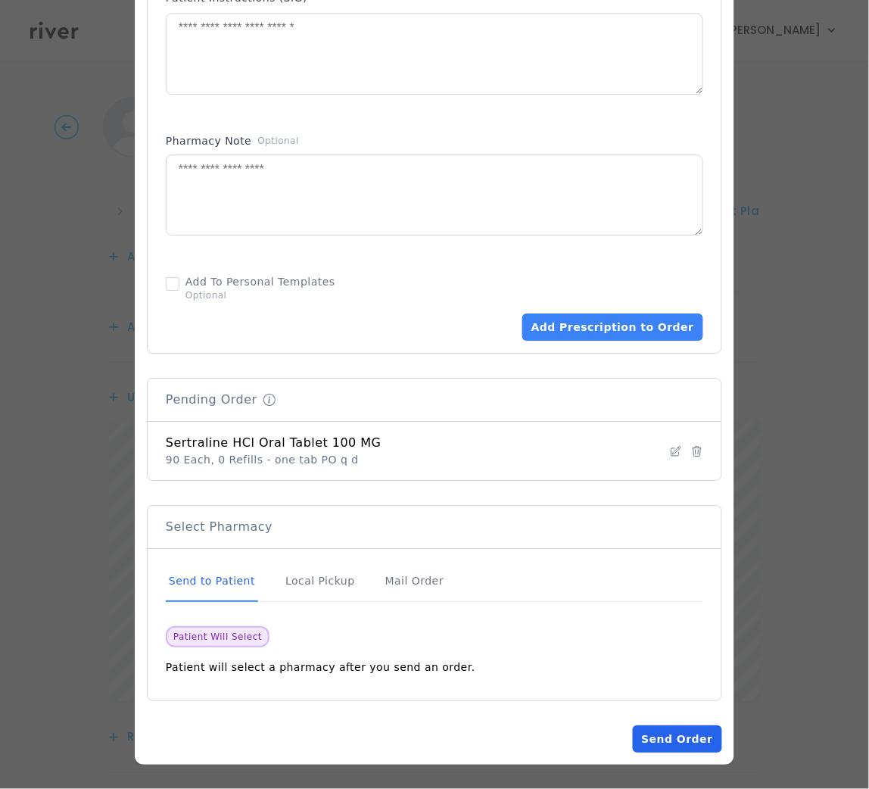
click at [643, 742] on button "Send Order" at bounding box center [677, 738] width 89 height 27
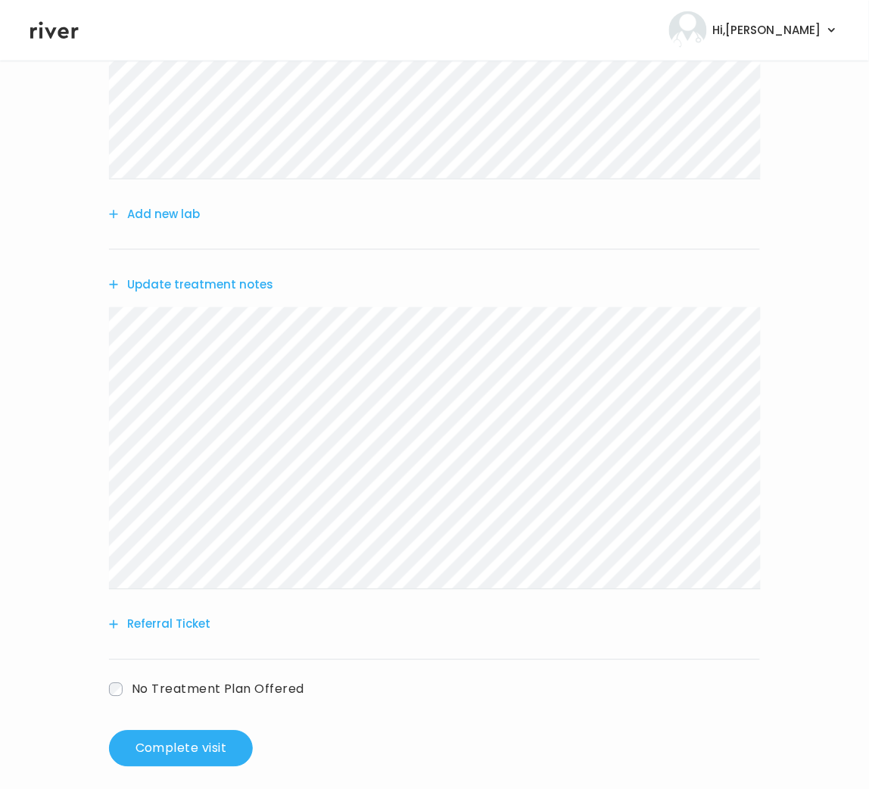
scroll to position [303, 0]
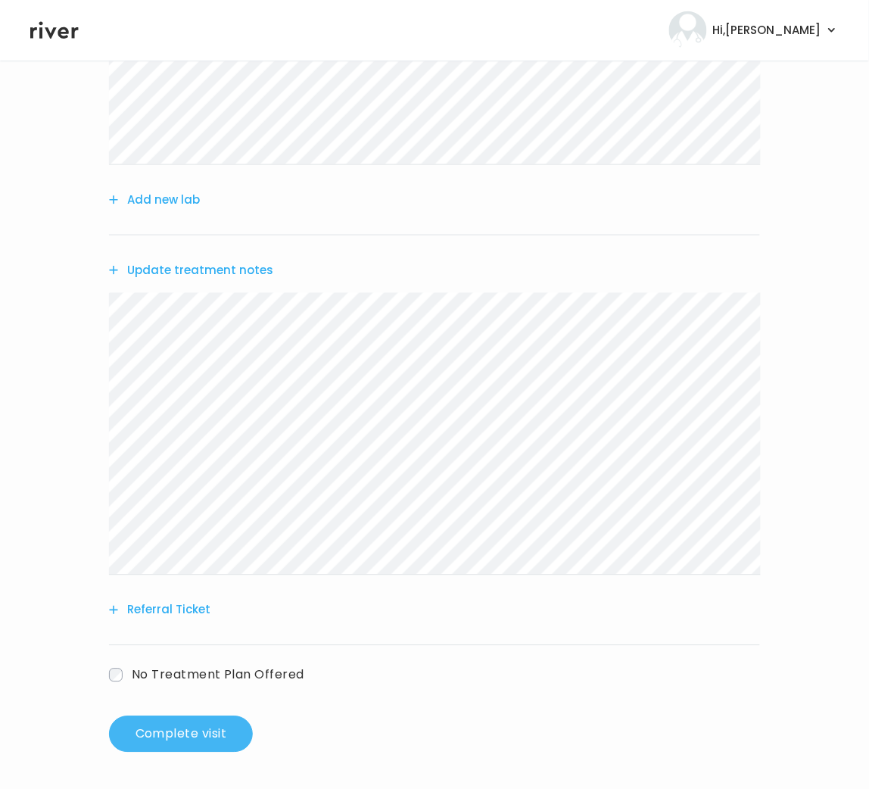
click at [217, 738] on button "Complete visit" at bounding box center [181, 734] width 144 height 36
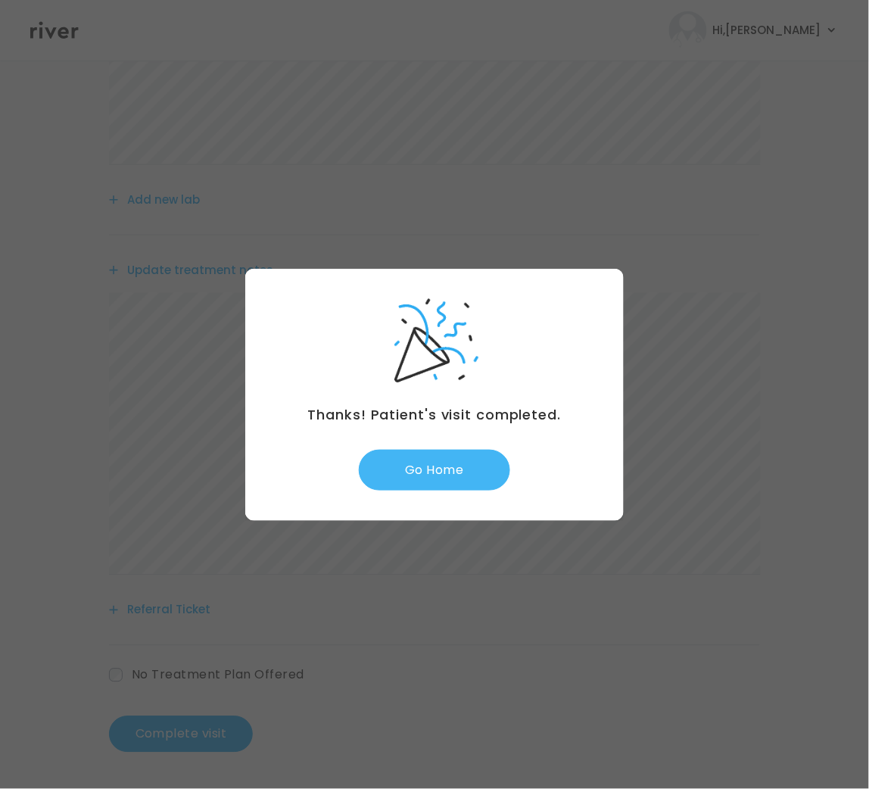
click at [413, 478] on button "Go Home" at bounding box center [434, 470] width 151 height 41
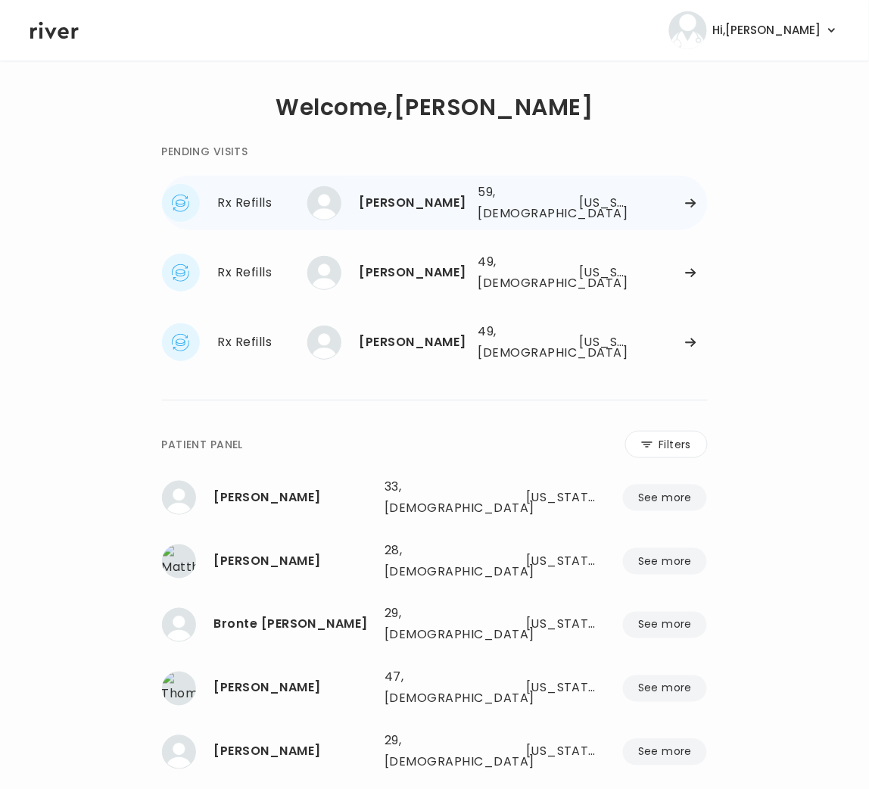
click at [435, 200] on div "[PERSON_NAME]" at bounding box center [413, 202] width 107 height 21
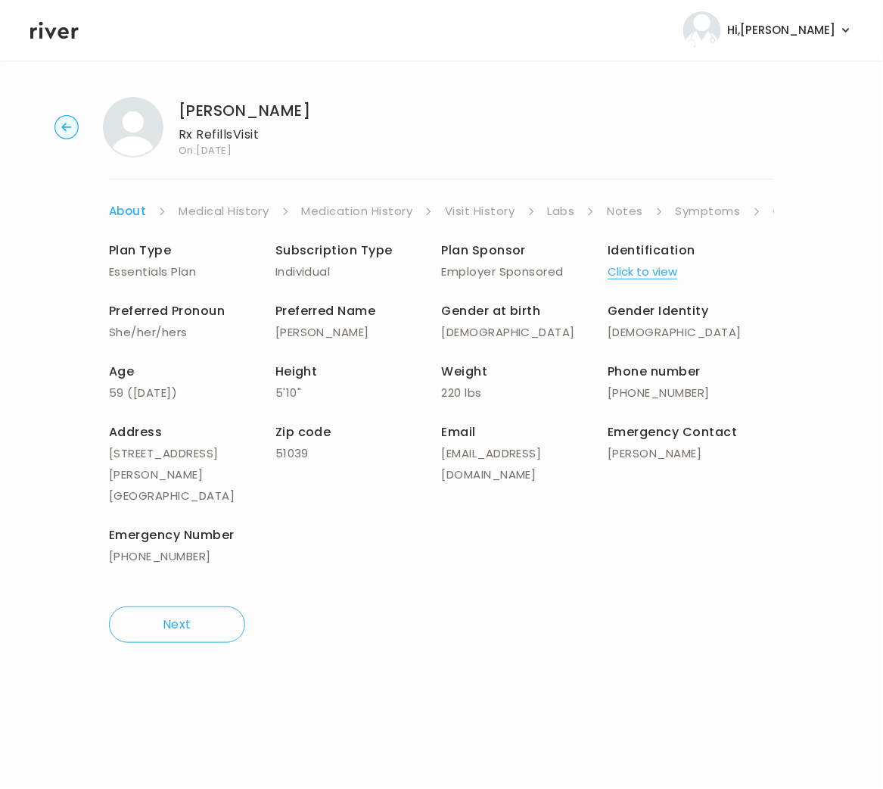
click at [695, 211] on link "Symptoms" at bounding box center [708, 211] width 65 height 21
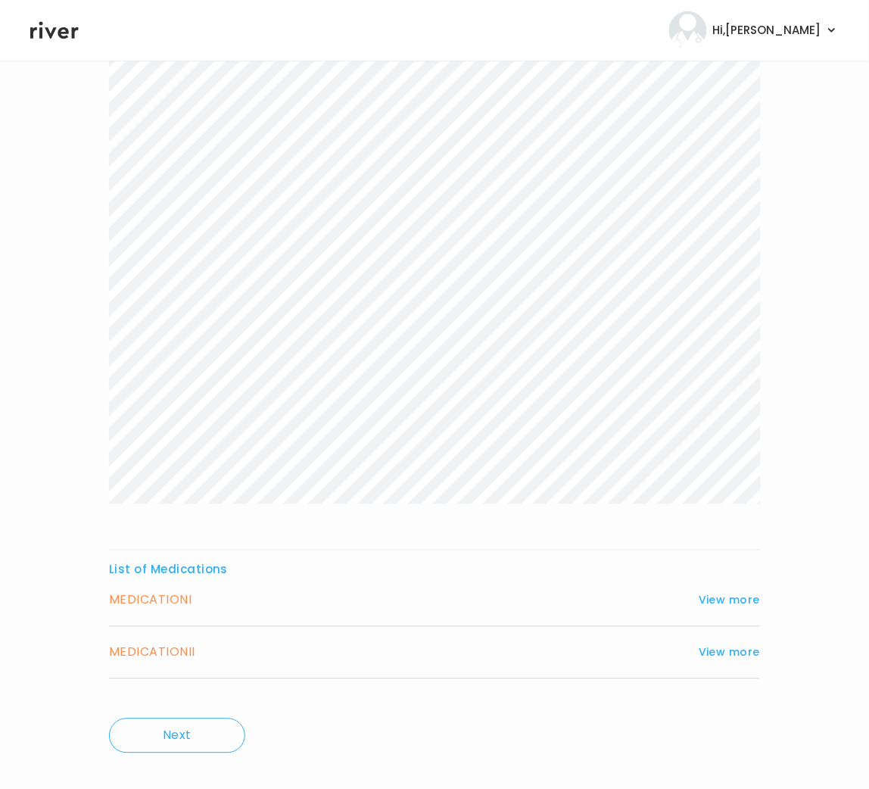
scroll to position [210, 0]
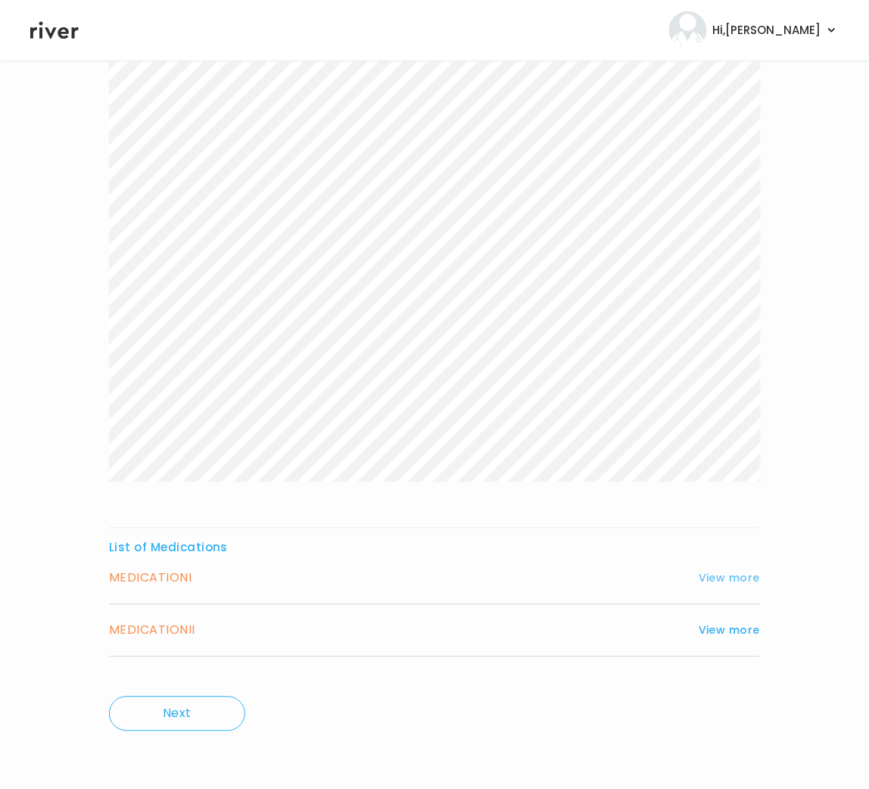
click at [711, 584] on button "View more" at bounding box center [729, 578] width 61 height 18
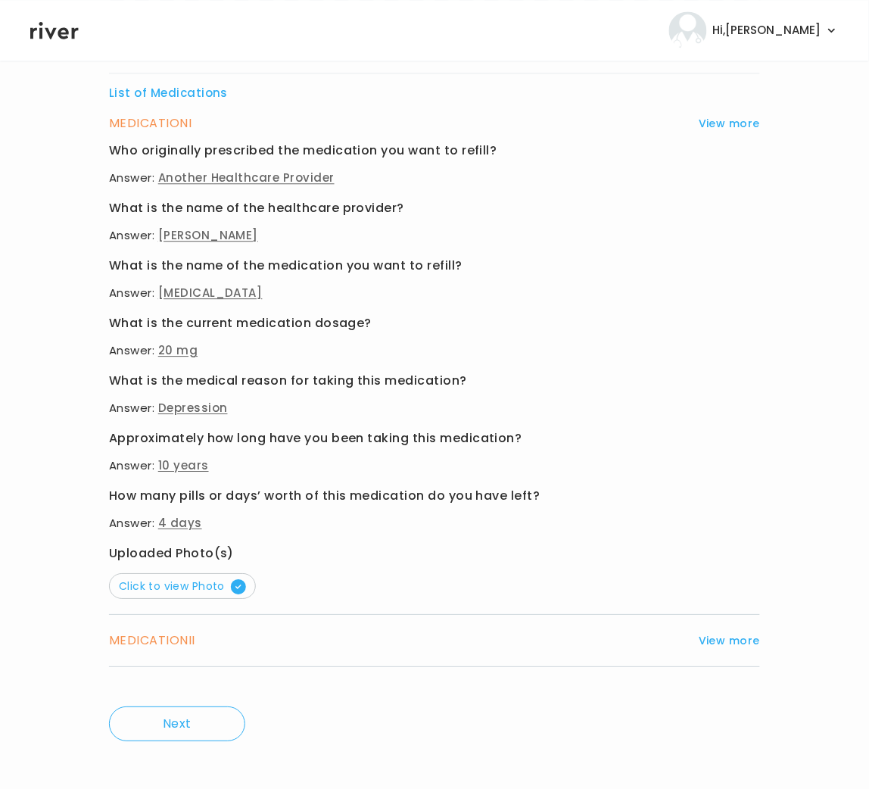
scroll to position [675, 0]
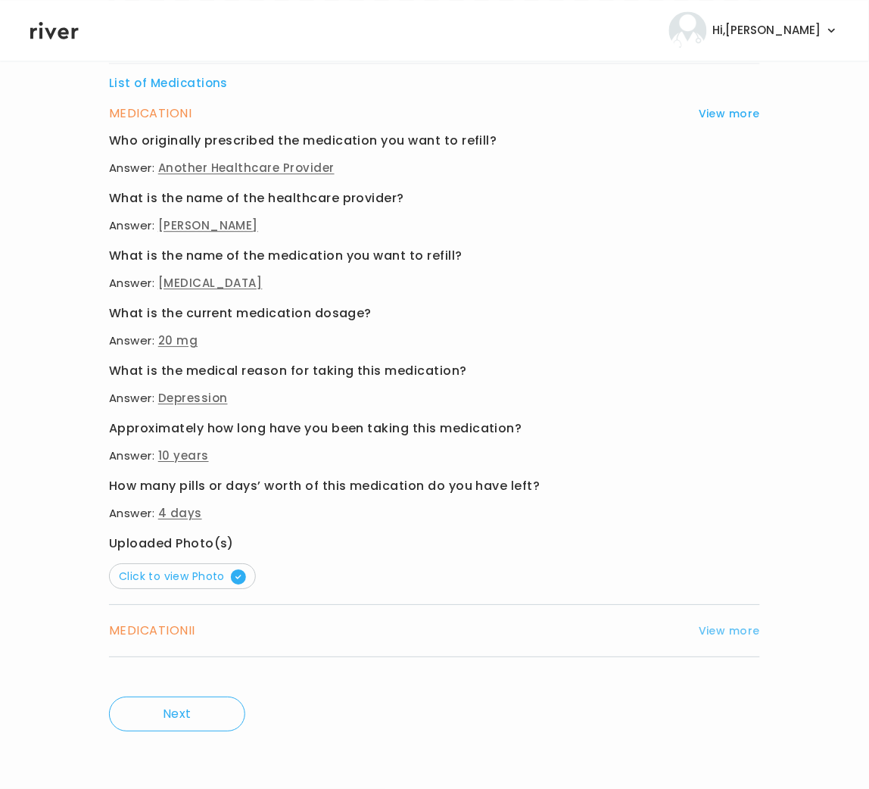
click at [723, 626] on button "View more" at bounding box center [729, 631] width 61 height 18
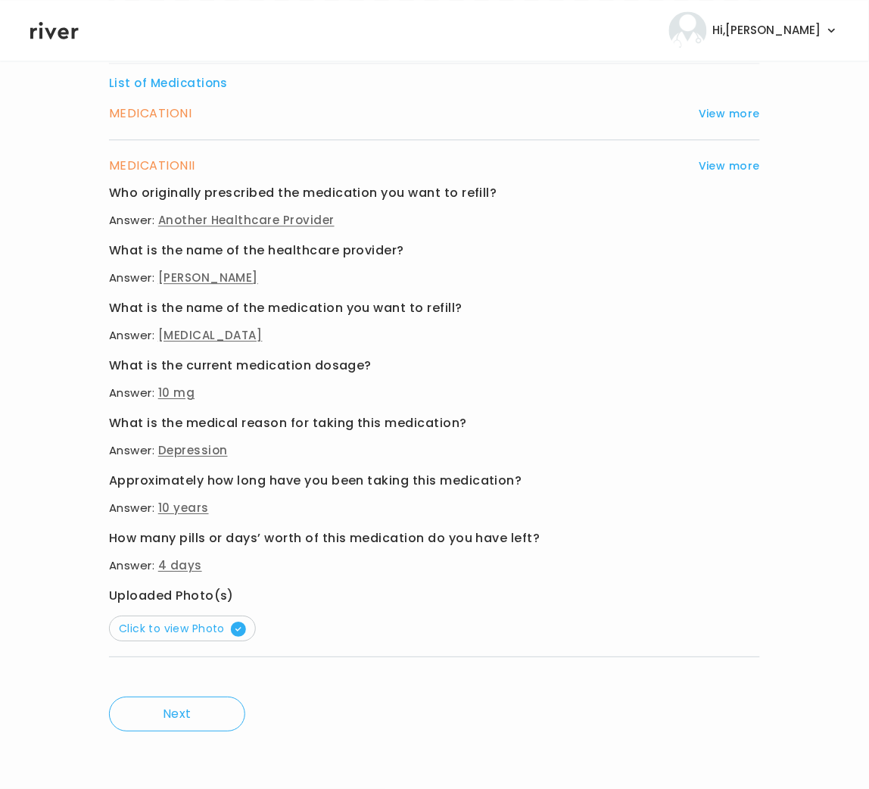
click at [191, 637] on button "Click to view Photo" at bounding box center [182, 628] width 147 height 26
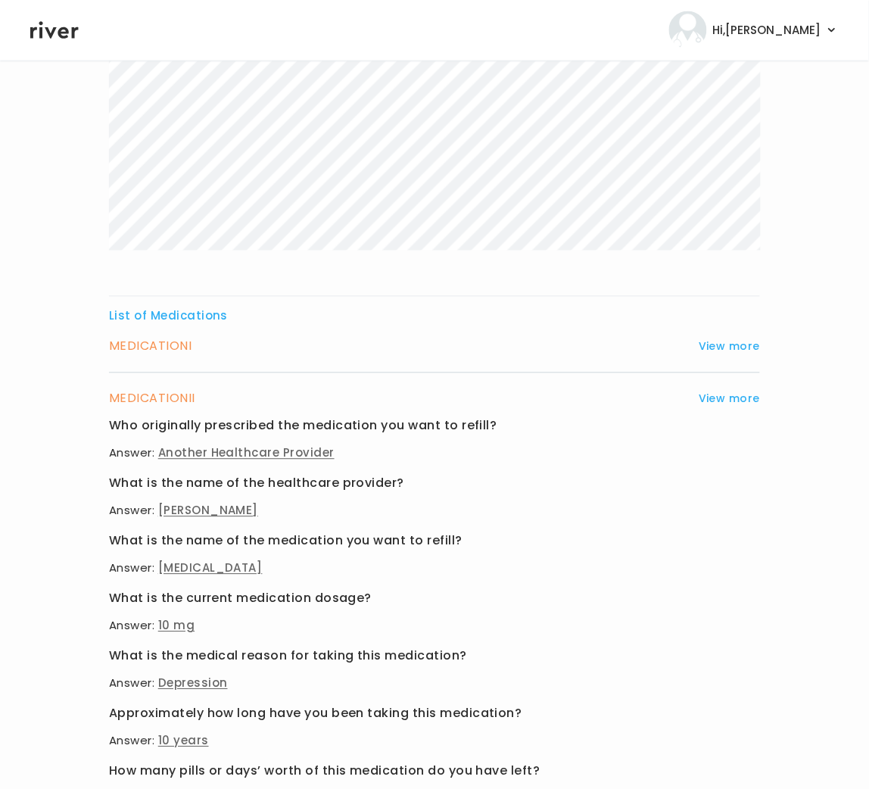
scroll to position [80, 0]
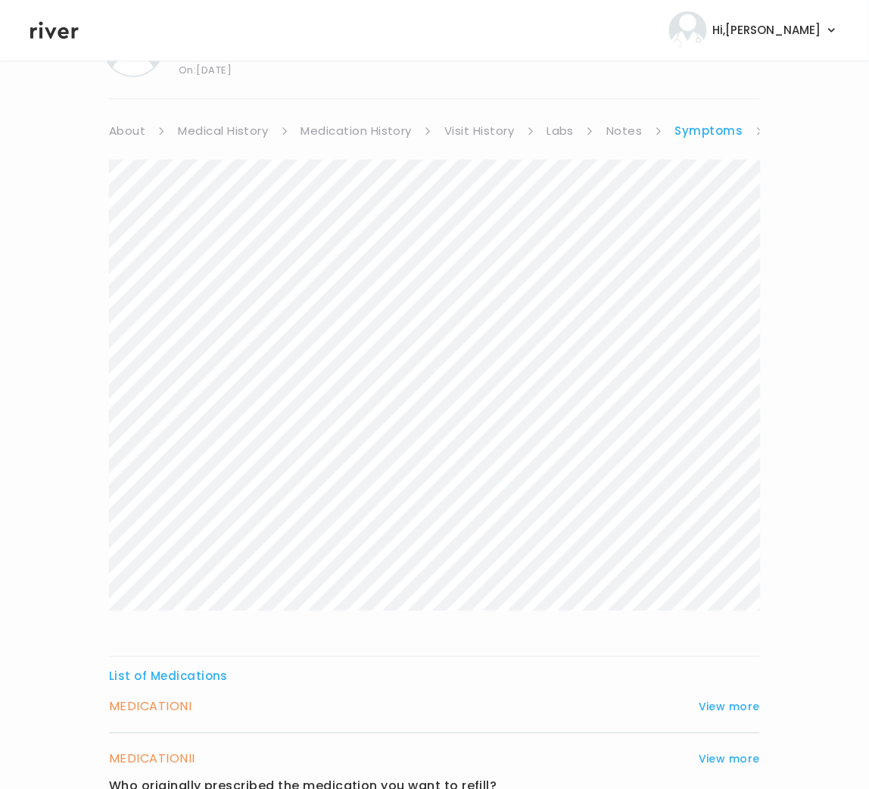
click at [170, 703] on h3 "MEDICATION I" at bounding box center [150, 706] width 83 height 21
click at [723, 706] on button "View more" at bounding box center [729, 707] width 61 height 18
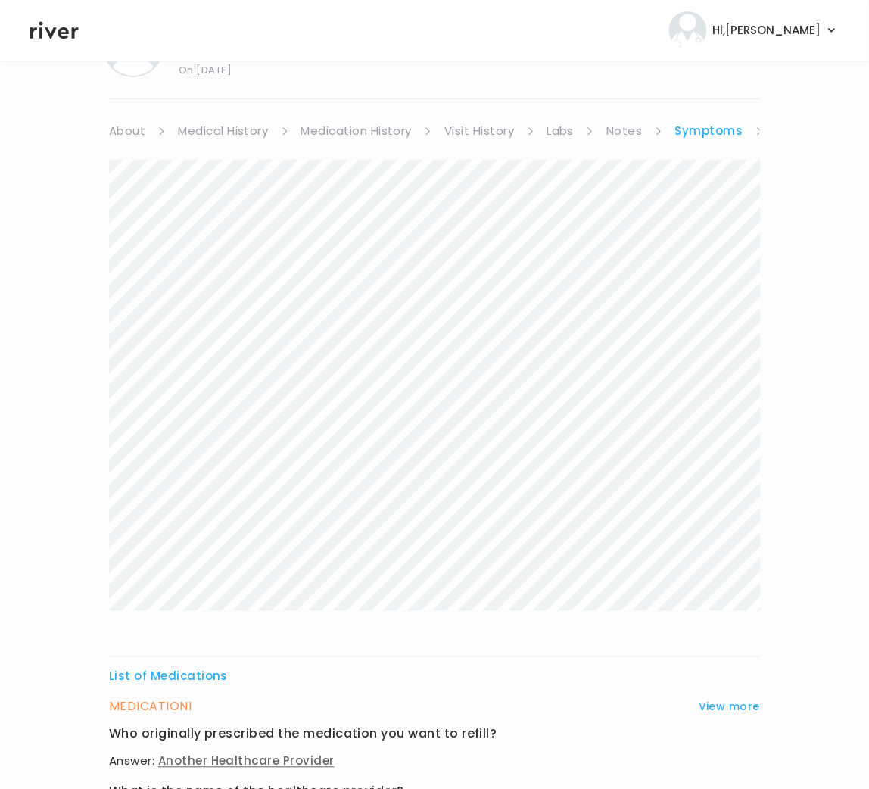
scroll to position [675, 0]
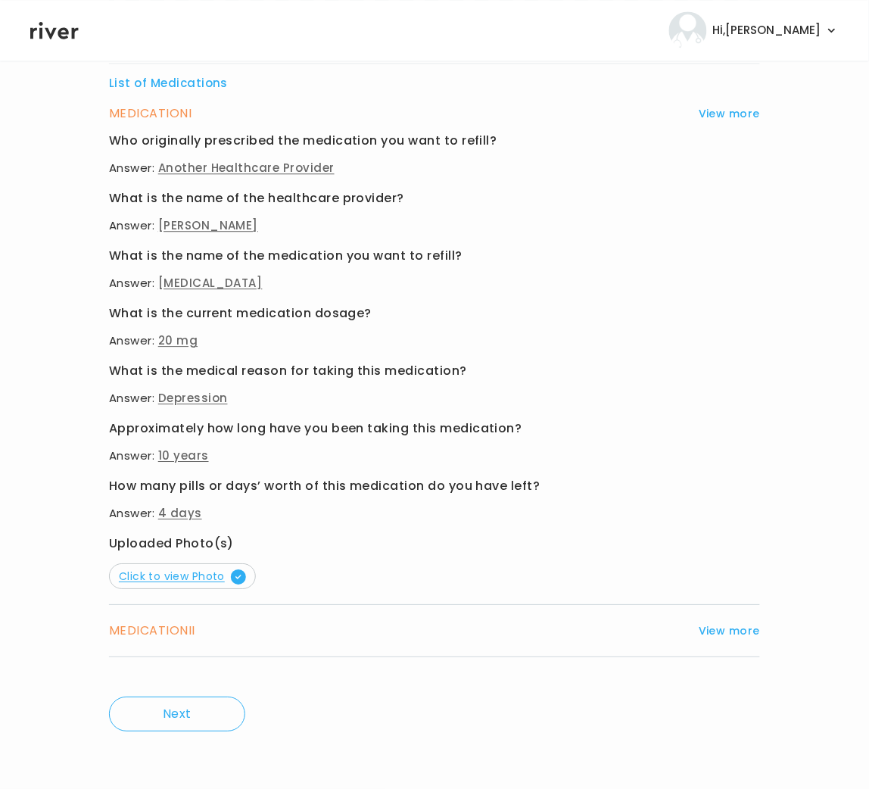
click at [192, 573] on span "Click to view Photo" at bounding box center [182, 576] width 127 height 15
click at [718, 631] on button "View more" at bounding box center [729, 631] width 61 height 18
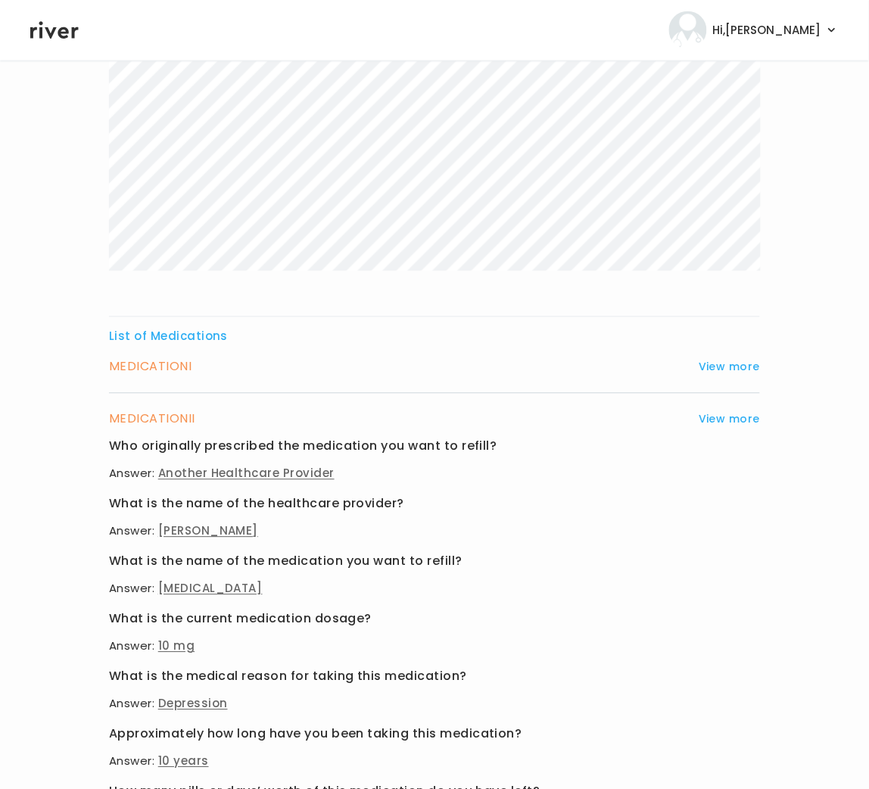
scroll to position [282, 0]
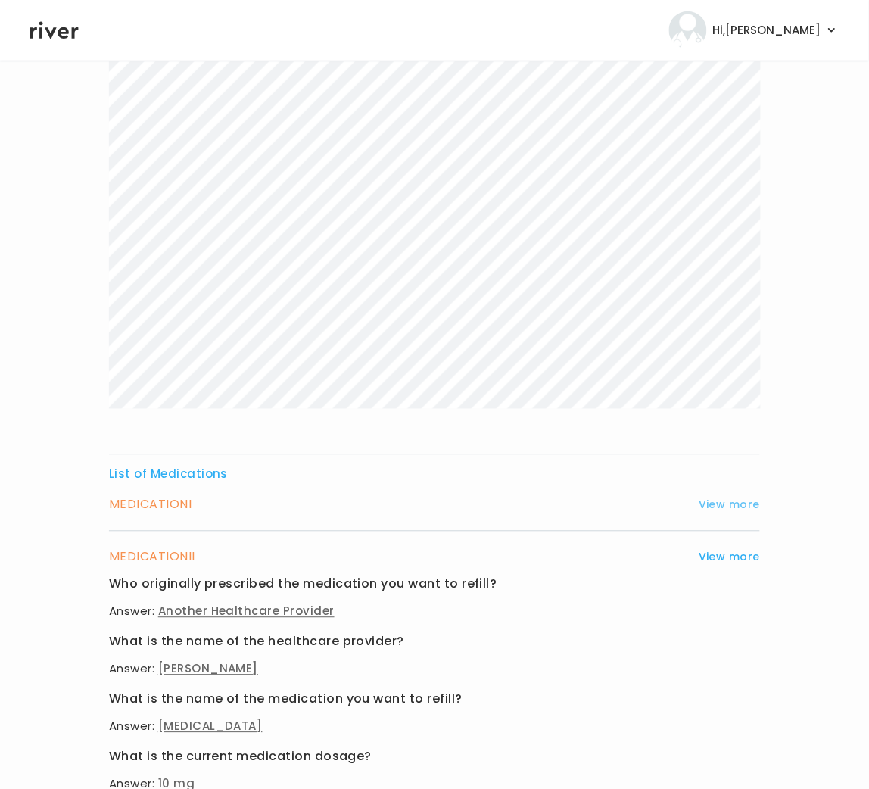
click at [714, 503] on button "View more" at bounding box center [729, 505] width 61 height 18
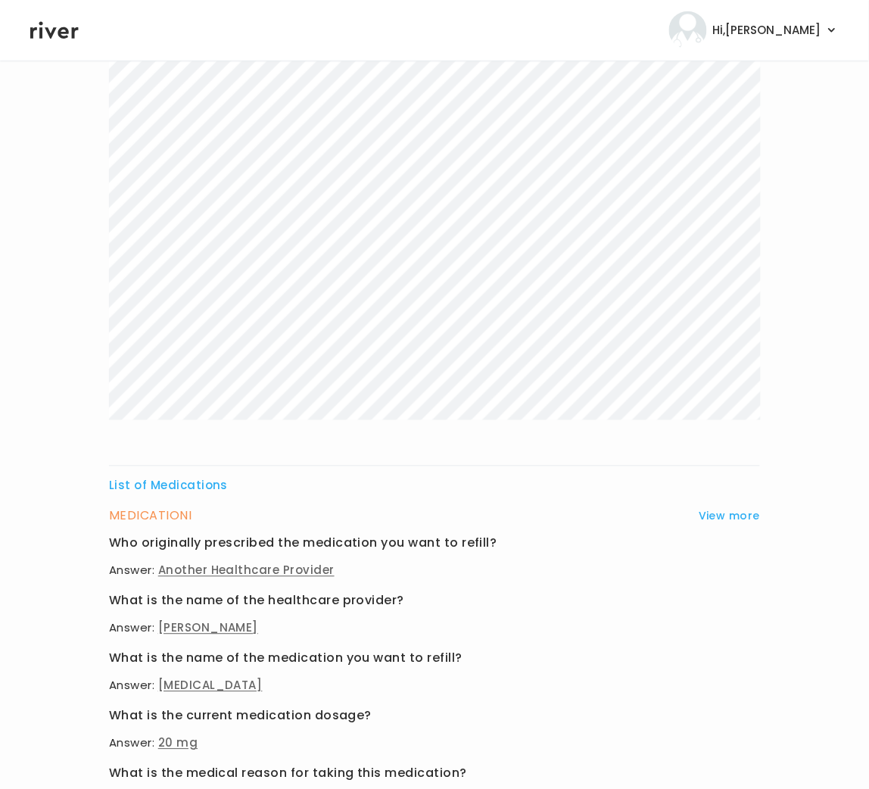
scroll to position [0, 0]
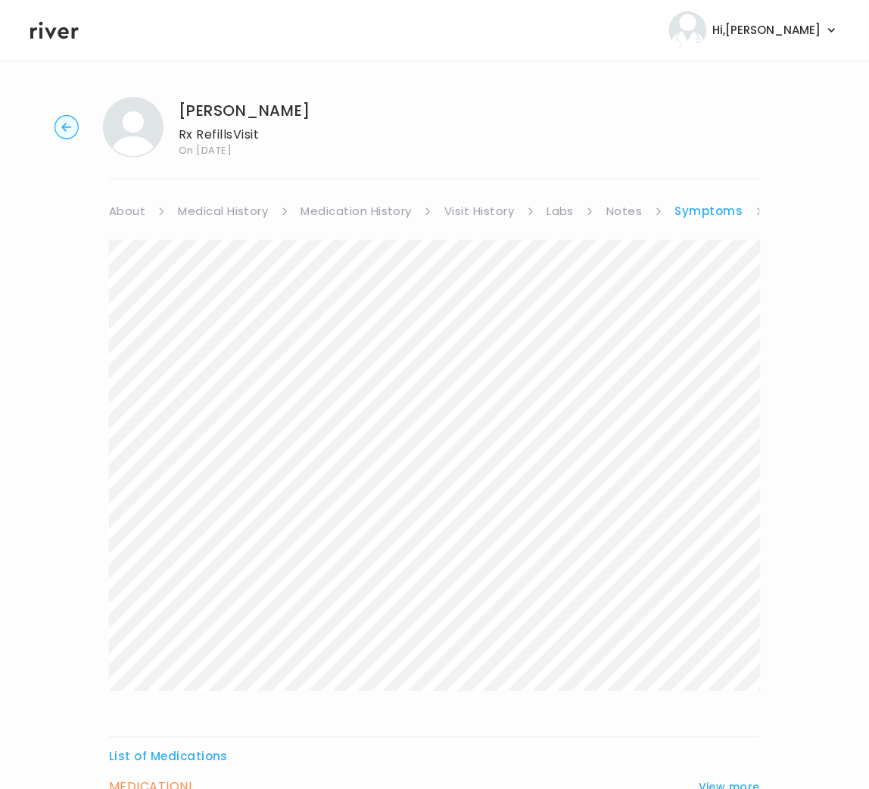
click at [487, 220] on link "Visit History" at bounding box center [479, 211] width 70 height 21
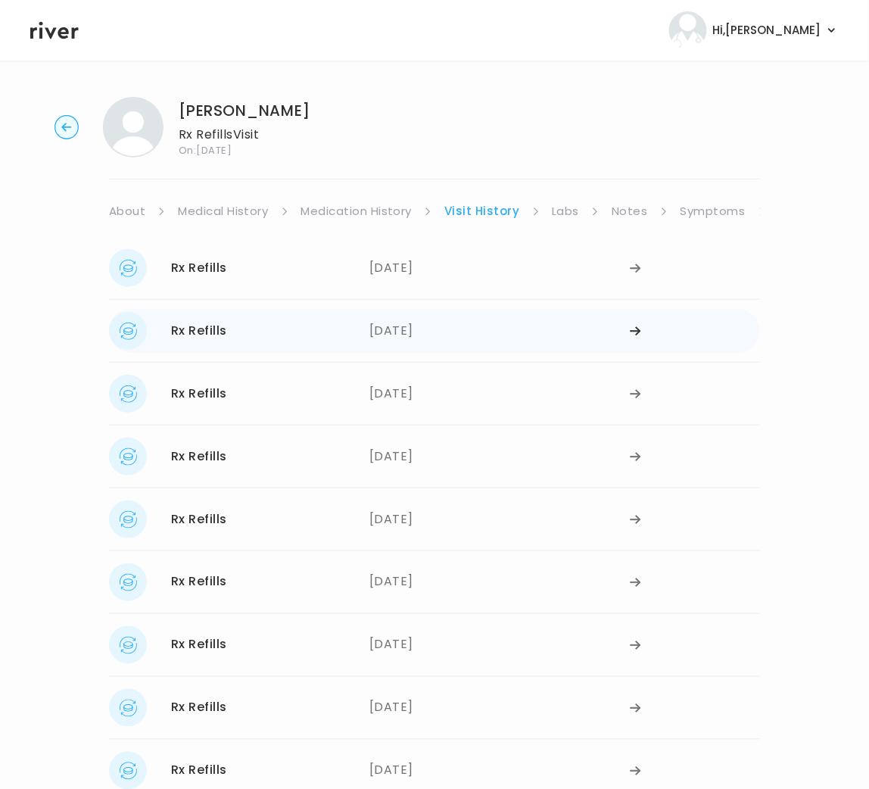
click at [394, 330] on div "08/20/2025" at bounding box center [499, 331] width 260 height 38
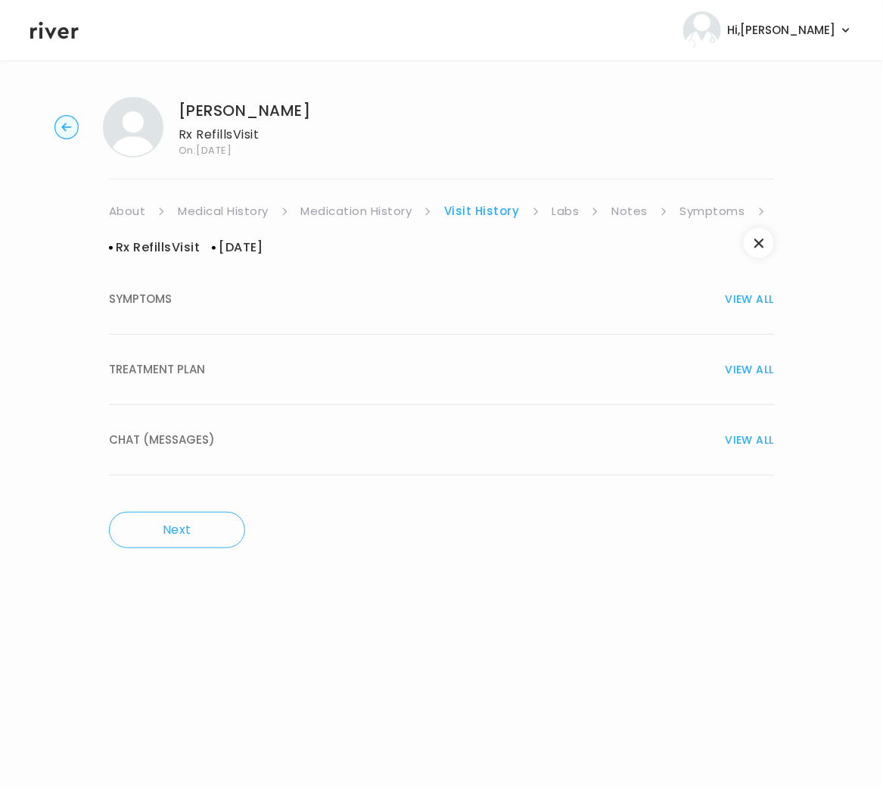
click at [170, 363] on span "TREATMENT PLAN" at bounding box center [157, 369] width 96 height 21
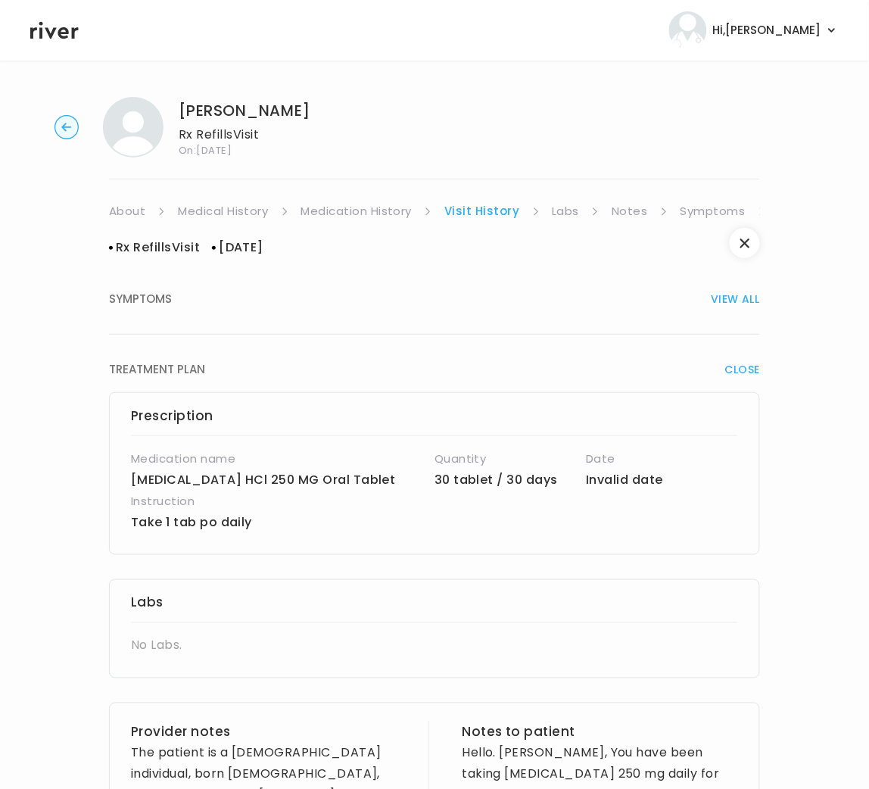
click at [68, 129] on circle "button" at bounding box center [66, 127] width 23 height 23
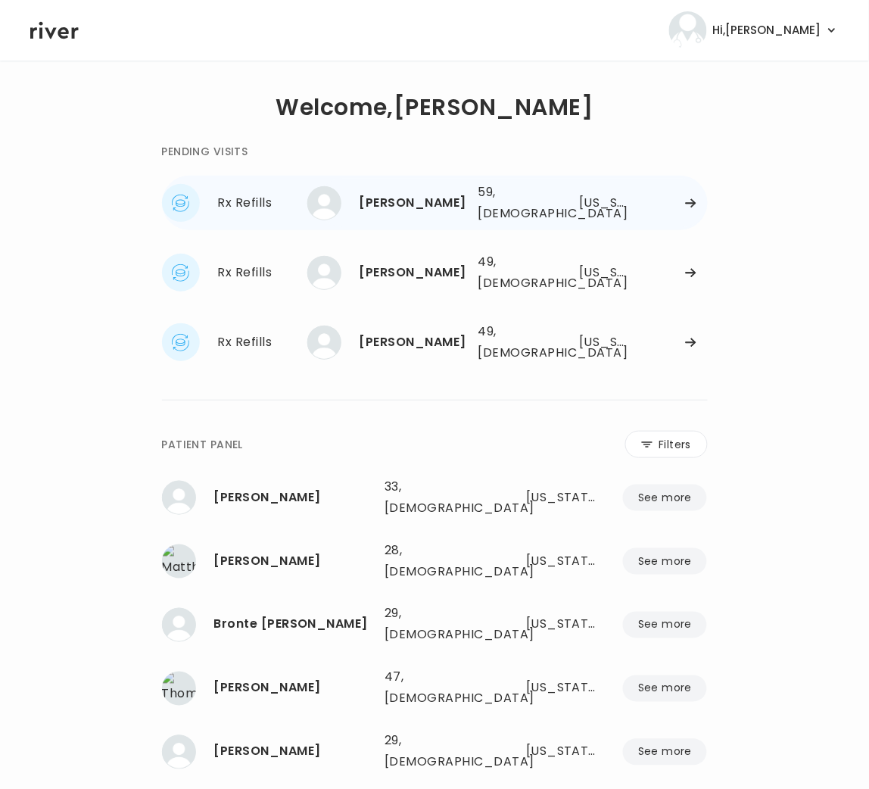
click at [413, 209] on div "MARTHA HARRIS" at bounding box center [413, 202] width 107 height 21
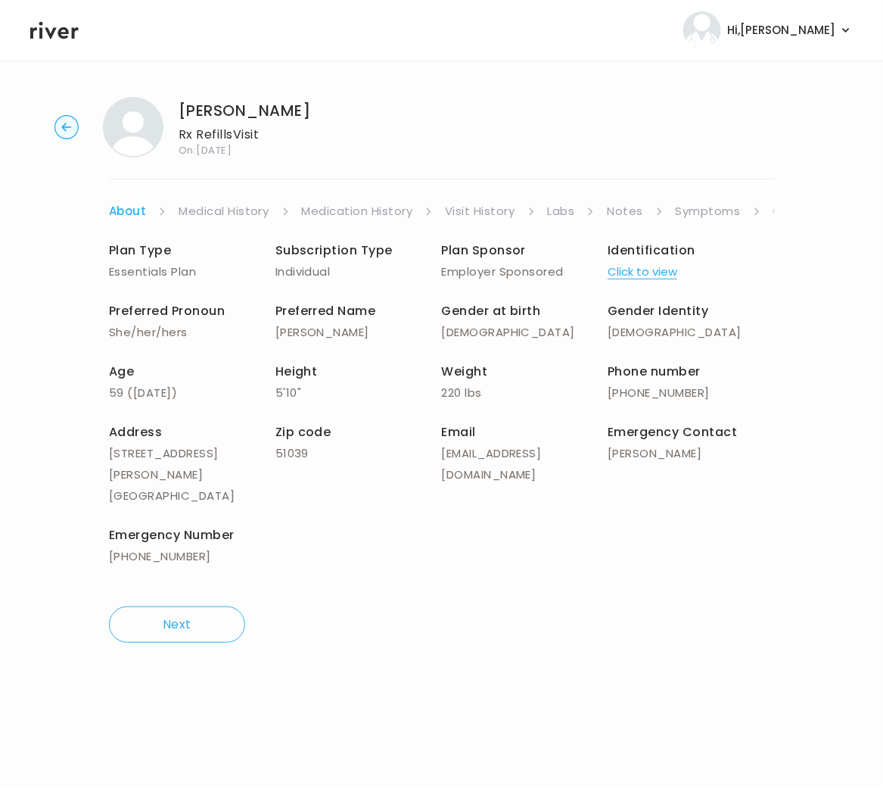
click at [370, 212] on link "Medication History" at bounding box center [357, 211] width 111 height 21
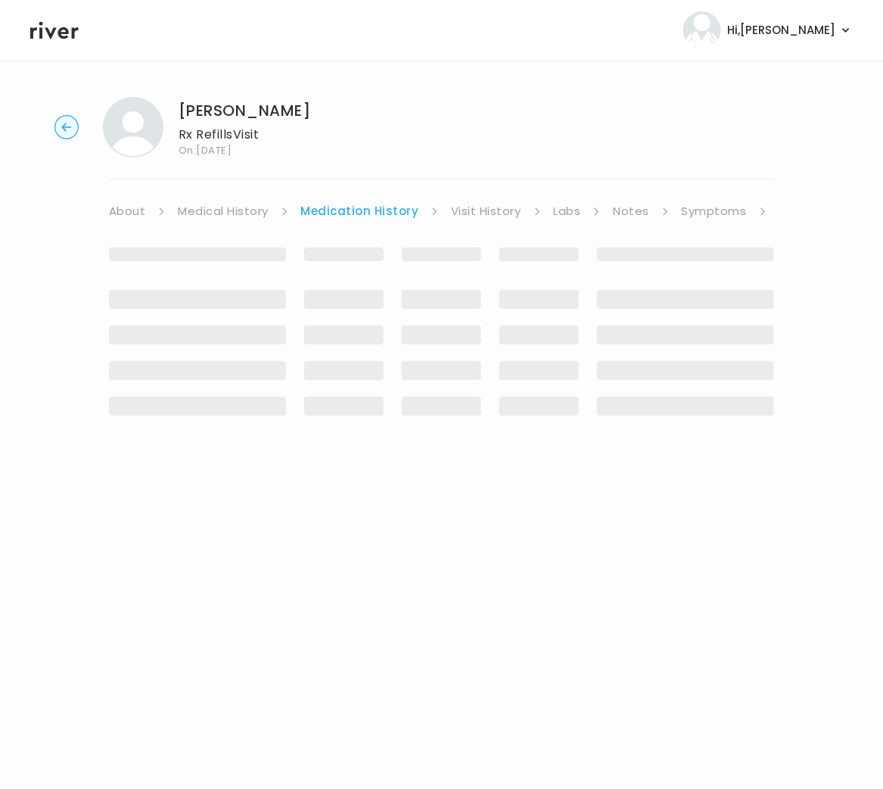
click at [481, 214] on link "Visit History" at bounding box center [486, 211] width 70 height 21
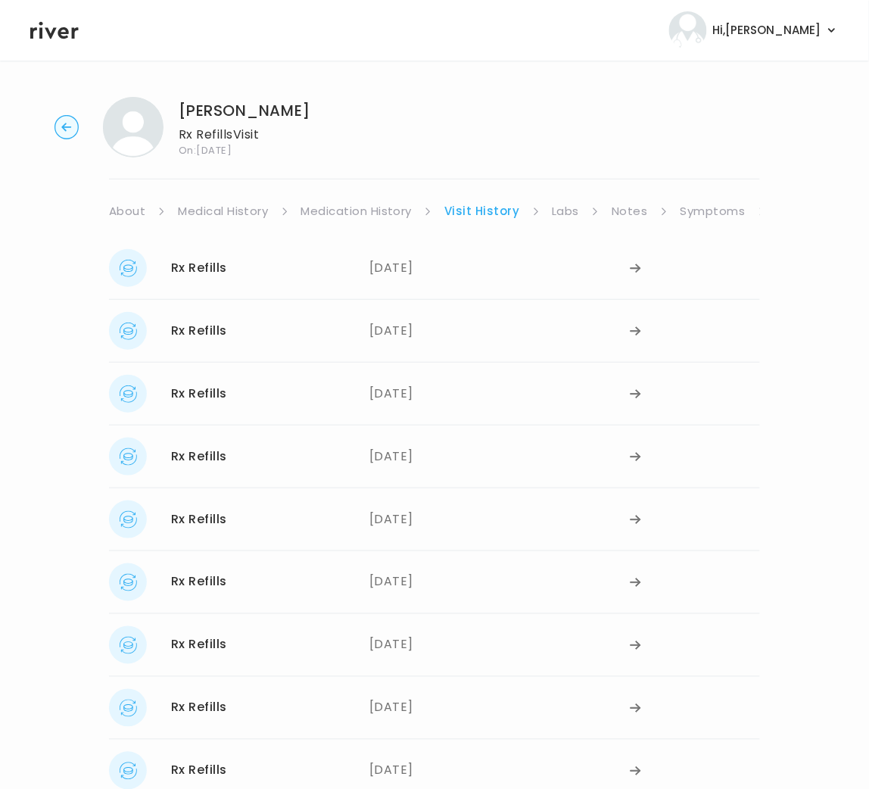
click at [365, 204] on link "Medication History" at bounding box center [356, 211] width 111 height 21
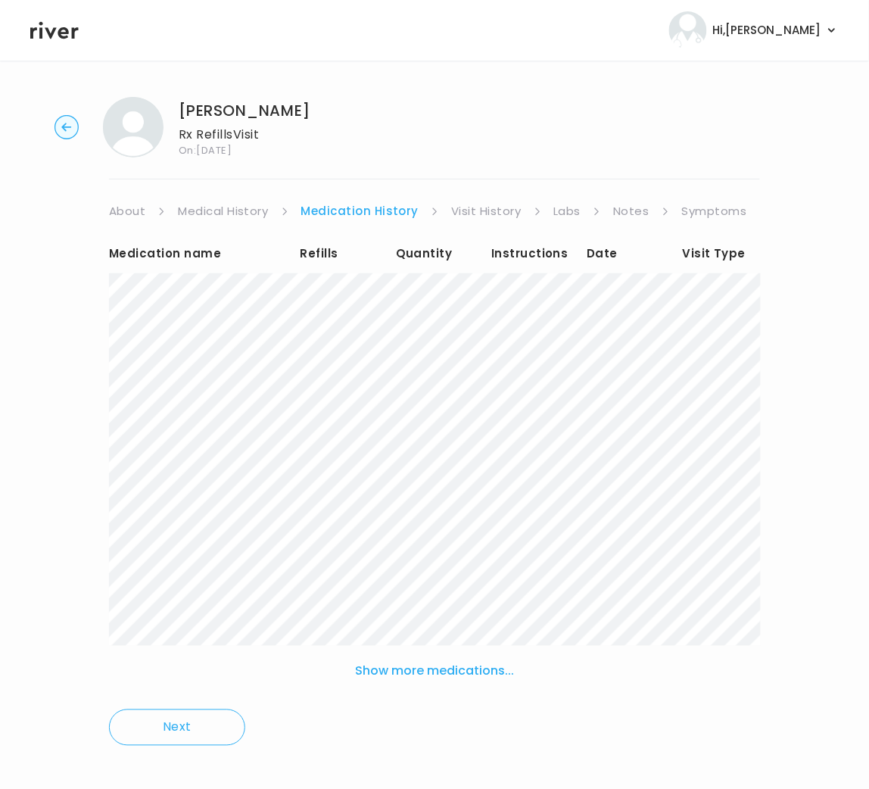
click at [574, 212] on link "Labs" at bounding box center [567, 211] width 27 height 21
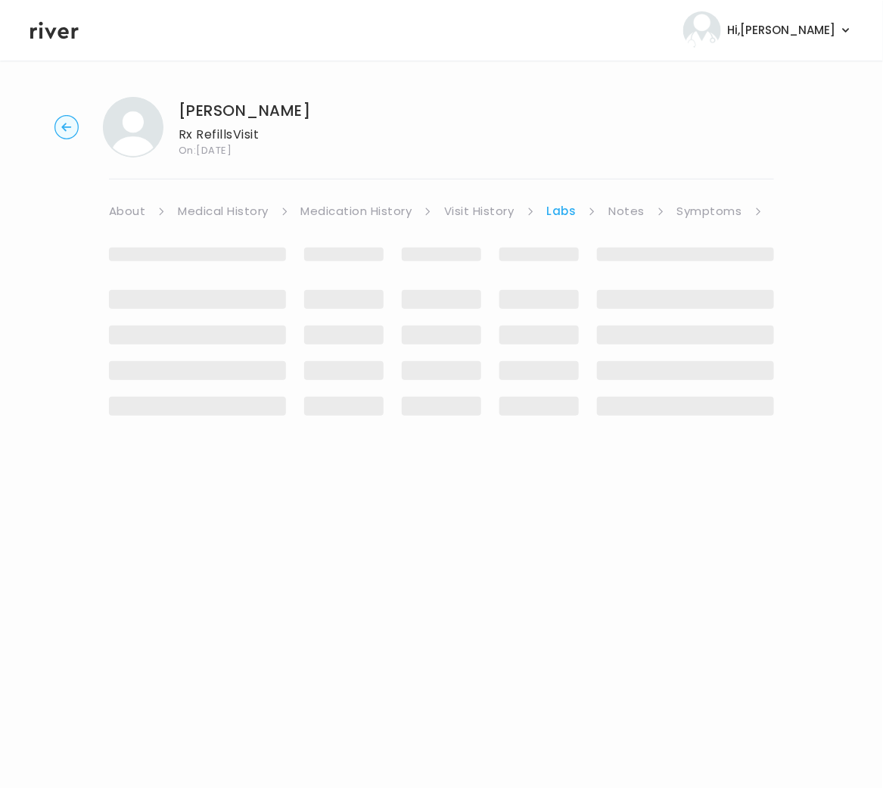
click at [574, 212] on link "Labs" at bounding box center [562, 211] width 30 height 21
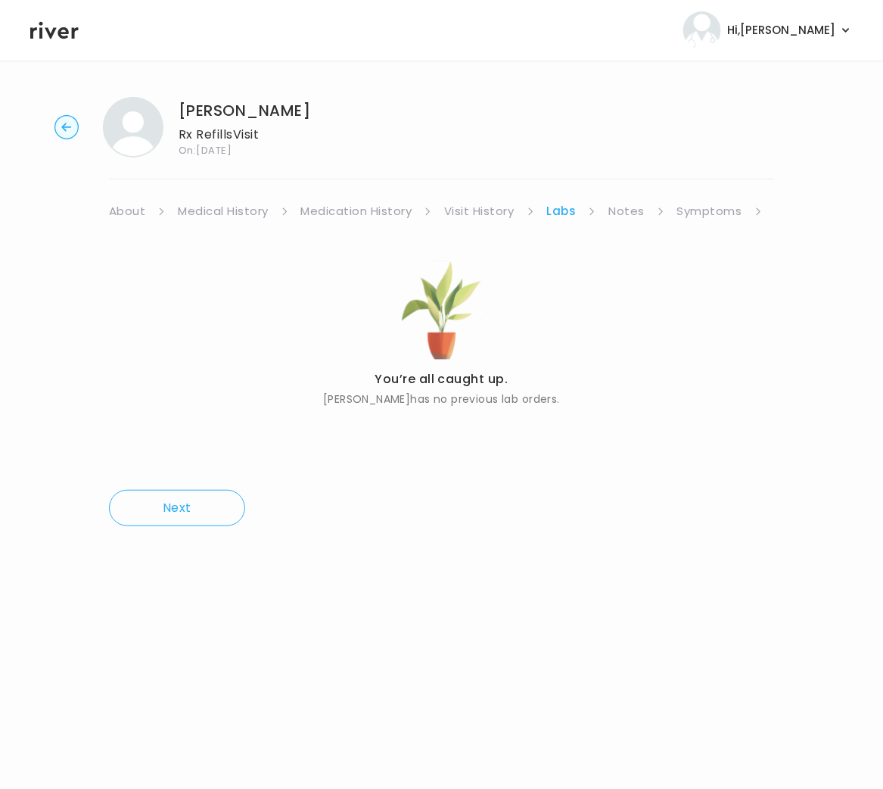
click at [472, 210] on link "Visit History" at bounding box center [479, 211] width 70 height 21
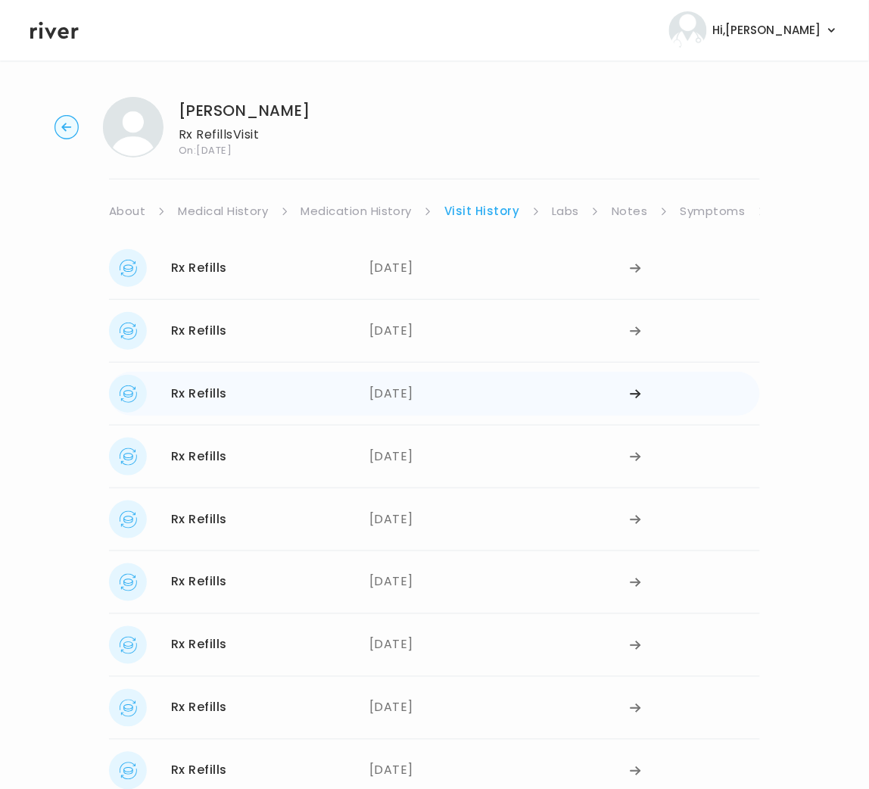
click at [391, 395] on div "07/02/2025" at bounding box center [499, 394] width 260 height 38
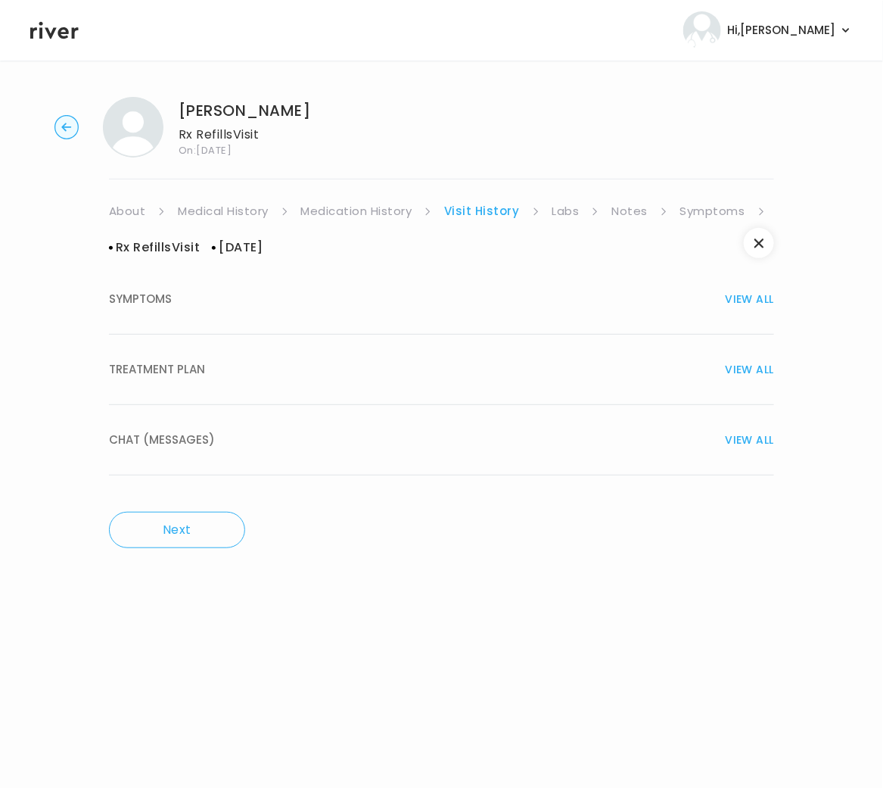
click at [164, 372] on span "TREATMENT PLAN" at bounding box center [157, 369] width 96 height 21
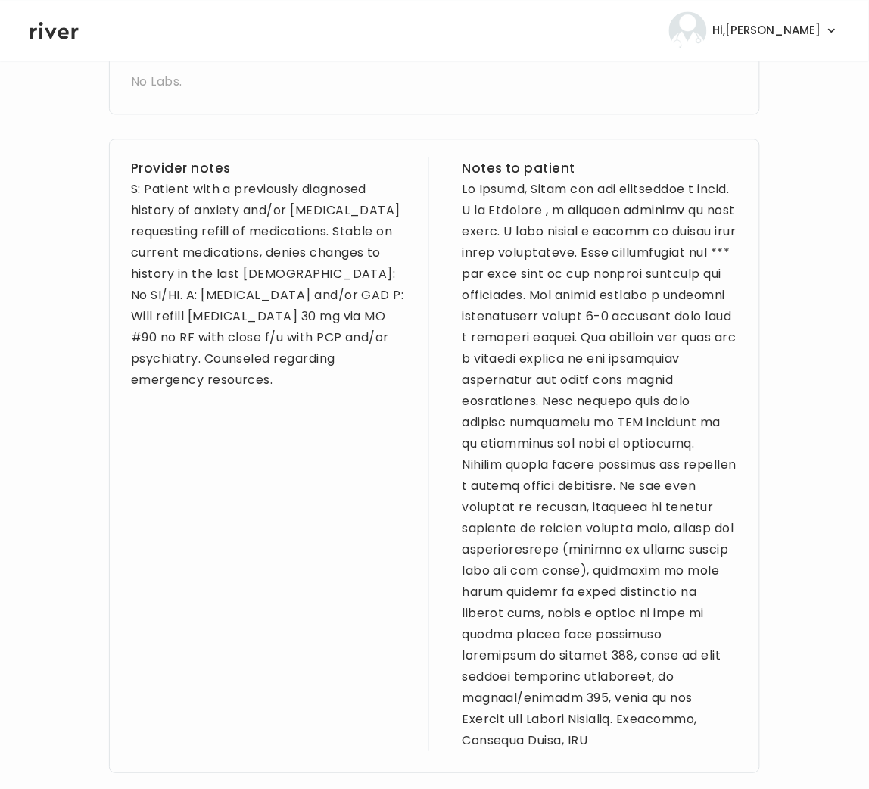
scroll to position [650, 0]
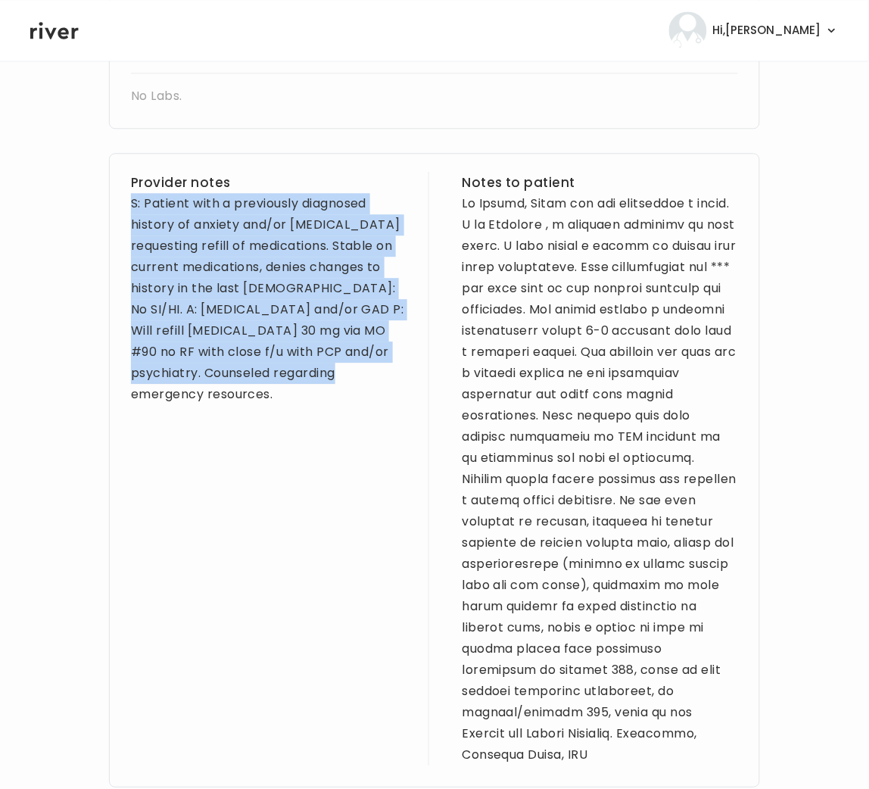
drag, startPoint x: 185, startPoint y: 395, endPoint x: 97, endPoint y: 196, distance: 217.9
click at [97, 196] on div "MARTHA HARRIS Rx Refills Visit On: 03 Oct 2025 About Medical History Medication…" at bounding box center [434, 201] width 869 height 1532
copy div "S: Patient with a previously diagnosed history of anxiety and/or depression req…"
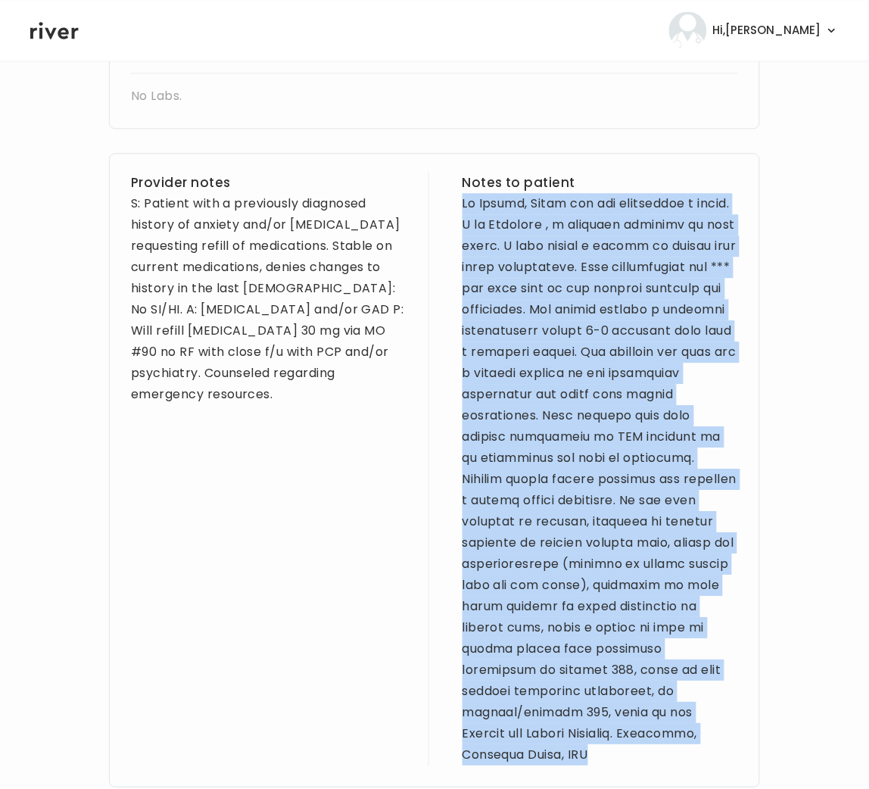
drag, startPoint x: 460, startPoint y: 201, endPoint x: 654, endPoint y: 740, distance: 572.3
click at [654, 740] on div "Provider notes S: Patient with a previously diagnosed history of anxiety and/or…" at bounding box center [434, 470] width 651 height 634
copy div "Hi Martha, Thank you for completing a visit. I am Brittney , a provider license…"
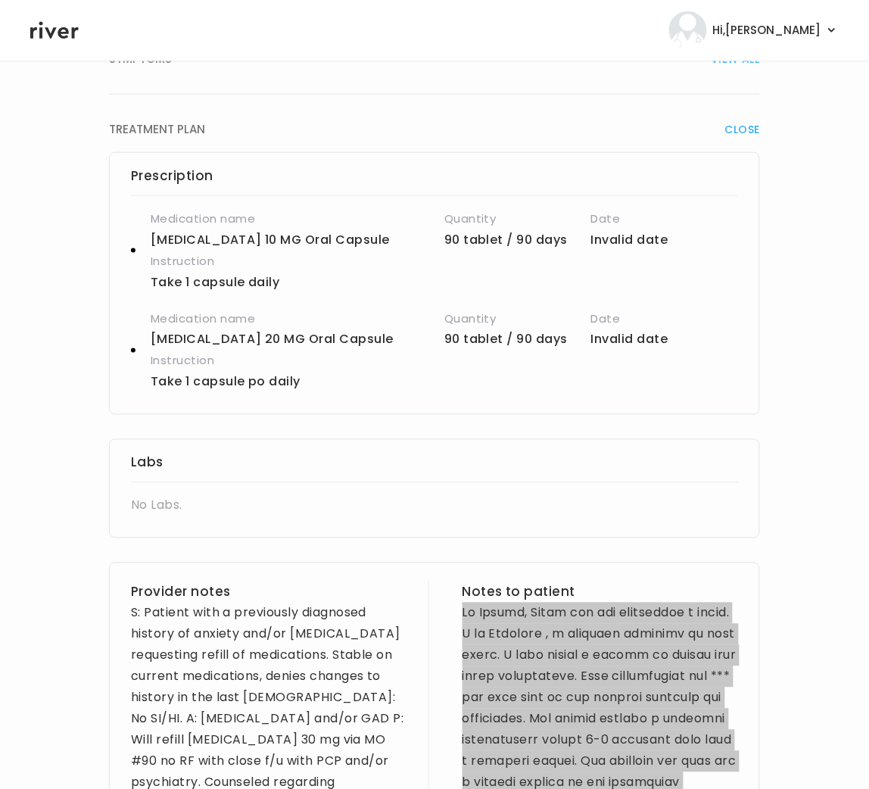
scroll to position [0, 0]
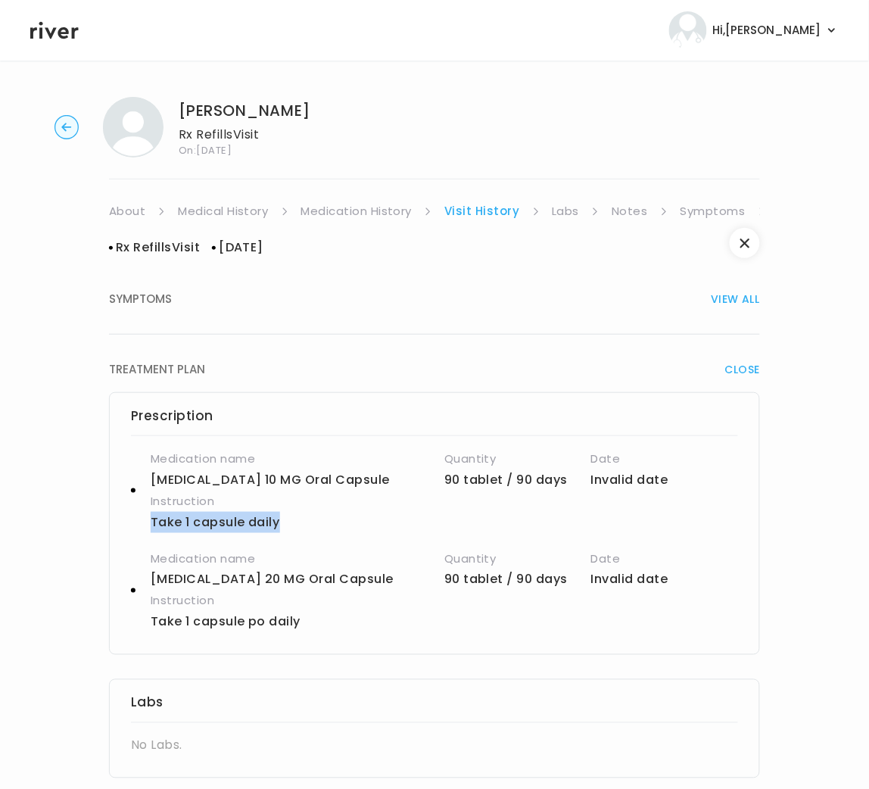
drag, startPoint x: 150, startPoint y: 520, endPoint x: 282, endPoint y: 528, distance: 132.7
click at [288, 528] on div "Medication name FLUoxetine 10 MG Oral Capsule Quantity 90 tablet / 90 days Date…" at bounding box center [434, 490] width 607 height 85
copy p "Take 1 capsule daily"
click at [705, 209] on link "Symptoms" at bounding box center [713, 211] width 65 height 21
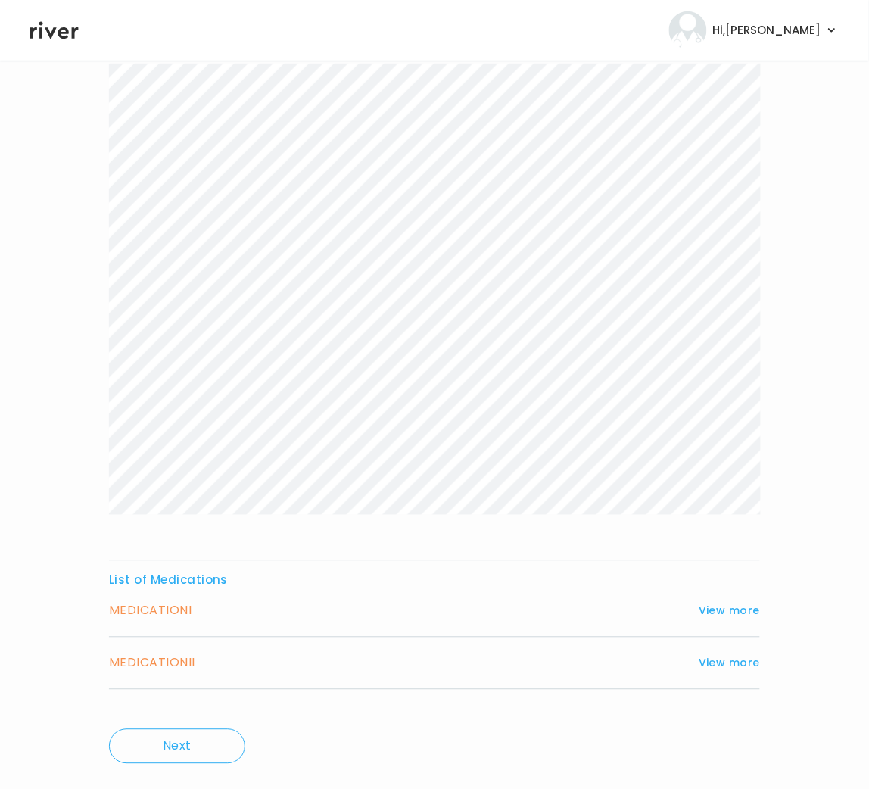
scroll to position [210, 0]
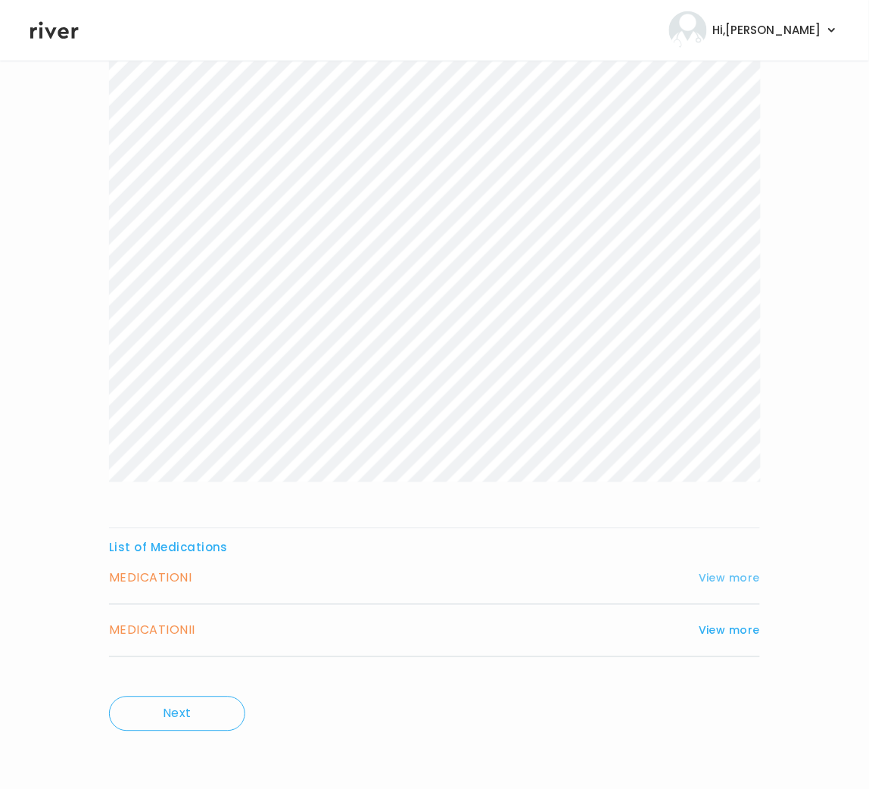
click at [732, 574] on button "View more" at bounding box center [729, 578] width 61 height 18
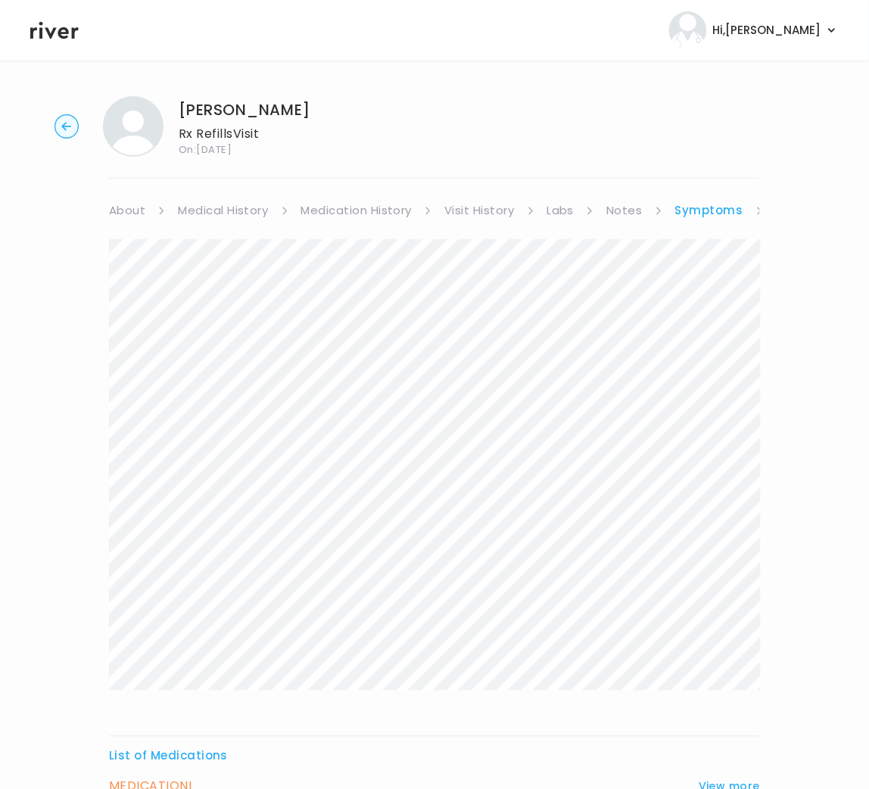
scroll to position [0, 0]
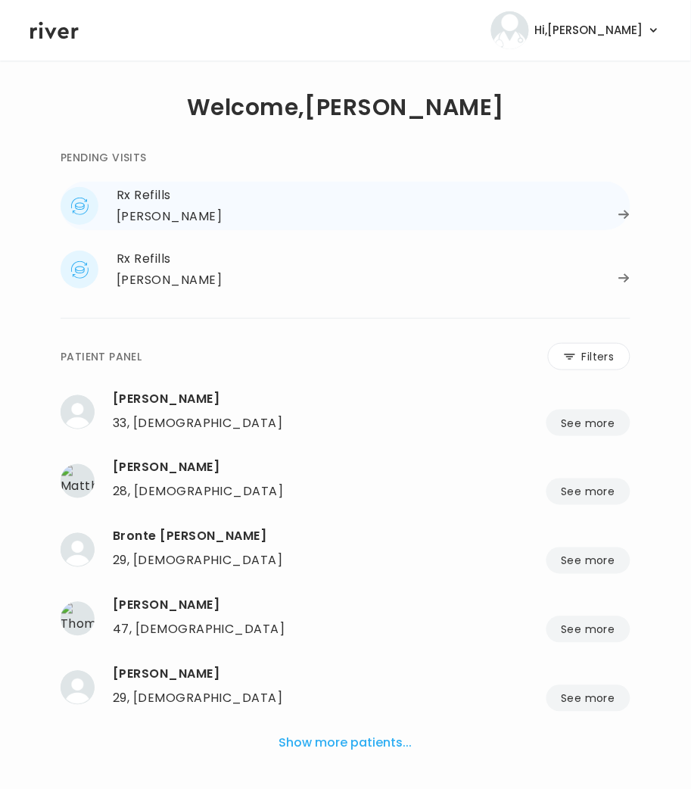
click at [180, 220] on div "[PERSON_NAME]" at bounding box center [169, 216] width 105 height 21
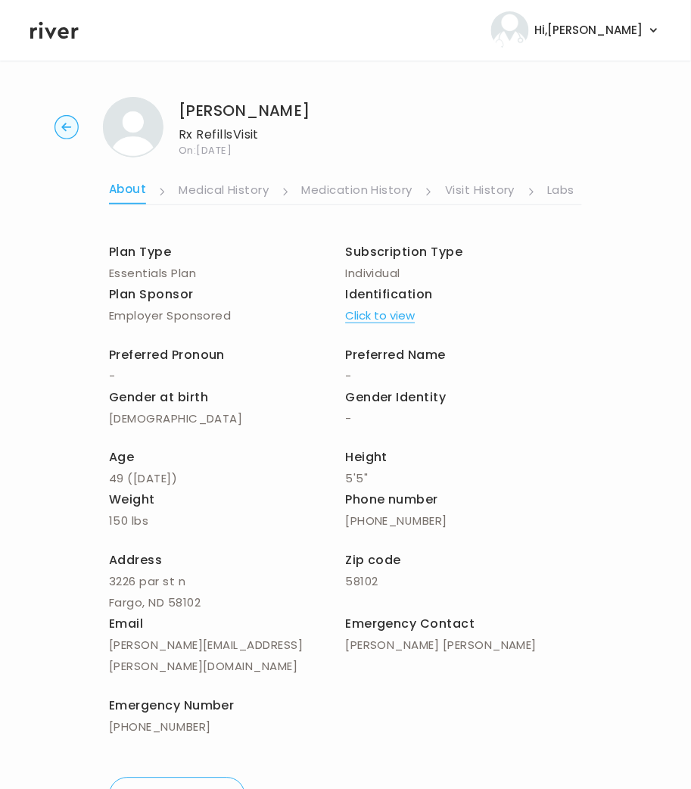
click at [576, 185] on li "Labs" at bounding box center [572, 192] width 48 height 26
click at [569, 190] on link "Labs" at bounding box center [561, 191] width 27 height 24
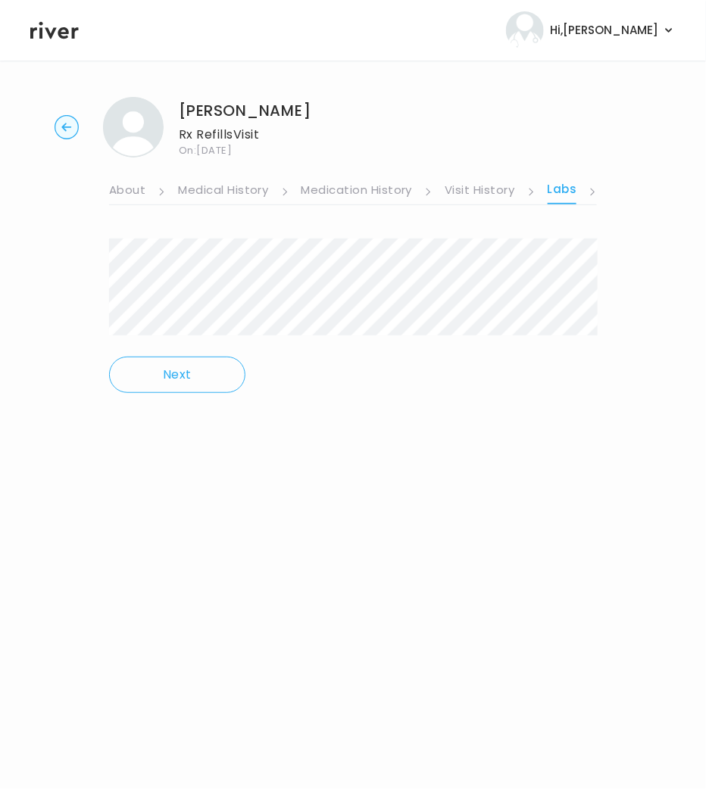
click at [497, 195] on link "Visit History" at bounding box center [479, 191] width 70 height 24
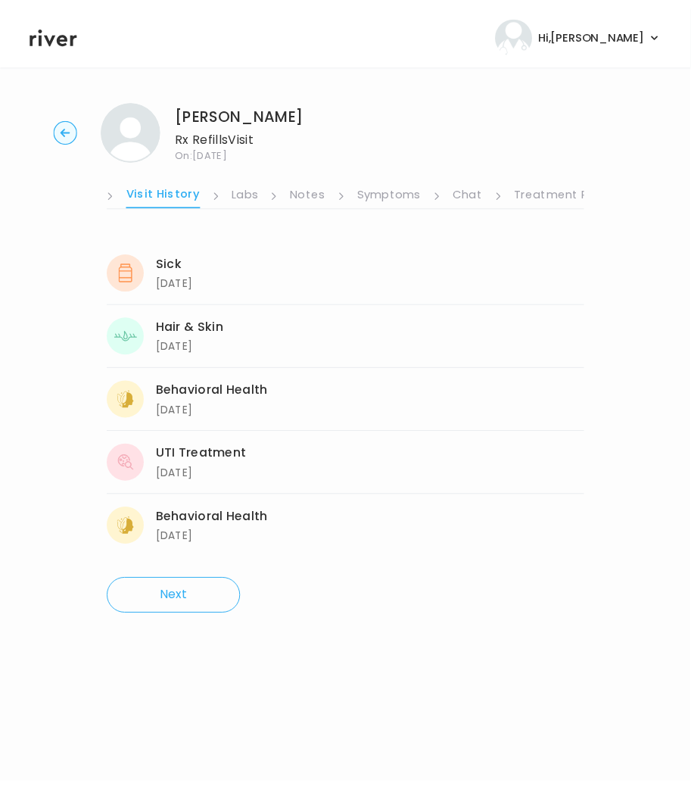
scroll to position [0, 330]
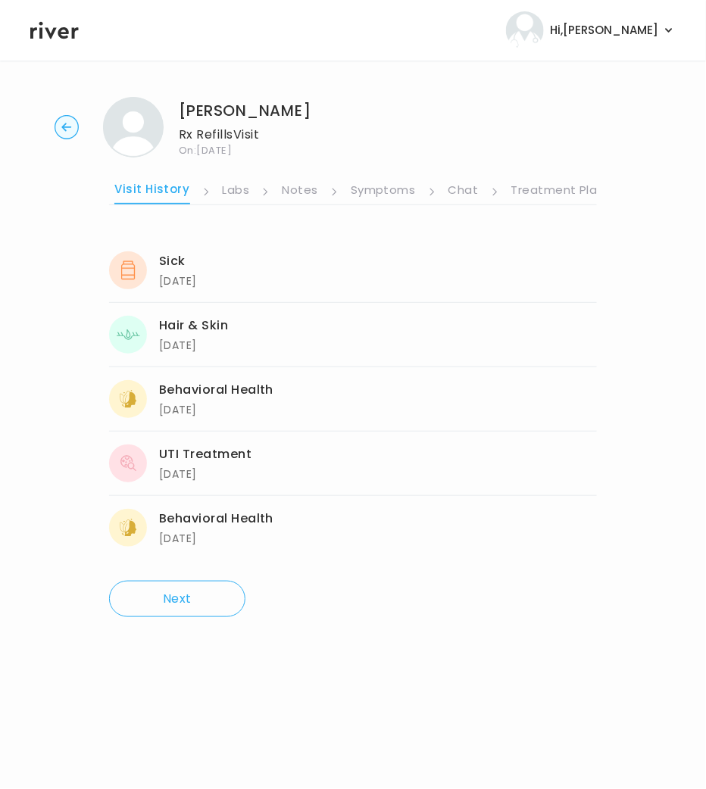
click at [466, 179] on link "Chat" at bounding box center [463, 191] width 30 height 24
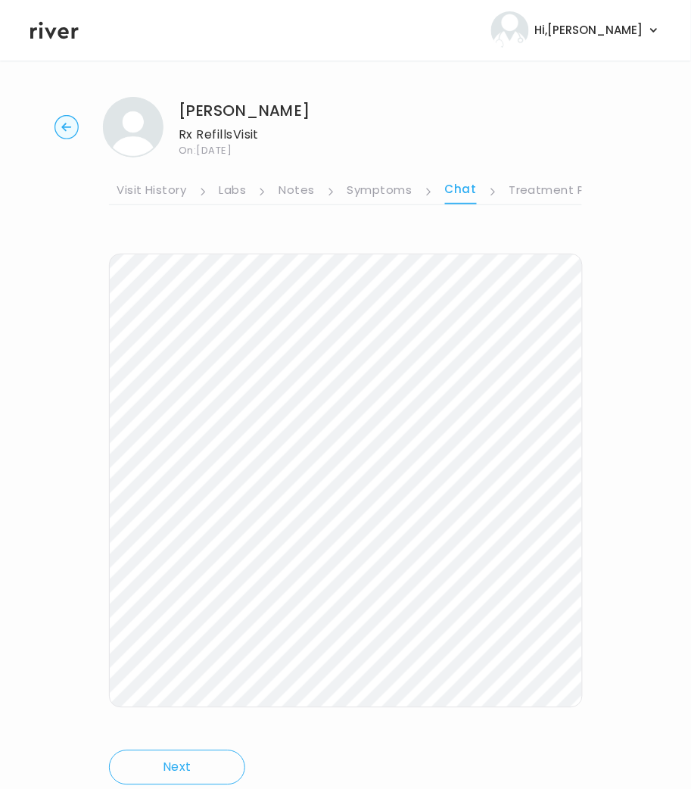
click at [70, 36] on icon at bounding box center [54, 30] width 48 height 23
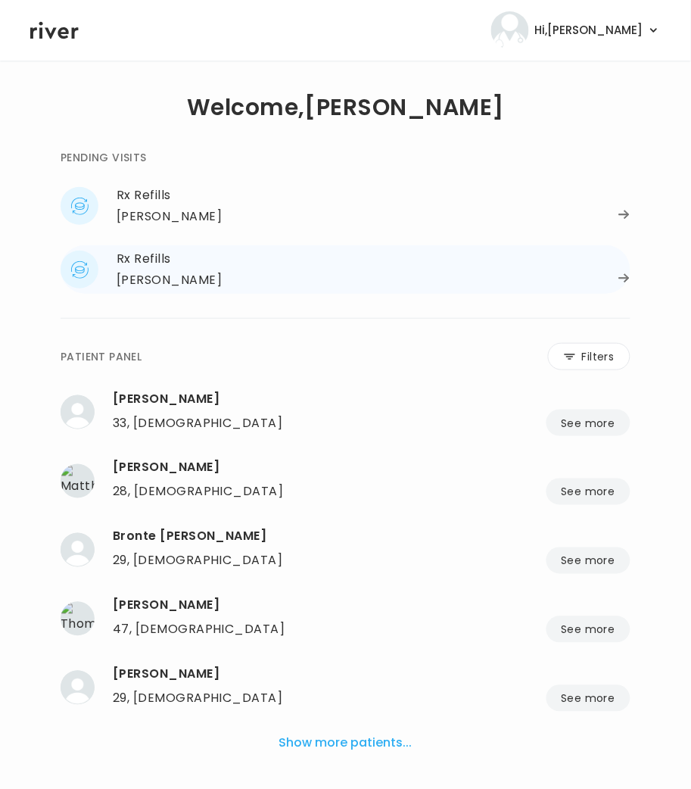
click at [154, 275] on div "[PERSON_NAME]" at bounding box center [169, 280] width 105 height 21
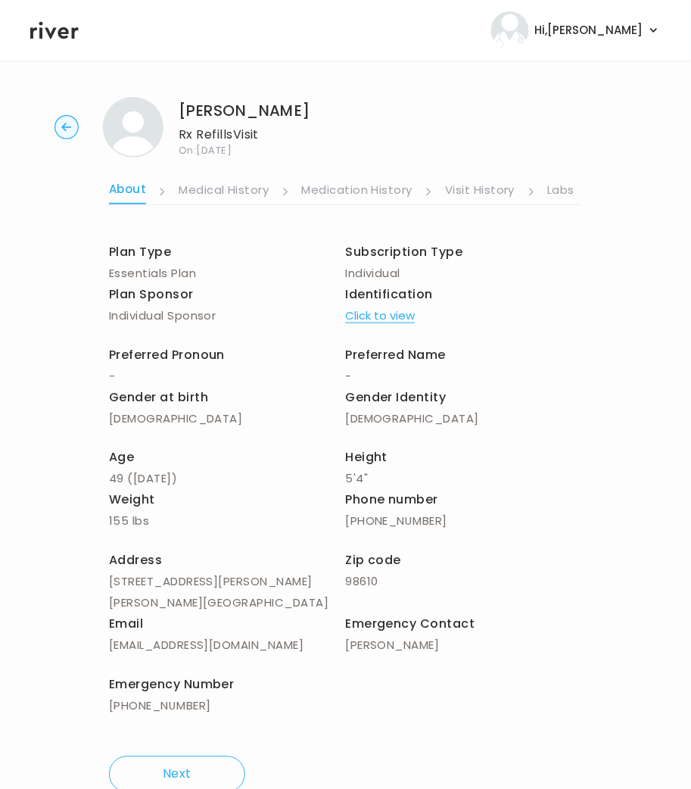
click at [559, 192] on link "Labs" at bounding box center [561, 191] width 27 height 24
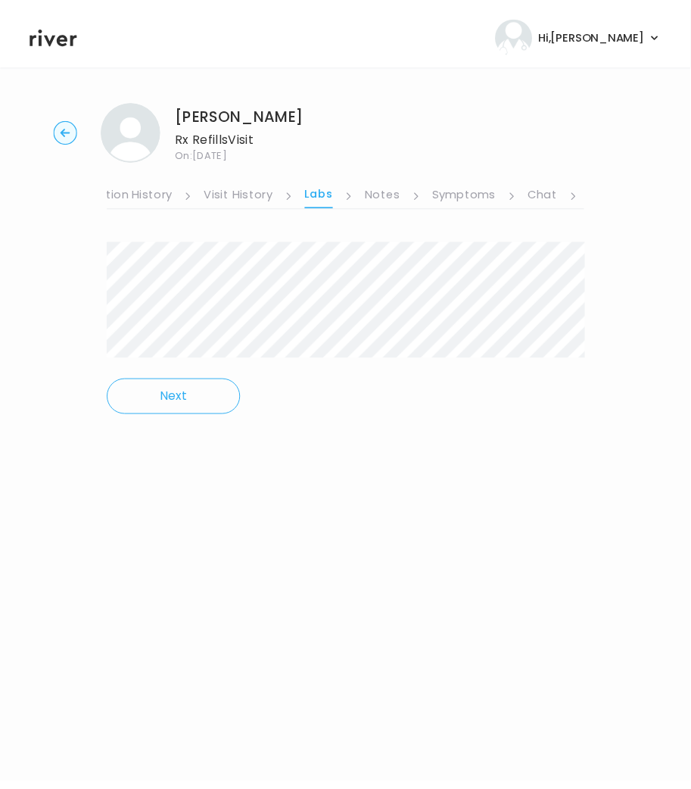
scroll to position [0, 265]
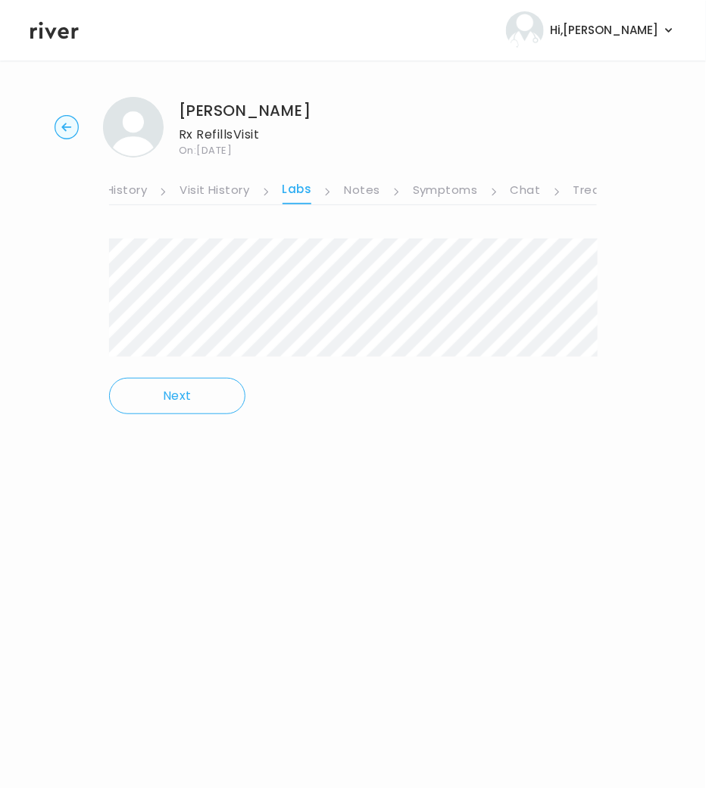
click at [515, 185] on link "Chat" at bounding box center [525, 191] width 30 height 24
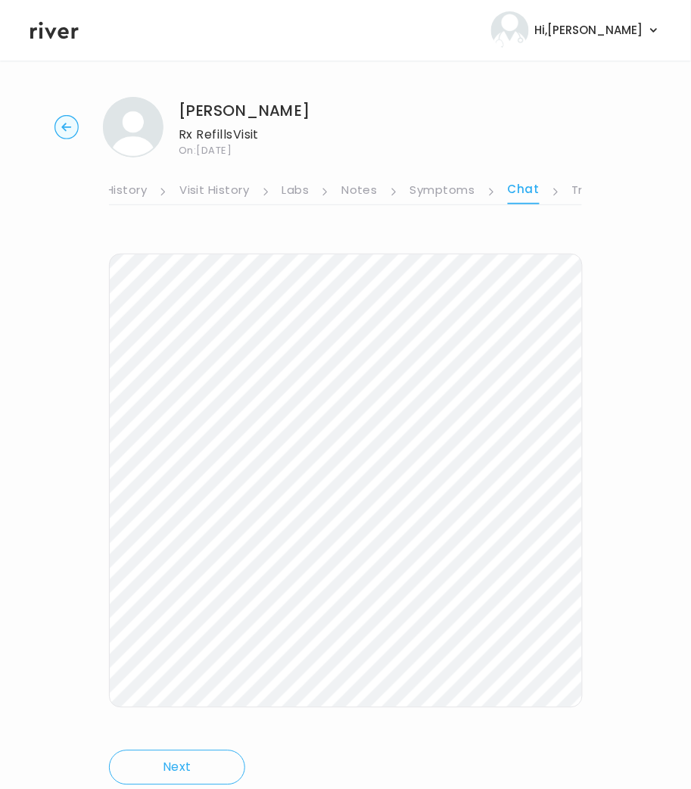
scroll to position [50, 0]
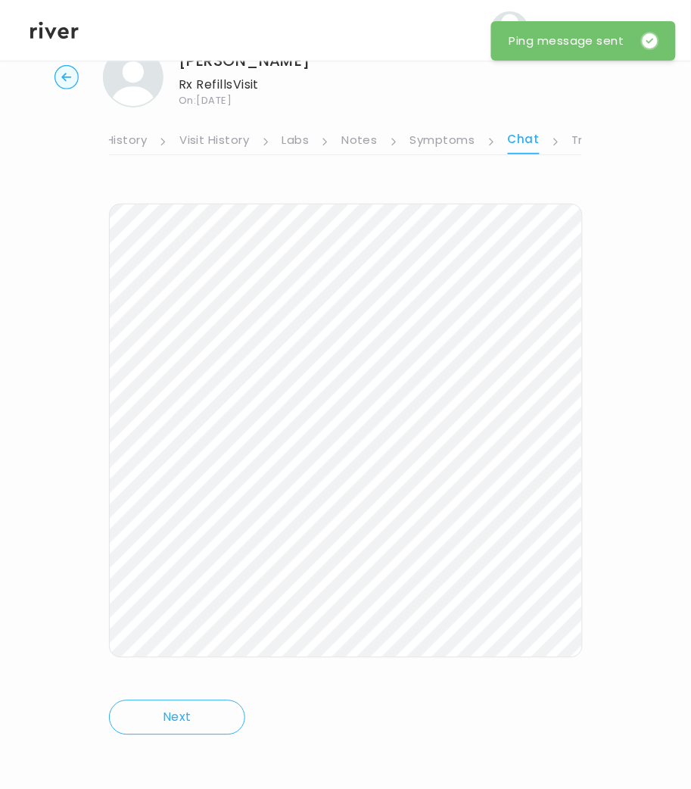
click at [42, 226] on div "[PERSON_NAME] Rx Refills Visit On: [DATE] About Medical History Medication Hist…" at bounding box center [345, 402] width 691 height 734
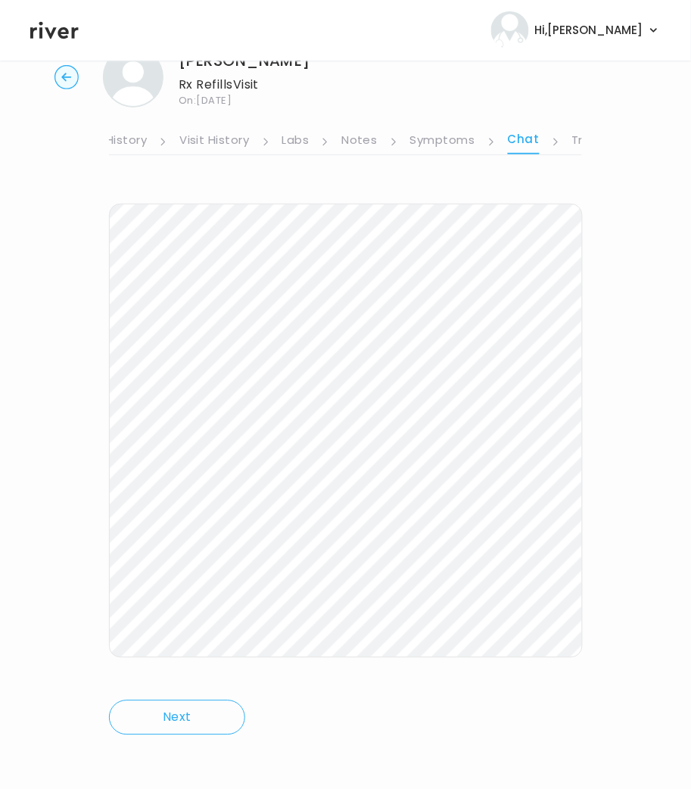
scroll to position [0, 0]
